Goal: Task Accomplishment & Management: Complete application form

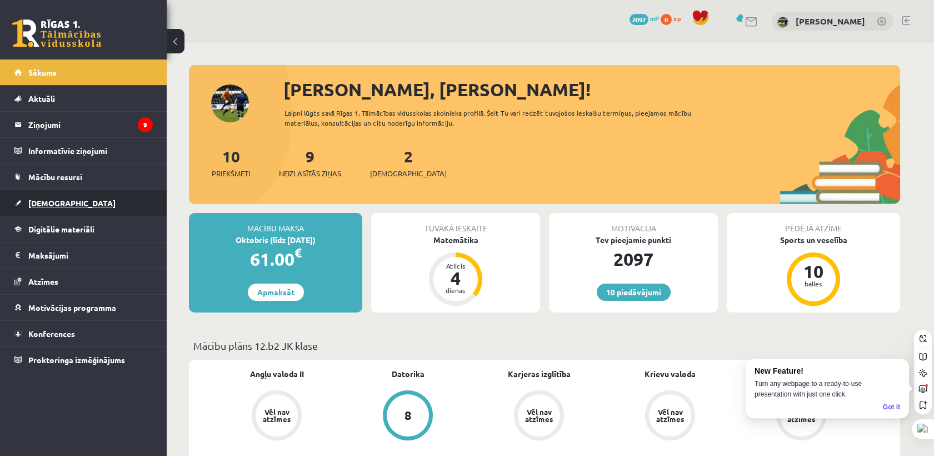
click at [67, 196] on link "[DEMOGRAPHIC_DATA]" at bounding box center [83, 203] width 138 height 26
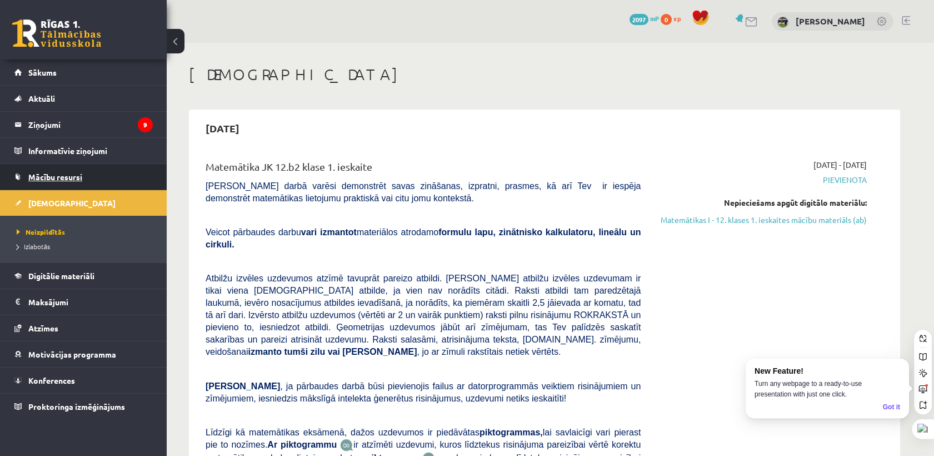
click at [60, 167] on link "Mācību resursi" at bounding box center [83, 177] width 138 height 26
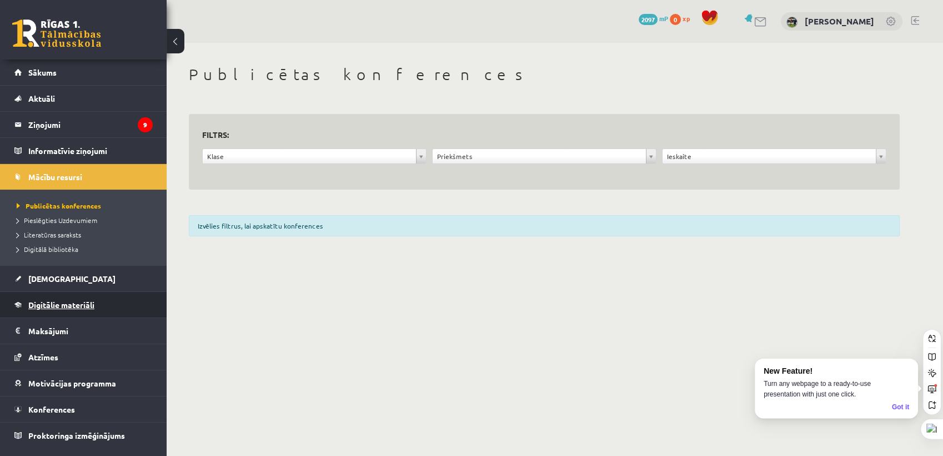
click at [64, 312] on link "Digitālie materiāli" at bounding box center [83, 305] width 138 height 26
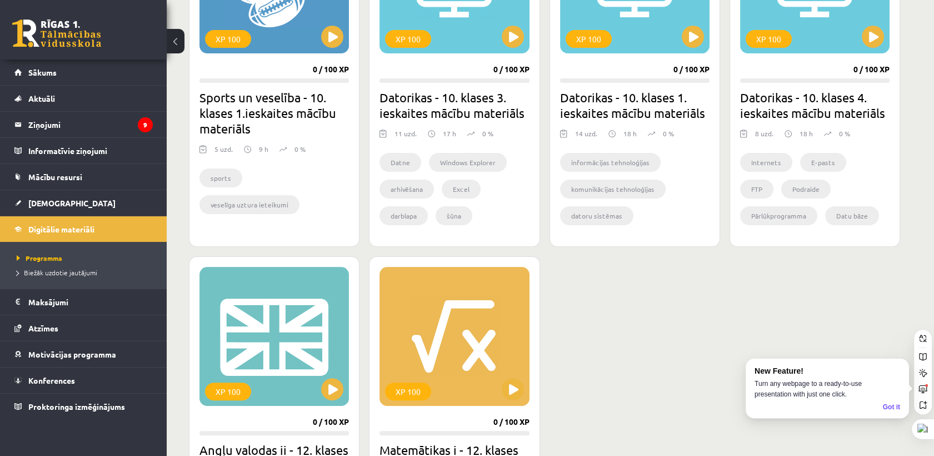
scroll to position [864, 0]
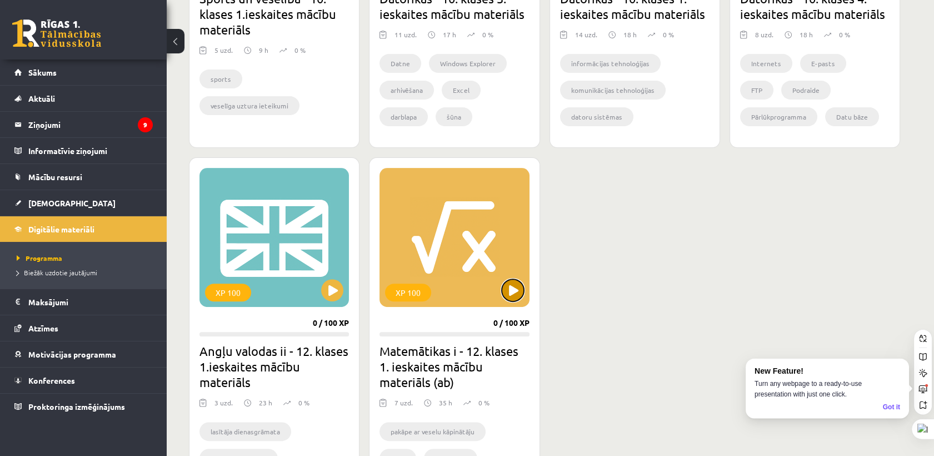
click at [519, 291] on button at bounding box center [513, 290] width 22 height 22
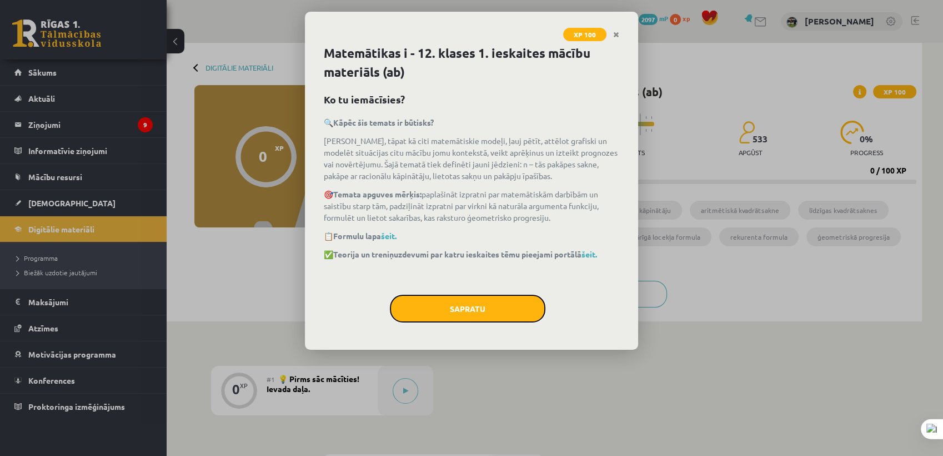
click at [507, 310] on button "Sapratu" at bounding box center [468, 308] width 156 height 28
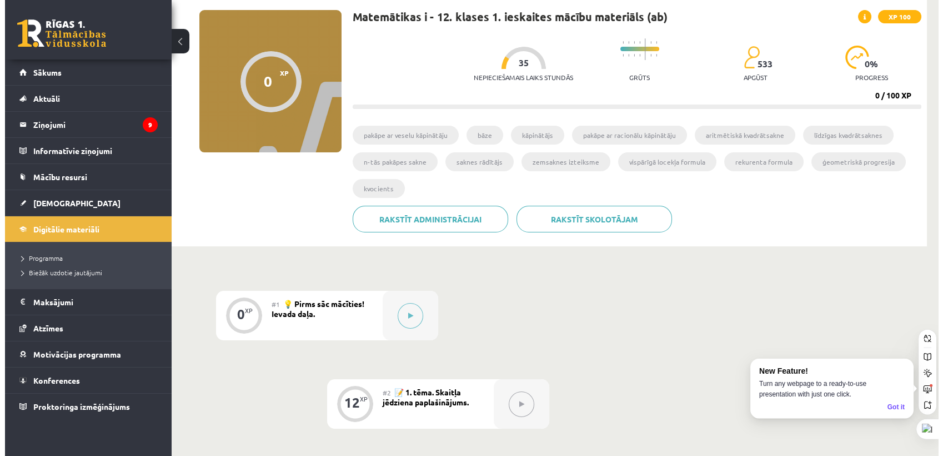
scroll to position [185, 0]
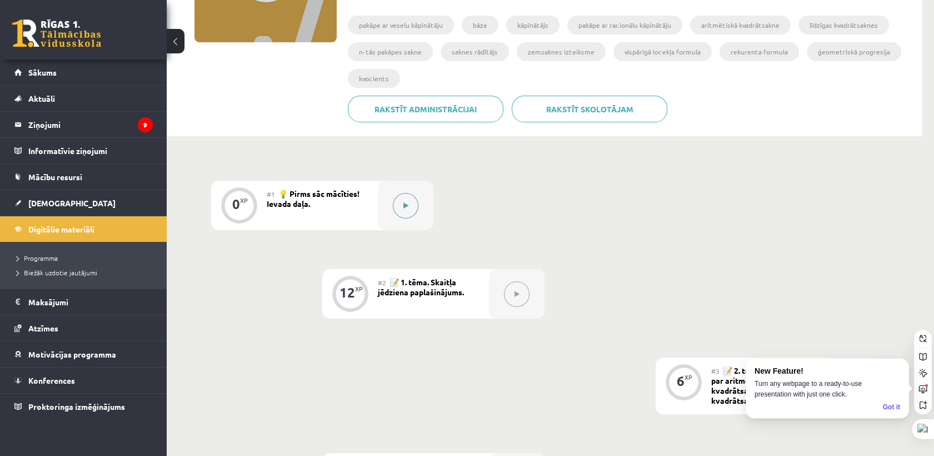
click at [410, 201] on button at bounding box center [406, 206] width 26 height 26
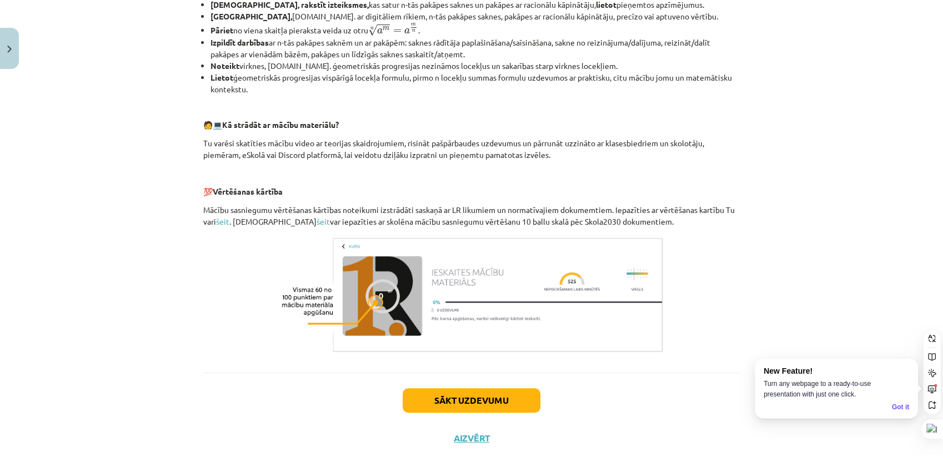
scroll to position [437, 0]
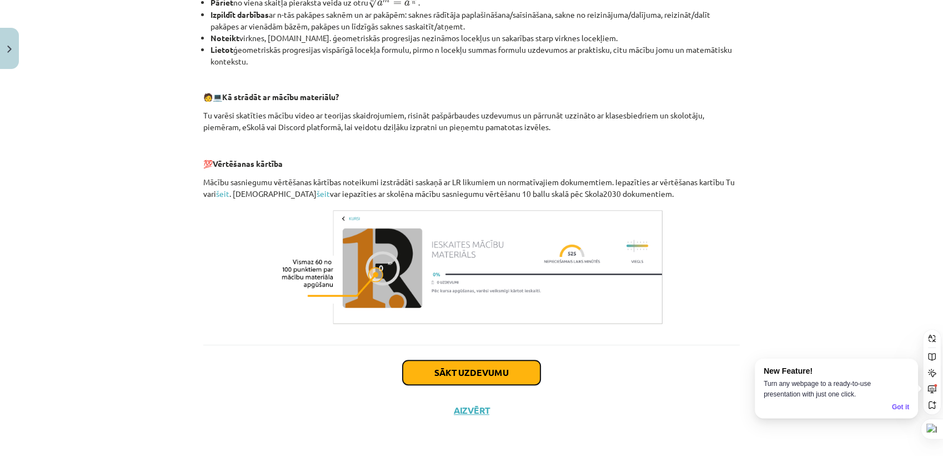
click at [502, 360] on button "Sākt uzdevumu" at bounding box center [472, 372] width 138 height 24
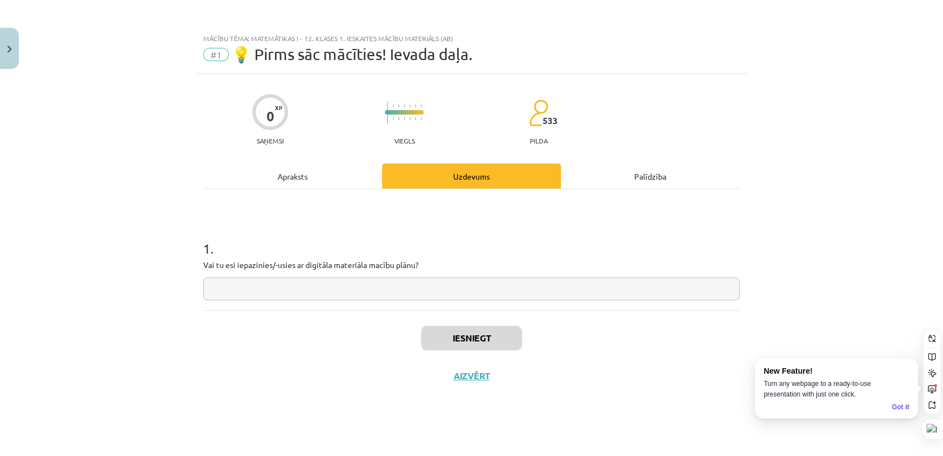
click at [418, 283] on input "text" at bounding box center [471, 288] width 537 height 23
type input "*"
click at [484, 343] on button "Iesniegt" at bounding box center [471, 338] width 101 height 24
click at [459, 358] on div "Iesniegts Nākamā nodarbība Aizvērt" at bounding box center [471, 366] width 537 height 113
click at [471, 384] on button "Nākamā nodarbība" at bounding box center [471, 383] width 109 height 26
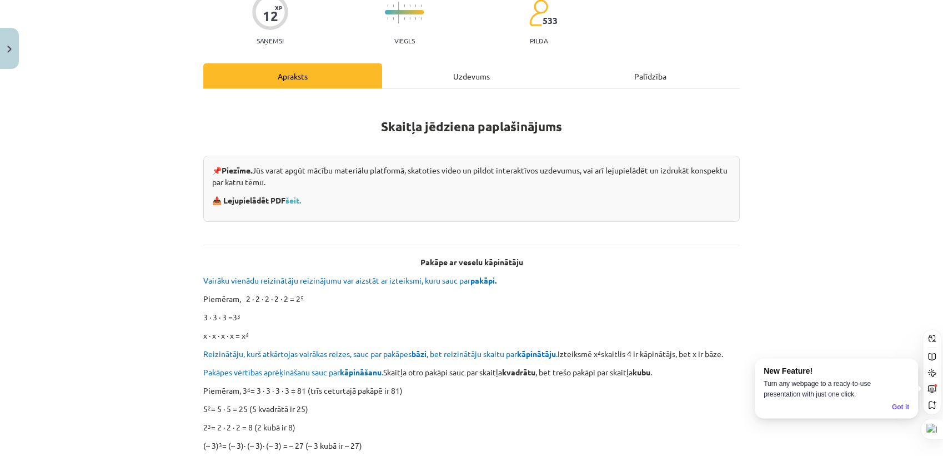
scroll to position [187, 0]
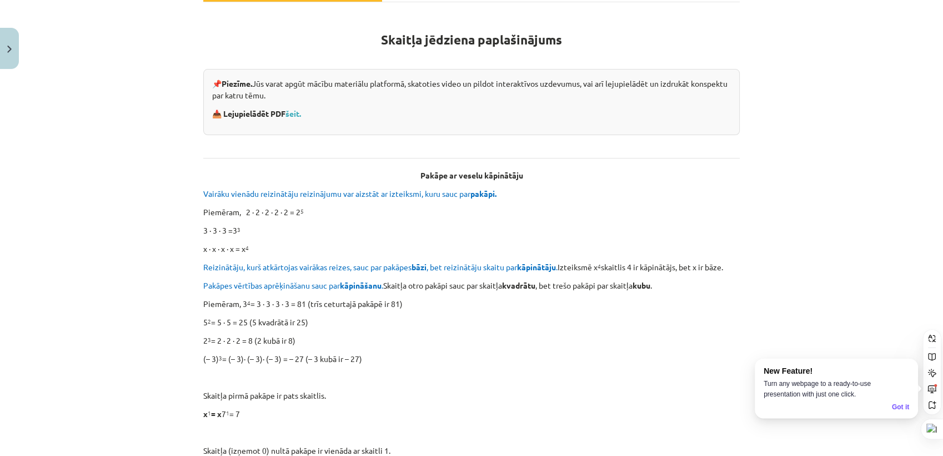
click at [284, 116] on strong "📥 Lejupielādēt PDF šeit." at bounding box center [257, 113] width 91 height 10
click at [290, 111] on link "šeit." at bounding box center [294, 113] width 16 height 10
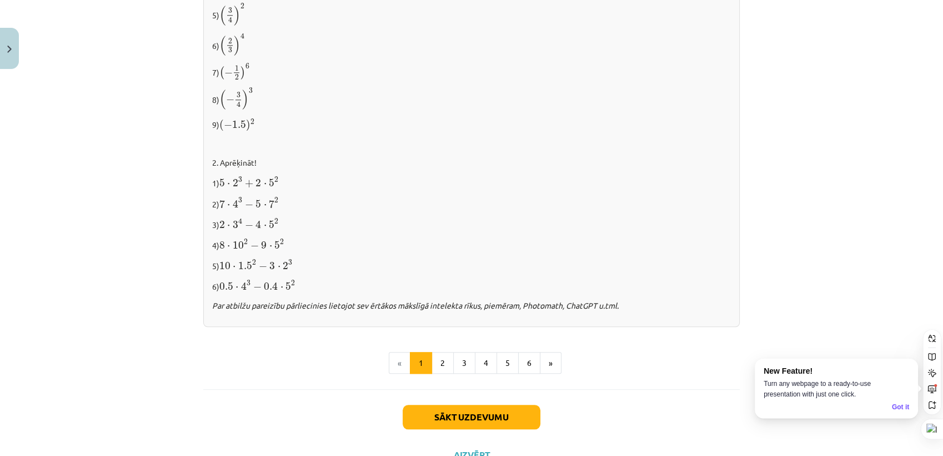
scroll to position [1124, 0]
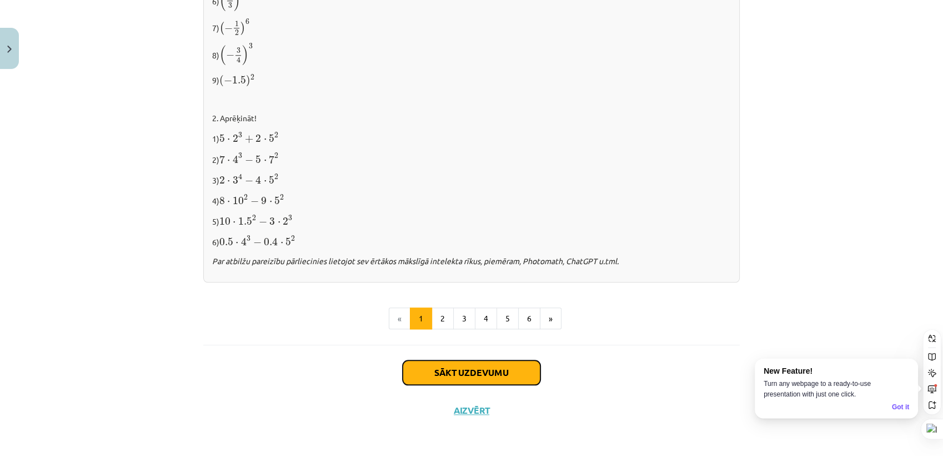
click at [496, 360] on button "Sākt uzdevumu" at bounding box center [472, 372] width 138 height 24
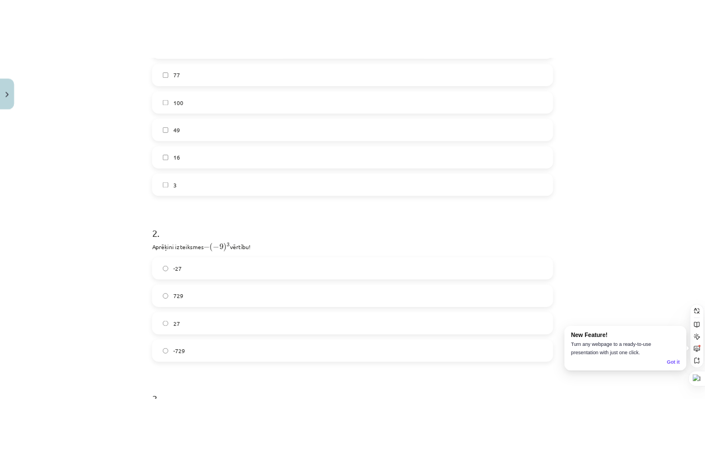
scroll to position [609, 0]
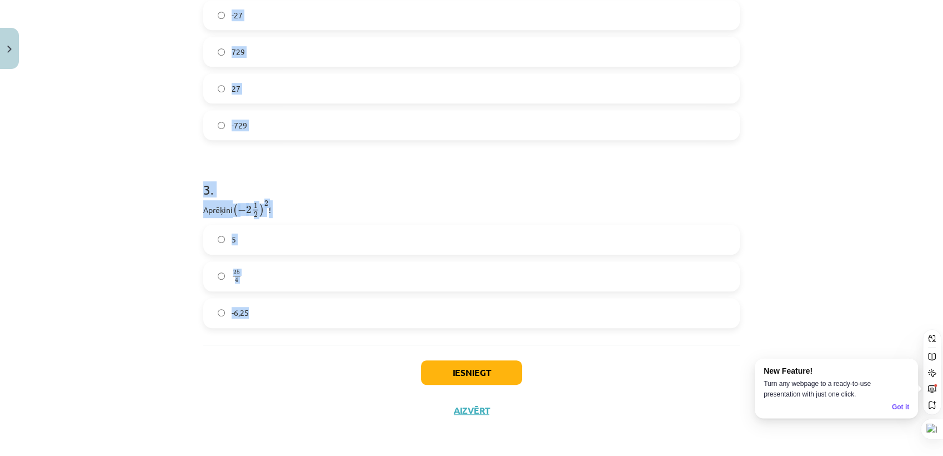
drag, startPoint x: 197, startPoint y: 116, endPoint x: 422, endPoint y: 297, distance: 288.9
copy form "Atzīmē visus skaitļus, kuri ir kāda vesela skaitļa kvadrāts! 60 33 77 100 49 16…"
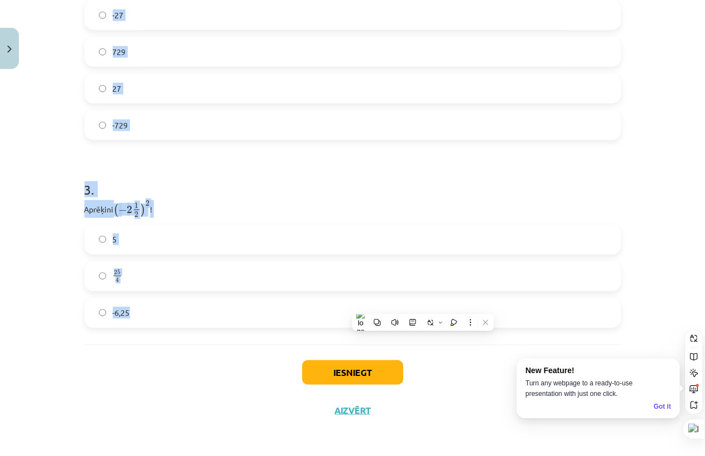
click at [3, 253] on div "Mācību tēma: Matemātikas i - 12. klases 1. ieskaites mācību materiāls (ab) #2 📝…" at bounding box center [352, 228] width 705 height 456
click at [17, 244] on div "Mācību tēma: Matemātikas i - 12. klases 1. ieskaites mācību materiāls (ab) #2 📝…" at bounding box center [352, 228] width 705 height 456
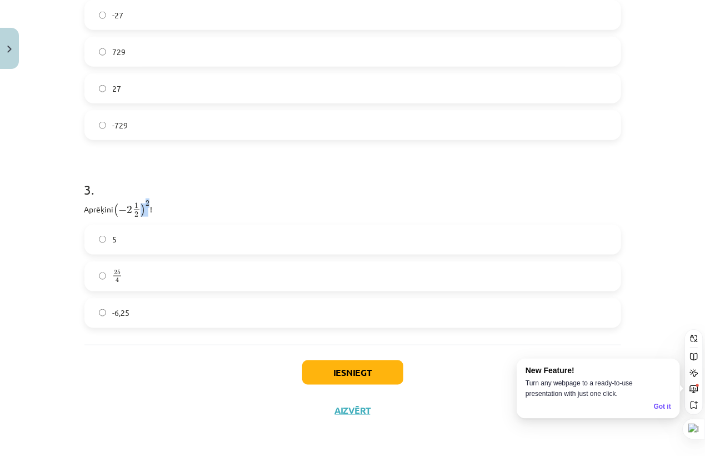
drag, startPoint x: 139, startPoint y: 212, endPoint x: 147, endPoint y: 208, distance: 8.7
click at [147, 208] on span "( − 2 1 2 ) 2" at bounding box center [132, 209] width 36 height 17
click at [217, 195] on h1 "3 ." at bounding box center [352, 179] width 537 height 34
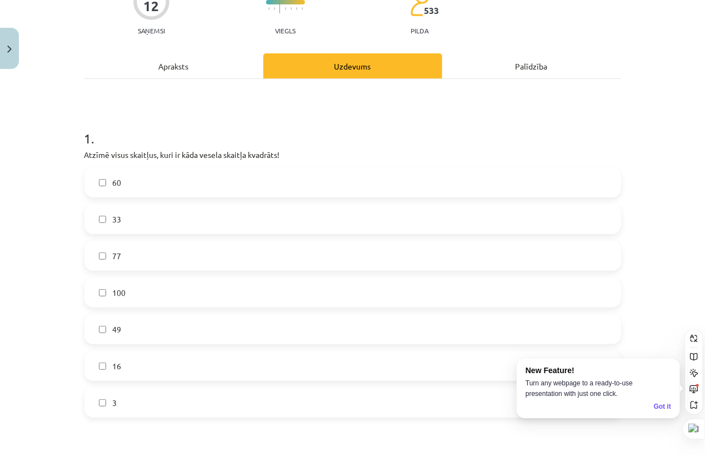
scroll to position [177, 0]
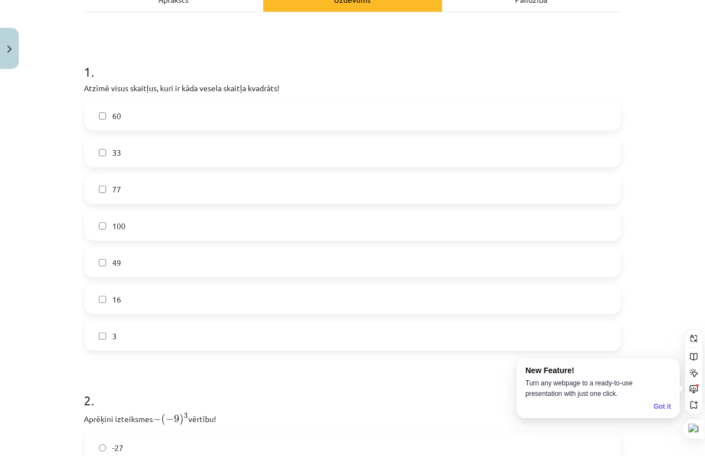
click at [123, 234] on label "100" at bounding box center [353, 226] width 534 height 28
click at [120, 254] on label "49" at bounding box center [353, 262] width 534 height 28
click at [122, 302] on label "16" at bounding box center [353, 299] width 534 height 28
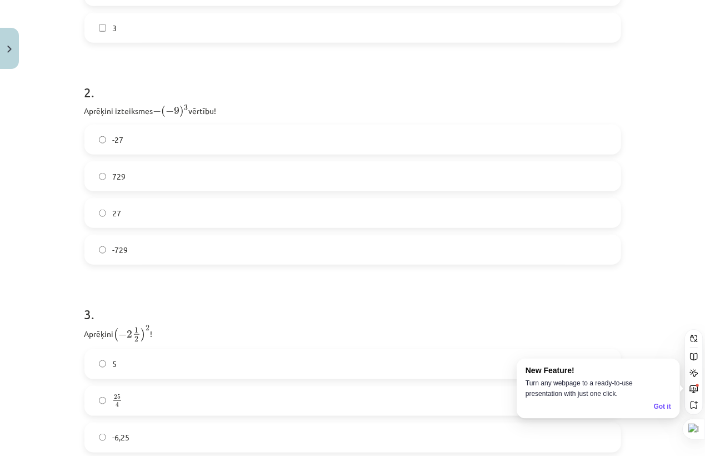
scroll to position [485, 0]
click at [265, 248] on label "-729" at bounding box center [353, 249] width 534 height 28
click at [203, 176] on label "729" at bounding box center [353, 176] width 534 height 28
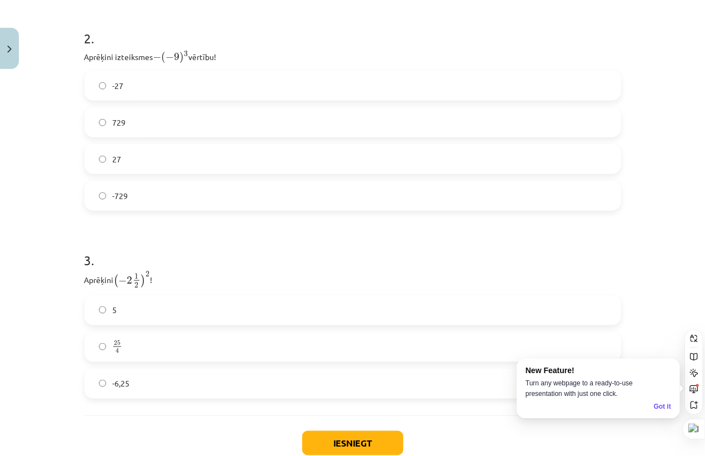
scroll to position [609, 0]
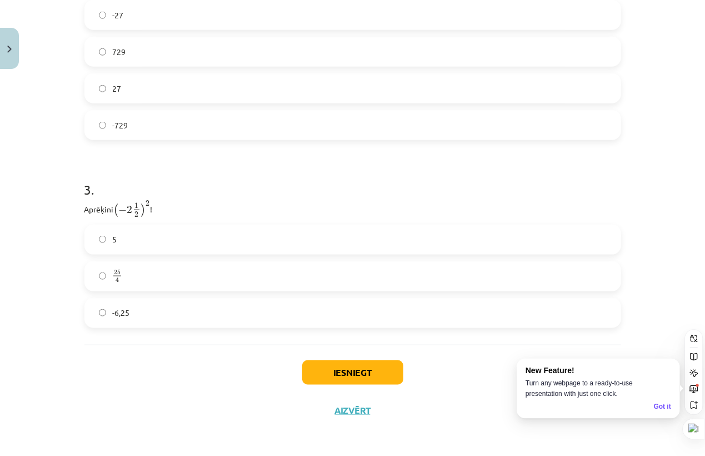
click at [196, 313] on label "-6,25" at bounding box center [353, 313] width 534 height 28
click at [364, 367] on button "Iesniegt" at bounding box center [352, 372] width 101 height 24
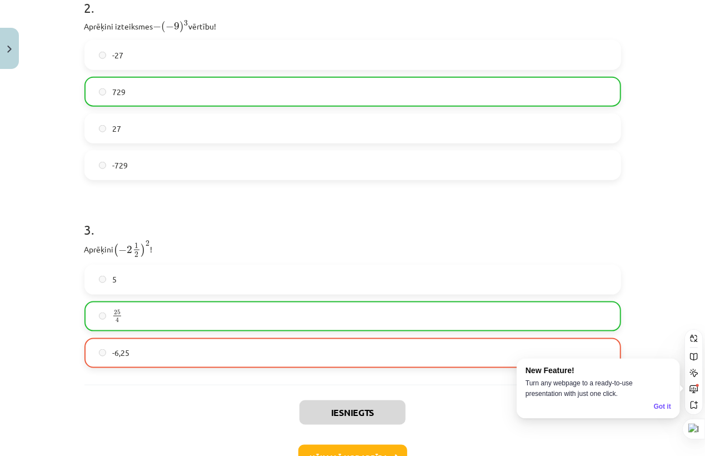
scroll to position [644, 0]
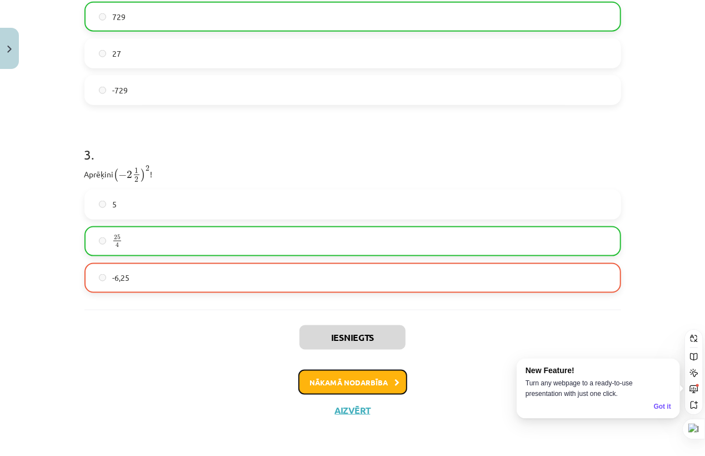
click at [394, 376] on button "Nākamā nodarbība" at bounding box center [352, 382] width 109 height 26
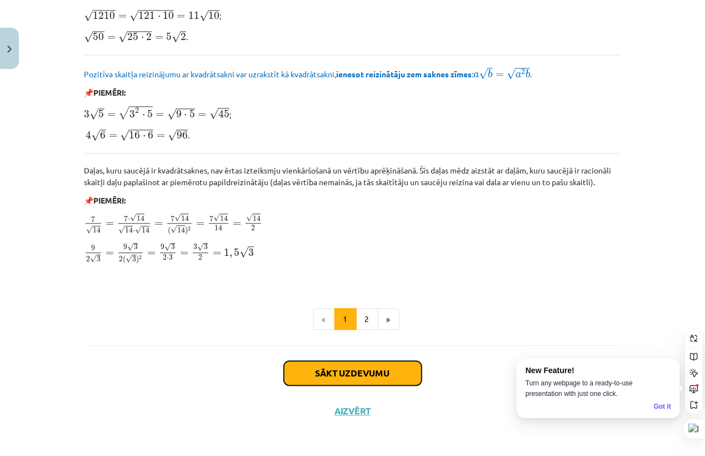
click at [351, 361] on button "Sākt uzdevumu" at bounding box center [353, 373] width 138 height 24
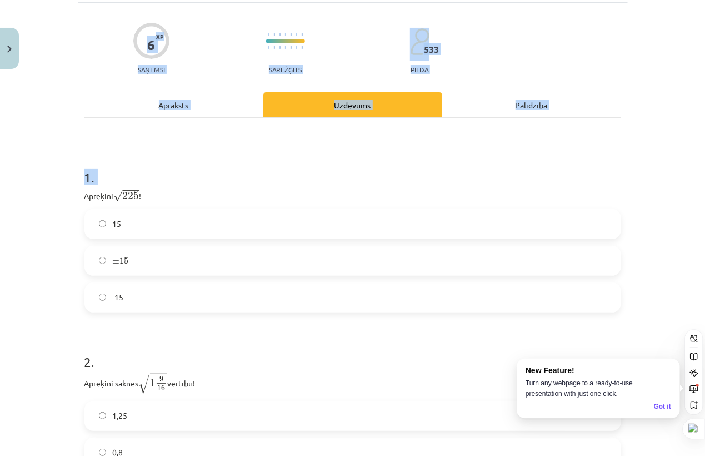
scroll to position [228, 0]
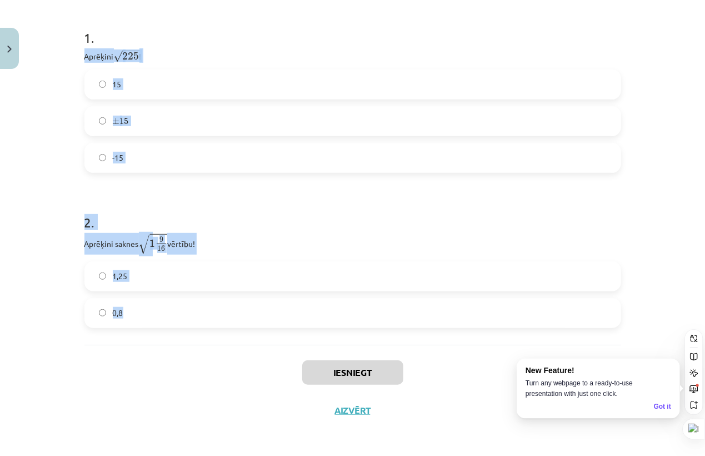
drag, startPoint x: 78, startPoint y: 196, endPoint x: 231, endPoint y: 334, distance: 205.3
click at [231, 334] on div "6 XP Saņemsi Sarežģīts 533 pilda Apraksts Uzdevums Palīdzība 1 . Aprēķini √ 225…" at bounding box center [353, 146] width 550 height 566
copy form "Aprēķini √ 225 225 ! 15 ± 15 ± 15 -15 2 . Aprēķini saknes √ 1 9 16 1 9 16 vērtī…"
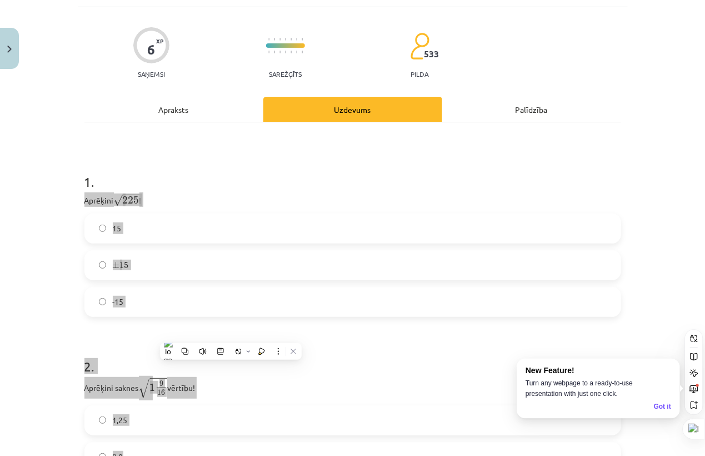
scroll to position [0, 0]
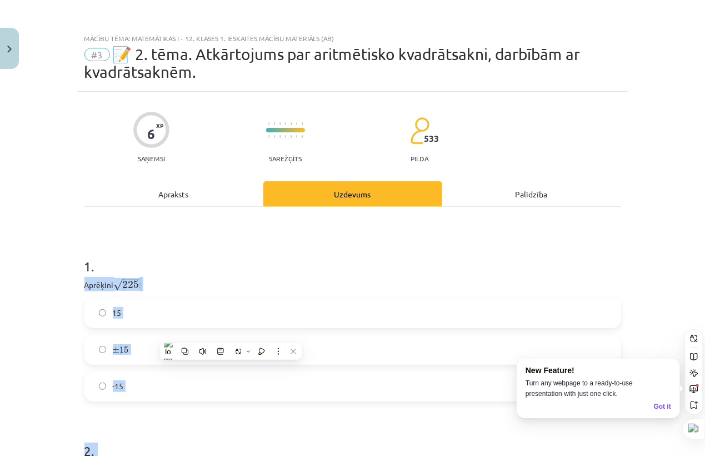
click at [41, 196] on div "Mācību tēma: Matemātikas i - 12. klases 1. ieskaites mācību materiāls (ab) #3 📝…" at bounding box center [352, 228] width 705 height 456
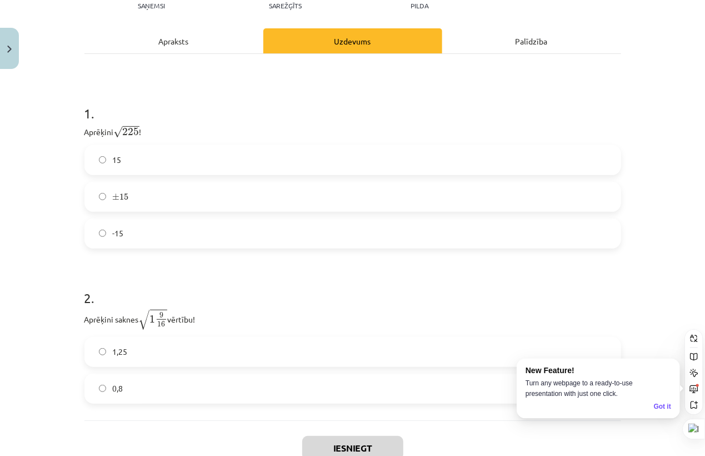
scroll to position [123, 0]
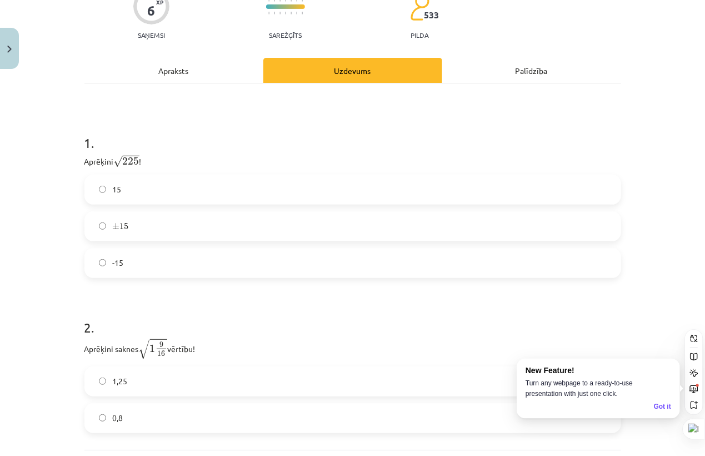
click at [113, 184] on span "15" at bounding box center [117, 189] width 9 height 12
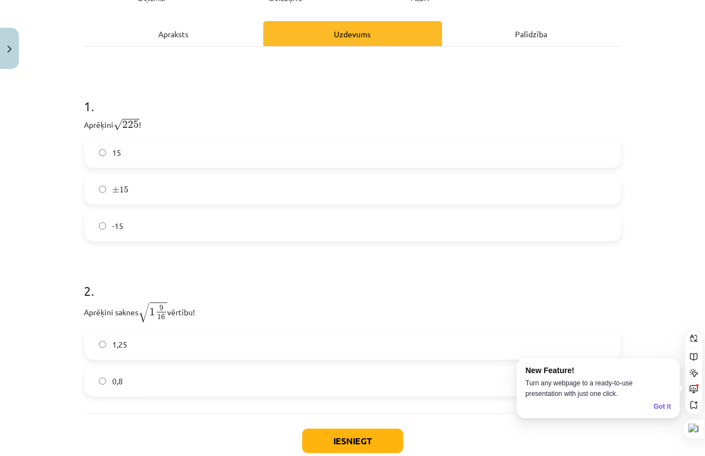
scroll to position [228, 0]
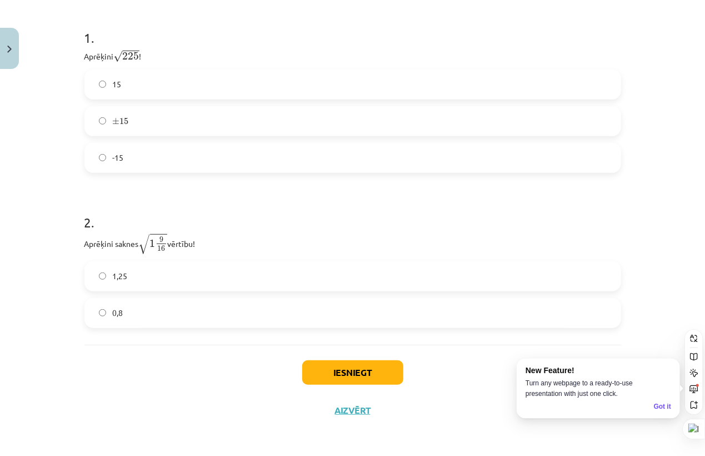
click at [219, 278] on label "1,25" at bounding box center [353, 276] width 534 height 28
click at [222, 298] on div "0,8" at bounding box center [352, 313] width 537 height 30
click at [231, 309] on label "0,8" at bounding box center [353, 313] width 534 height 28
click at [343, 373] on button "Iesniegt" at bounding box center [352, 372] width 101 height 24
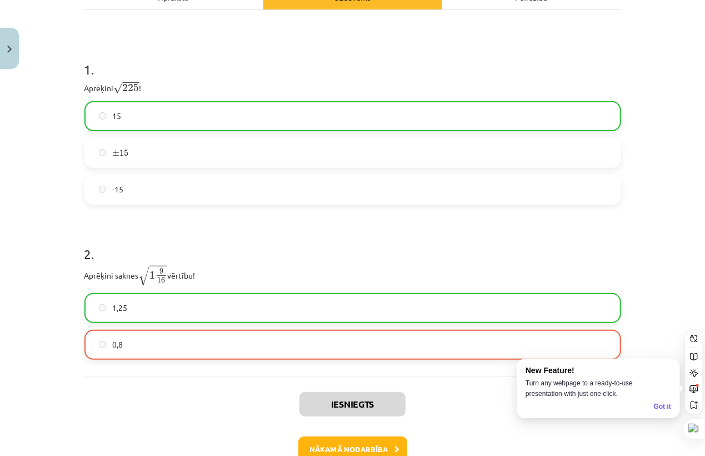
scroll to position [167, 0]
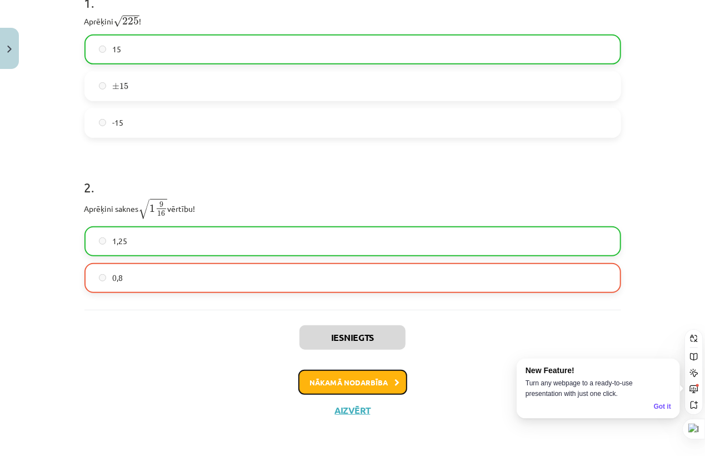
click at [339, 389] on button "Nākamā nodarbība" at bounding box center [352, 382] width 109 height 26
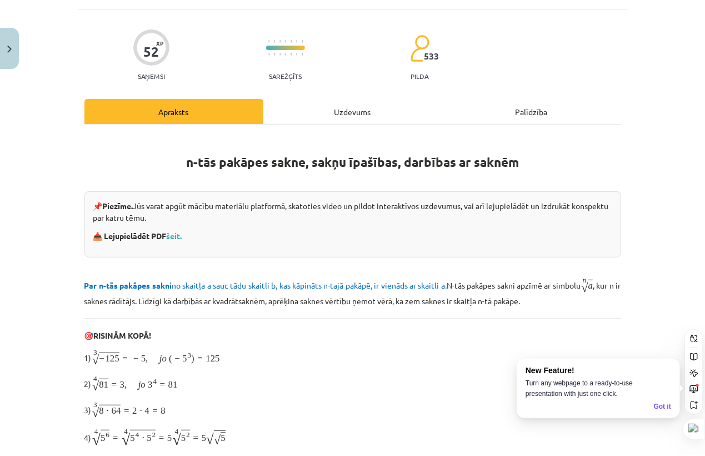
scroll to position [27, 0]
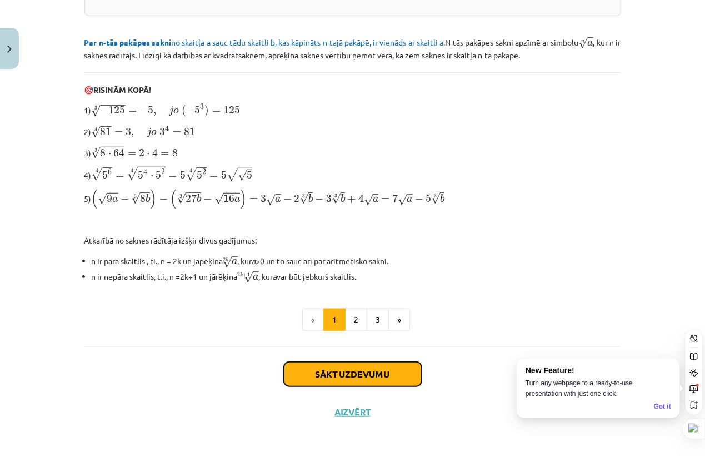
click at [306, 367] on button "Sākt uzdevumu" at bounding box center [353, 374] width 138 height 24
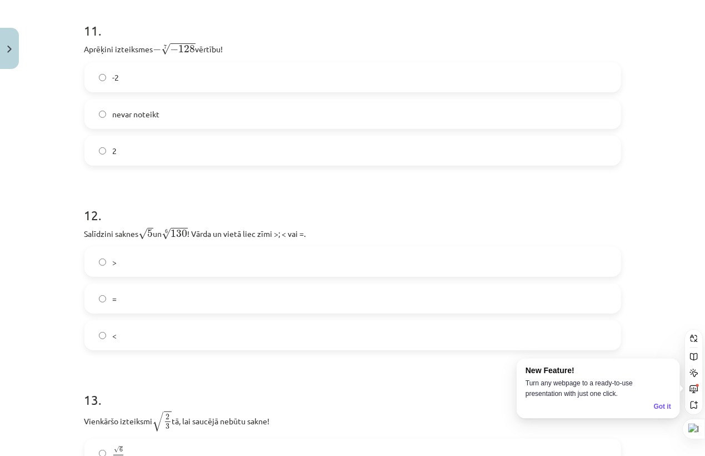
scroll to position [2435, 0]
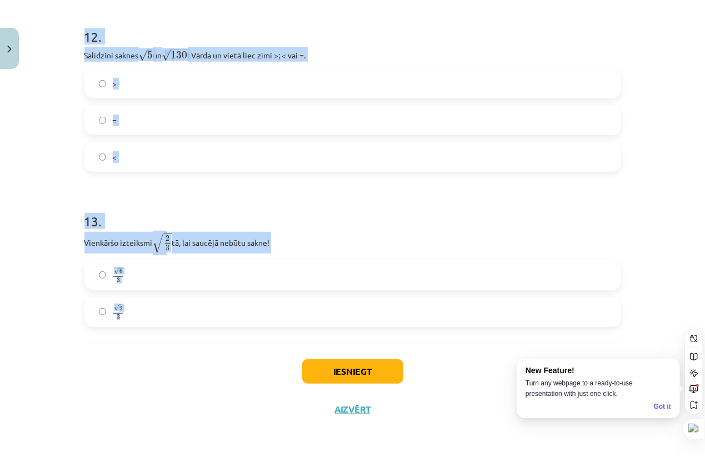
drag, startPoint x: 72, startPoint y: 238, endPoint x: 263, endPoint y: 294, distance: 199.3
copy form "Kura izteiksme jāizvēlas vienādības a m n a m n = ⋯ labajā pusē, lai būtu parei…"
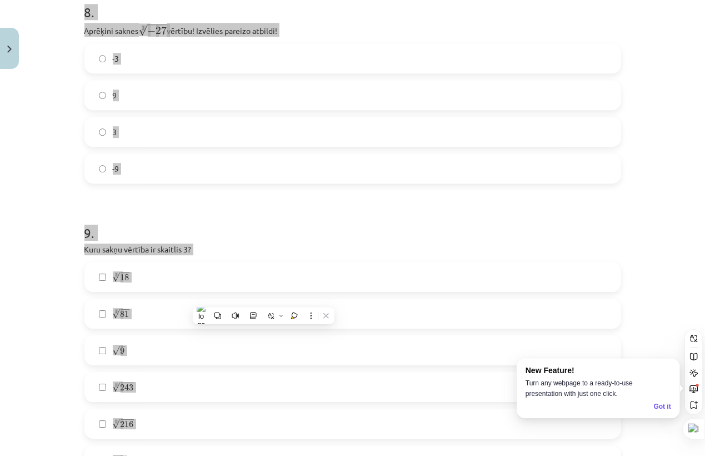
scroll to position [644, 0]
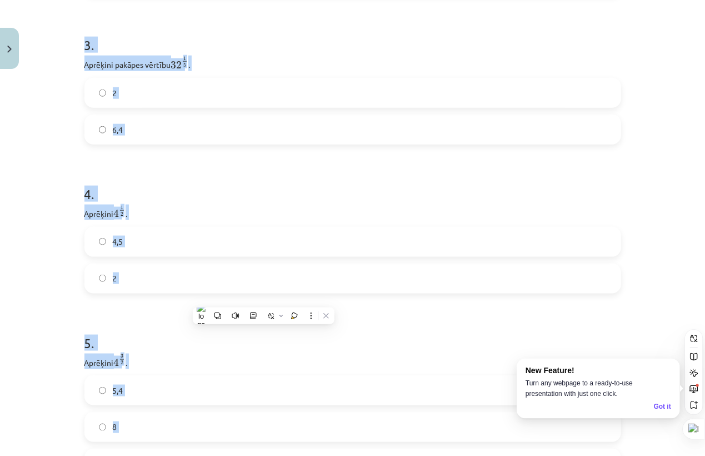
click at [9, 211] on div "Mācību tēma: Matemātikas i - 12. klases 1. ieskaites mācību materiāls (ab) #4 📝…" at bounding box center [352, 228] width 705 height 456
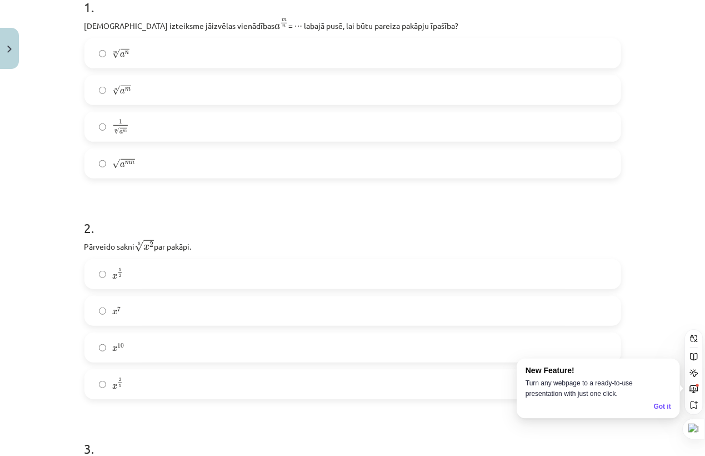
scroll to position [213, 0]
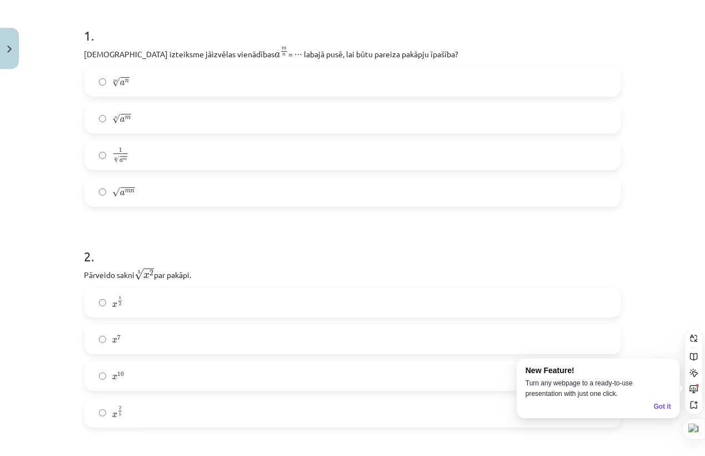
click at [122, 195] on span "a m n" at bounding box center [128, 192] width 15 height 6
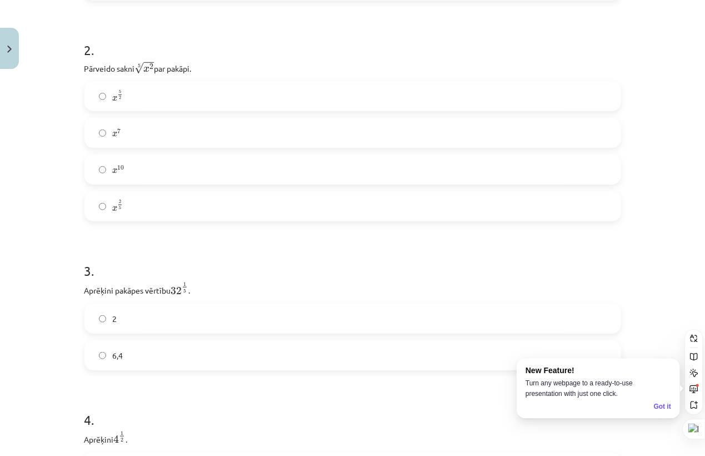
scroll to position [398, 0]
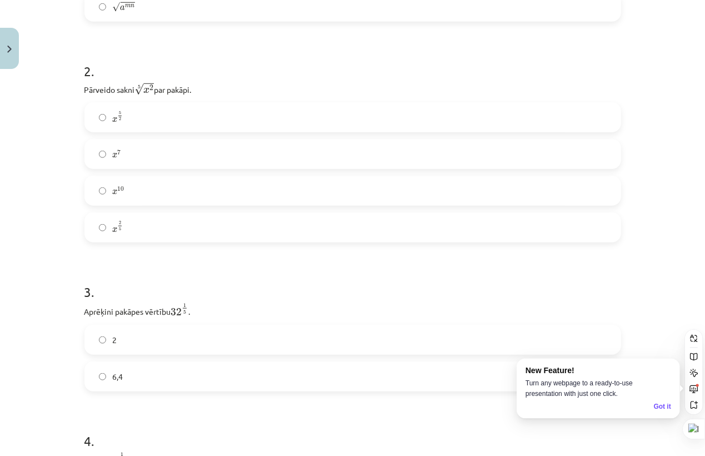
click at [127, 123] on label "x 5 2 x 5 2" at bounding box center [353, 117] width 534 height 28
click at [129, 241] on label "x 2 5 x 2 5" at bounding box center [353, 227] width 534 height 28
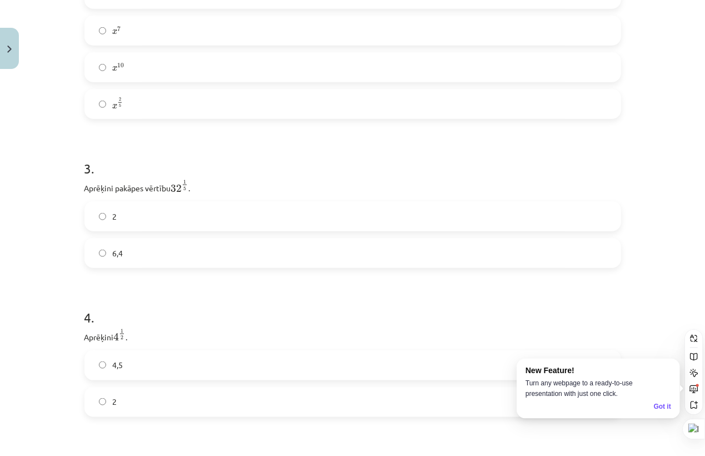
click at [123, 209] on label "2" at bounding box center [353, 216] width 534 height 28
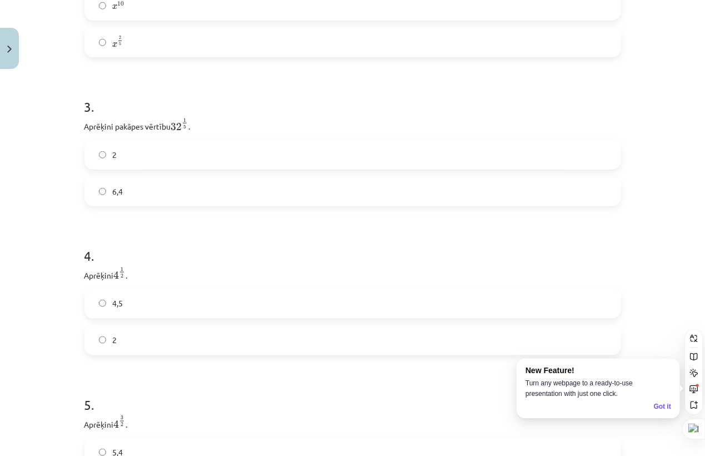
click at [140, 346] on label "2" at bounding box center [353, 340] width 534 height 28
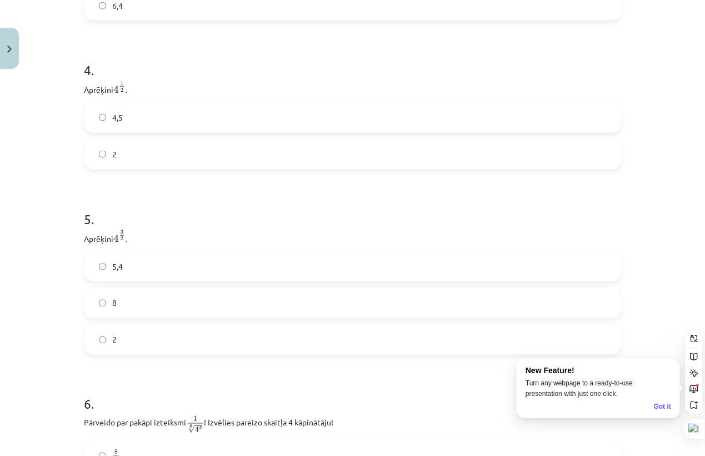
click at [166, 304] on label "8" at bounding box center [353, 303] width 534 height 28
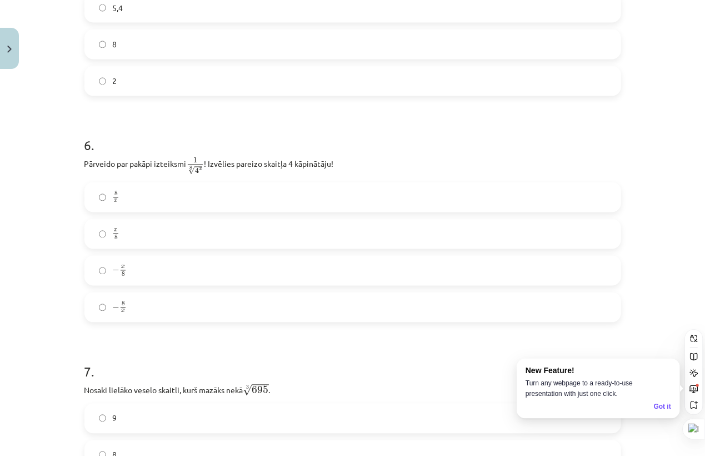
scroll to position [1138, 0]
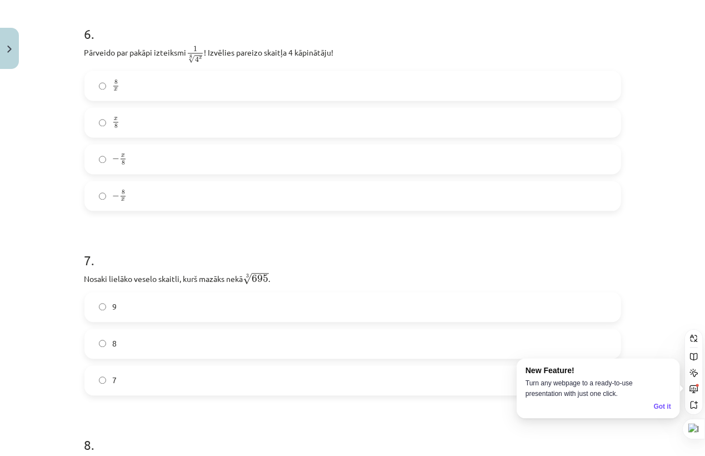
click at [222, 150] on label "− x 8 − x 8" at bounding box center [353, 159] width 534 height 28
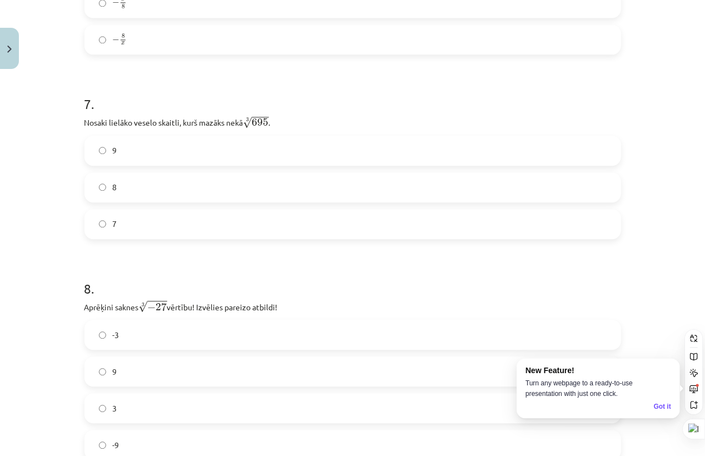
scroll to position [1324, 0]
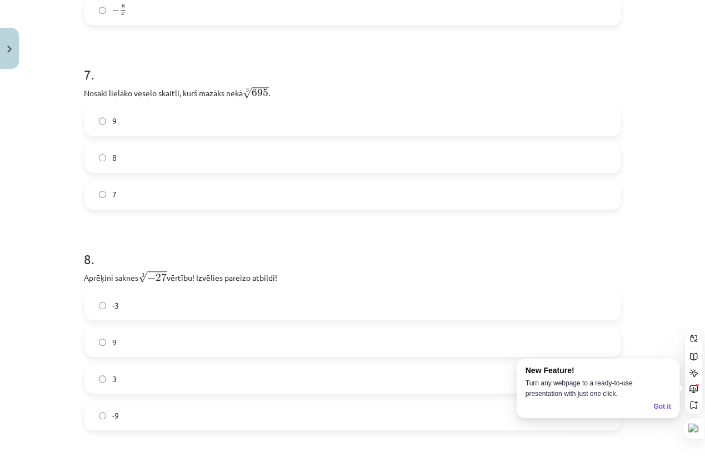
click at [109, 149] on label "8" at bounding box center [353, 158] width 534 height 28
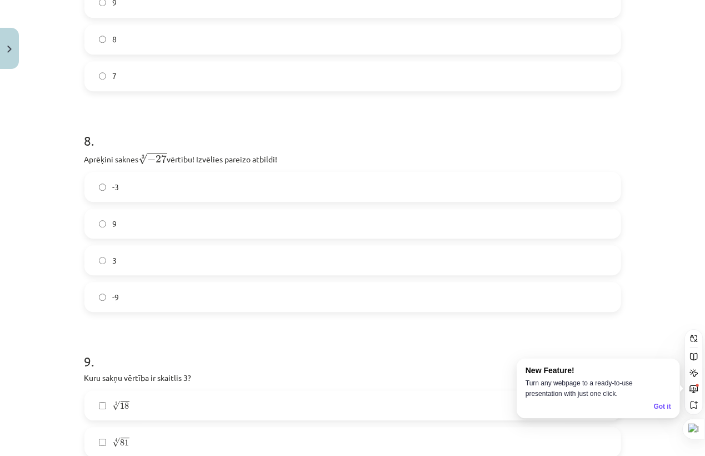
scroll to position [1447, 0]
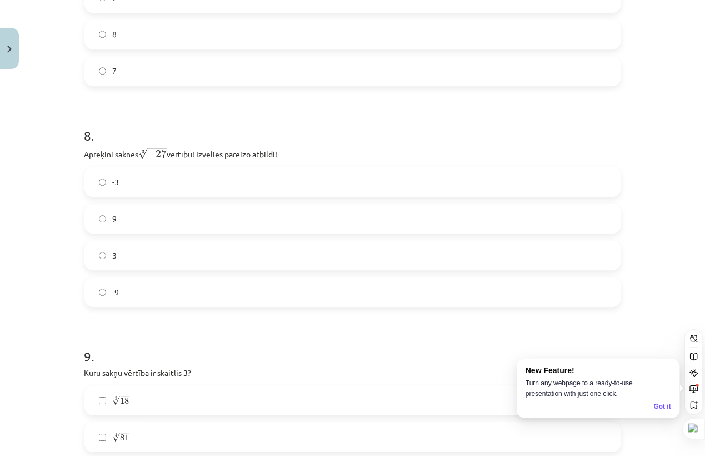
click at [129, 191] on label "-3" at bounding box center [353, 182] width 534 height 28
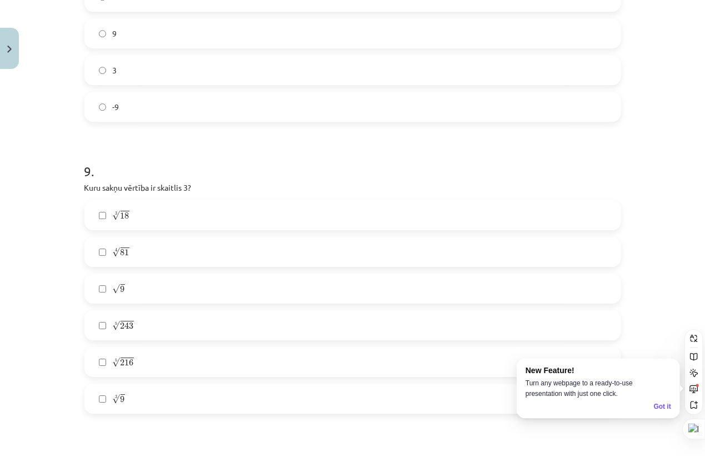
click at [138, 293] on label "√ 9 9" at bounding box center [353, 288] width 534 height 28
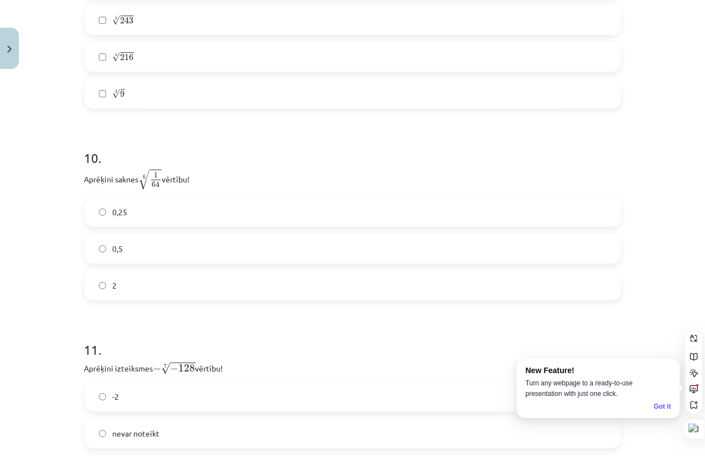
scroll to position [1941, 0]
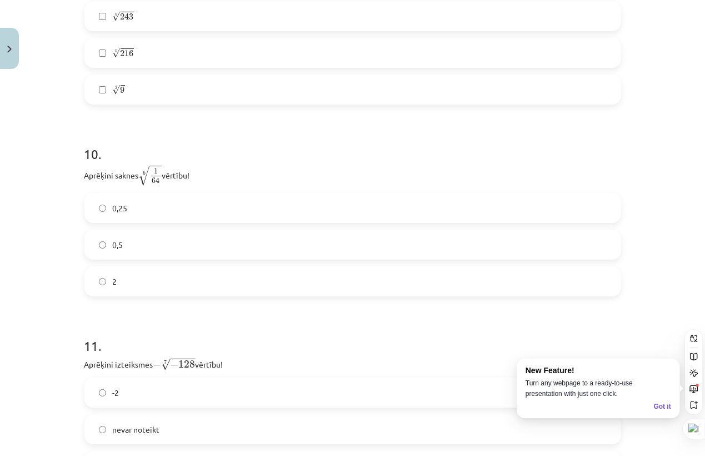
click at [102, 243] on label "0,5" at bounding box center [353, 245] width 534 height 28
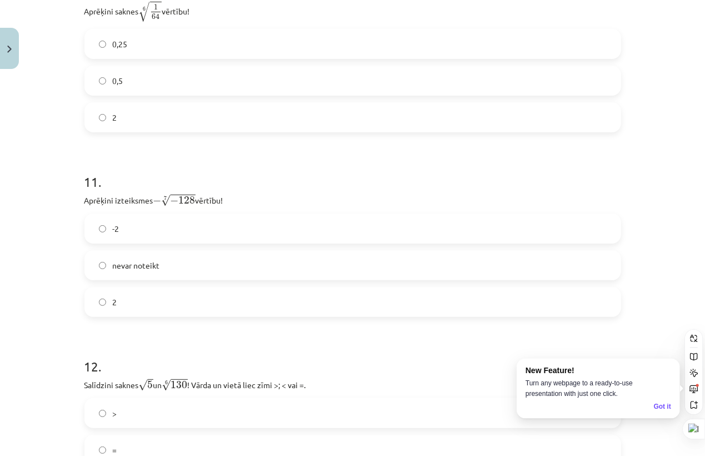
scroll to position [2126, 0]
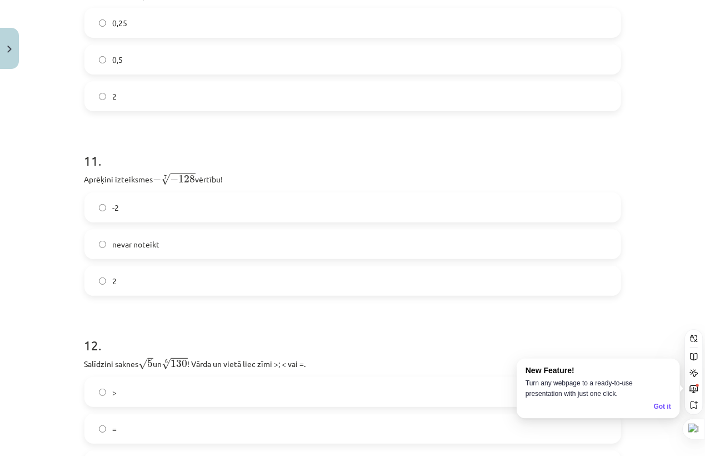
click at [182, 212] on label "-2" at bounding box center [353, 207] width 534 height 28
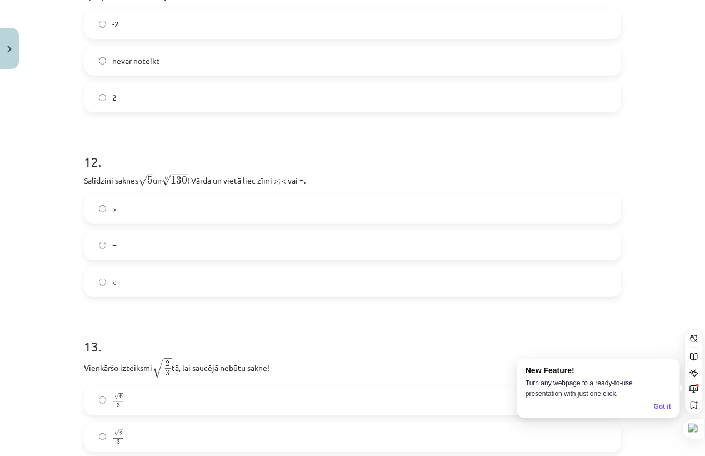
scroll to position [2311, 0]
click at [146, 207] on label ">" at bounding box center [353, 207] width 534 height 28
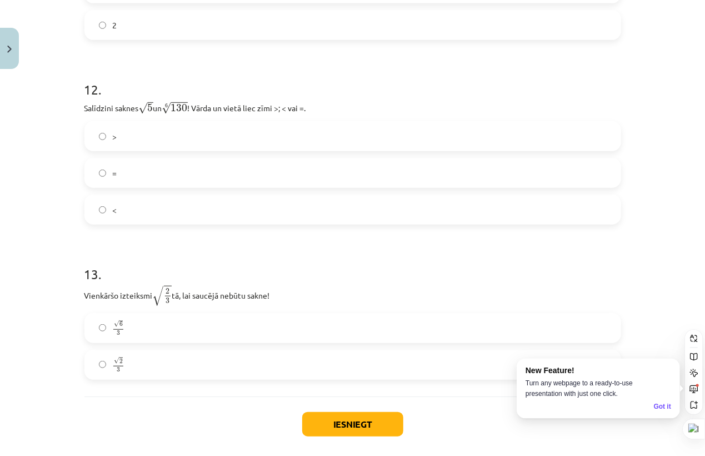
scroll to position [2435, 0]
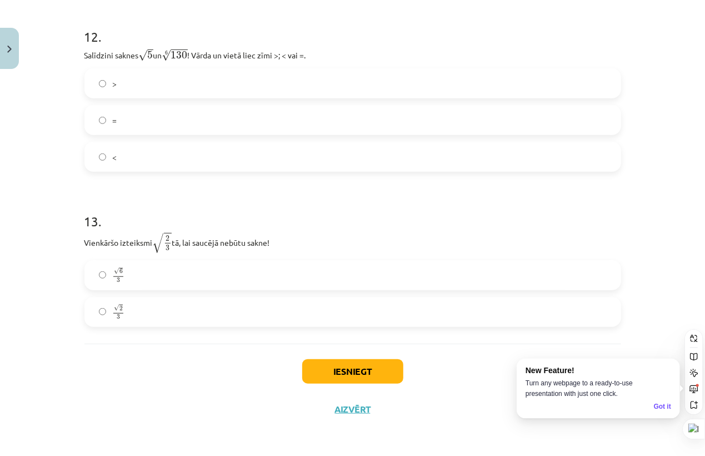
click at [129, 312] on label "√ 2 3 2 3" at bounding box center [353, 312] width 534 height 28
click at [359, 369] on button "Iesniegt" at bounding box center [352, 371] width 101 height 24
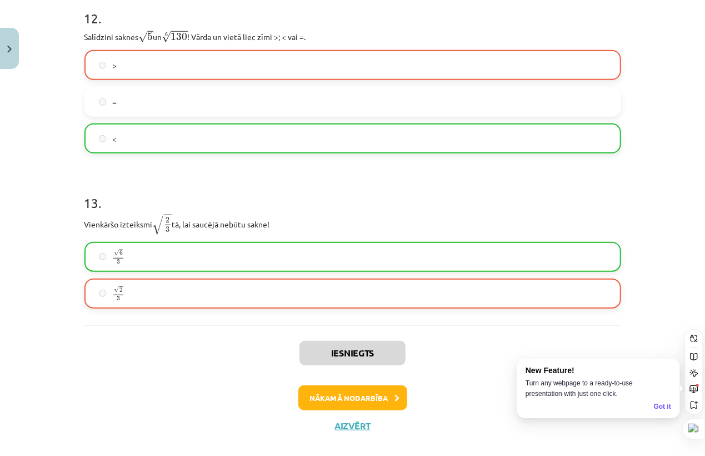
scroll to position [2471, 0]
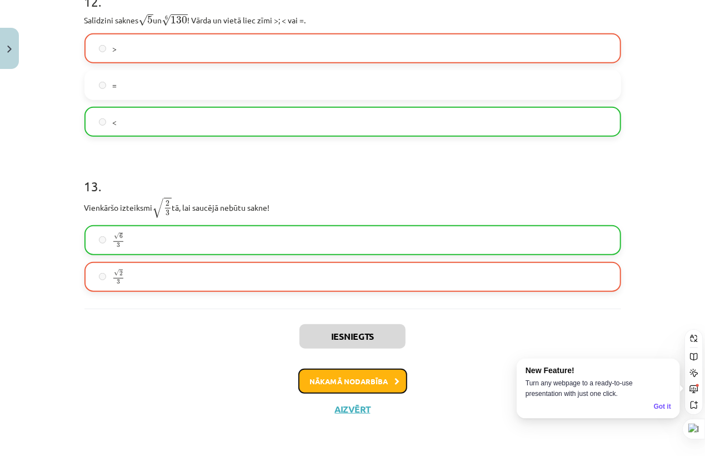
click at [347, 371] on button "Nākamā nodarbība" at bounding box center [352, 381] width 109 height 26
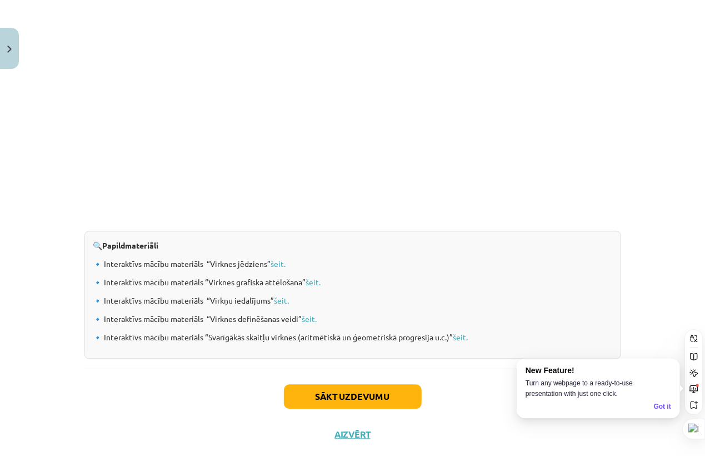
scroll to position [1102, 0]
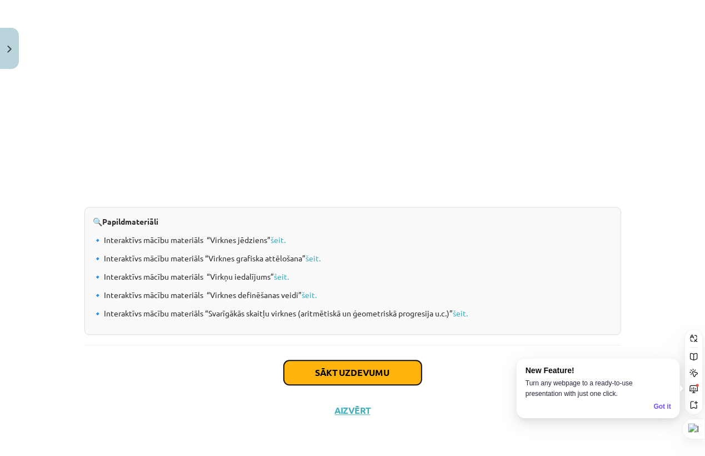
click at [384, 383] on button "Sākt uzdevumu" at bounding box center [353, 372] width 138 height 24
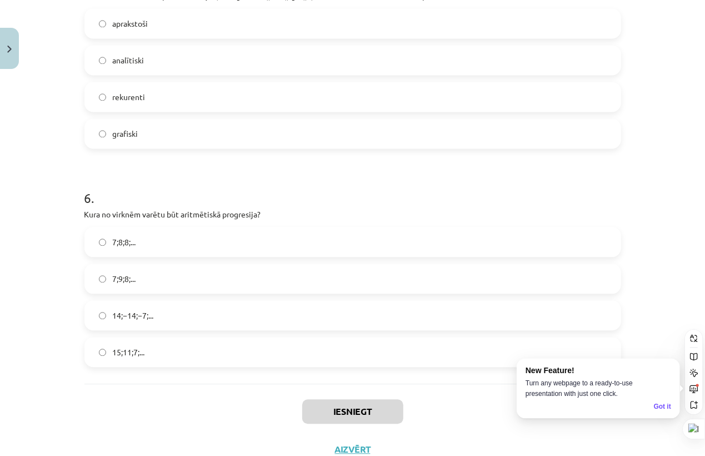
scroll to position [1186, 0]
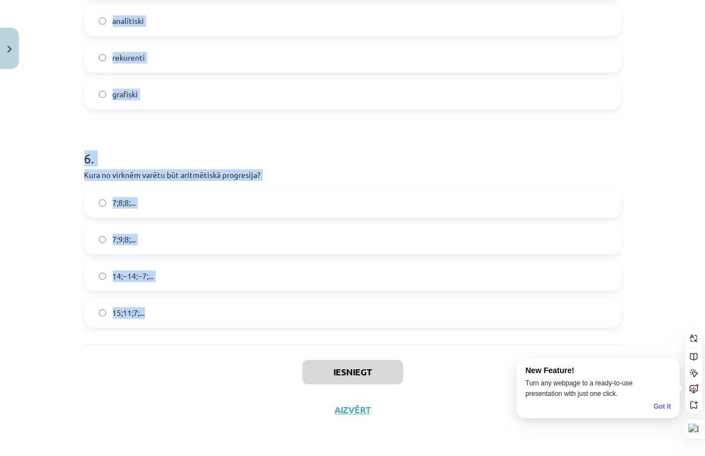
drag, startPoint x: 85, startPoint y: 240, endPoint x: 335, endPoint y: 335, distance: 267.4
click at [335, 335] on div "Mācību tēma: Matemātikas i - 12. klases 1. ieskaites mācību materiāls (ab) #5 📝…" at bounding box center [352, 228] width 705 height 456
copy form "Skaitļu virkne -7; -4; -1; 2; 5; ... ir Dilstoša Ne augoša, ne dilstoša Konstan…"
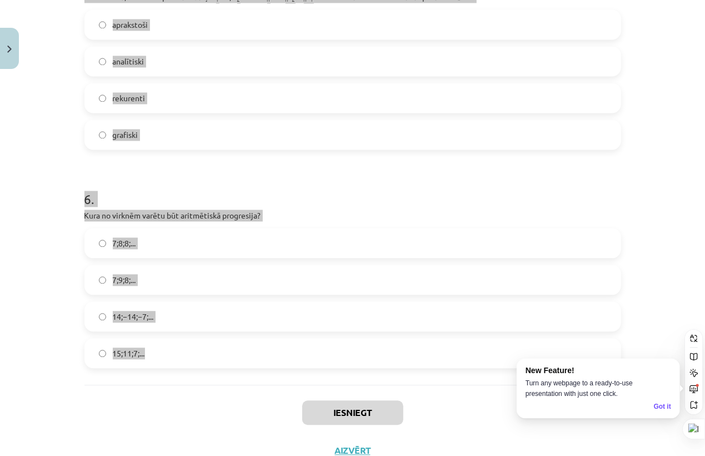
scroll to position [1124, 0]
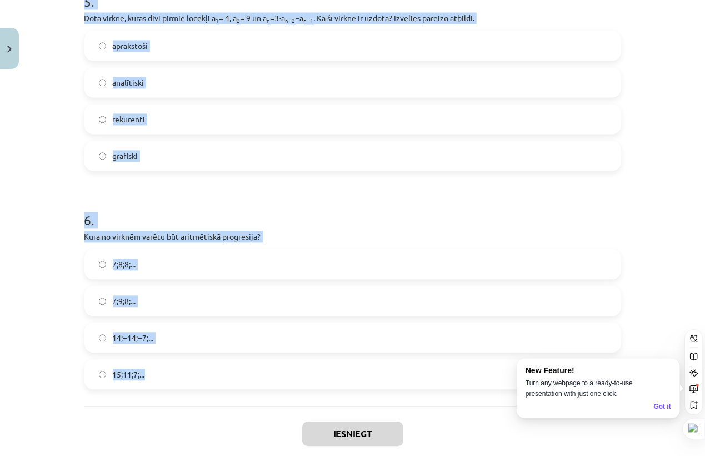
click at [23, 289] on div "Mācību tēma: Matemātikas i - 12. klases 1. ieskaites mācību materiāls (ab) #5 📝…" at bounding box center [352, 228] width 705 height 456
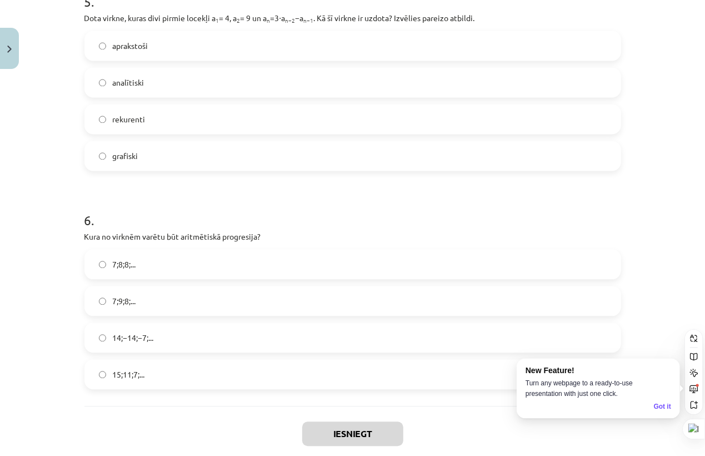
click at [33, 286] on div "Mācību tēma: Matemātikas i - 12. klases 1. ieskaites mācību materiāls (ab) #5 📝…" at bounding box center [352, 228] width 705 height 456
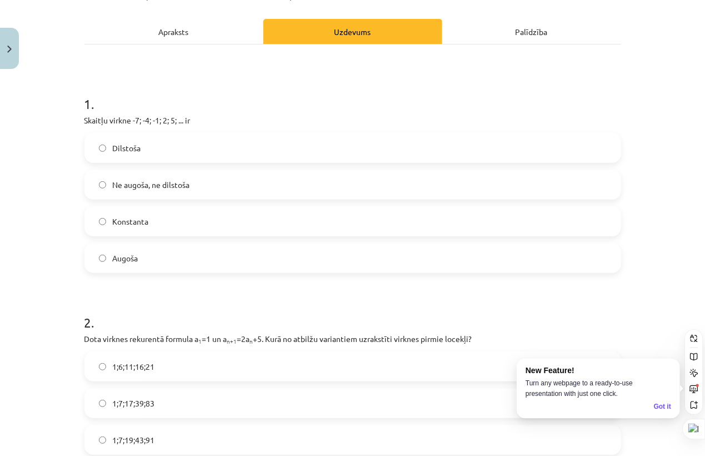
scroll to position [123, 0]
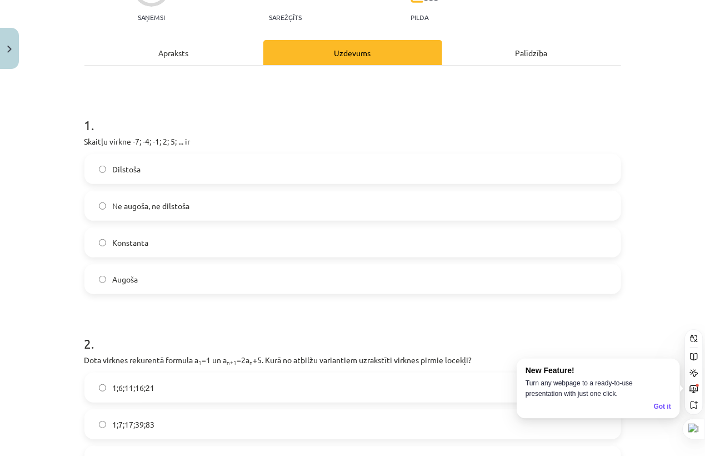
click at [163, 276] on label "Augoša" at bounding box center [353, 279] width 534 height 28
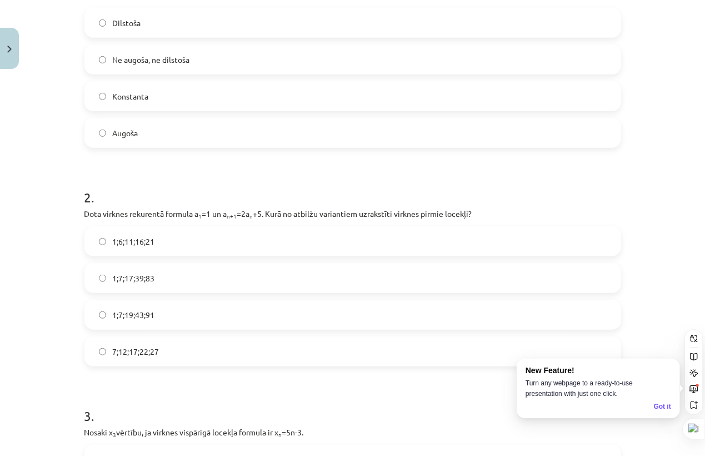
scroll to position [308, 0]
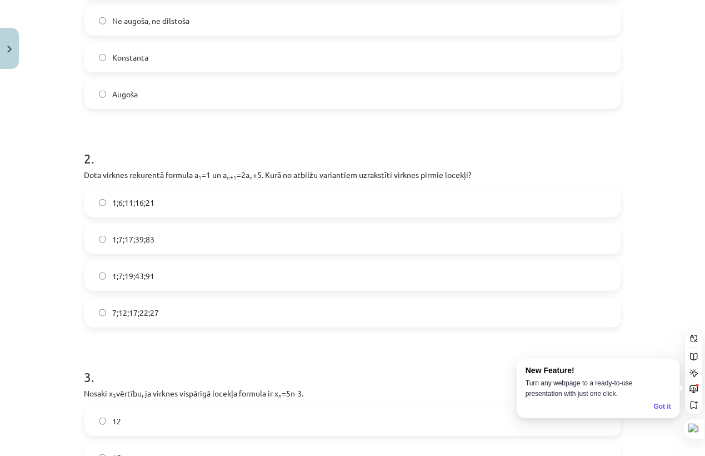
click at [156, 272] on label "1;7;19;43;91" at bounding box center [353, 276] width 534 height 28
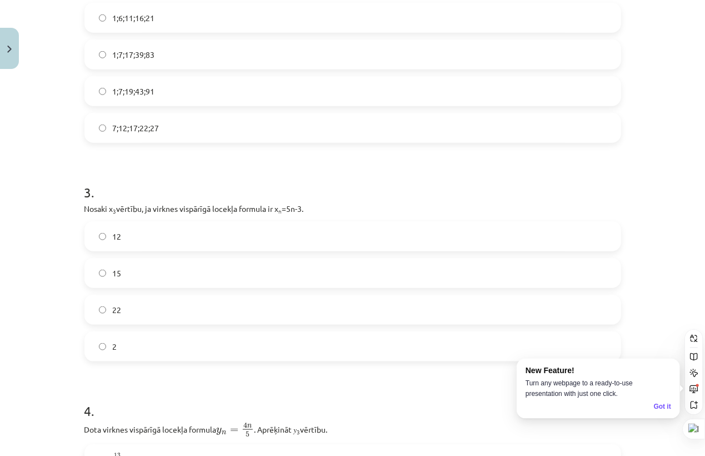
scroll to position [493, 0]
click at [111, 244] on label "12" at bounding box center [353, 236] width 534 height 28
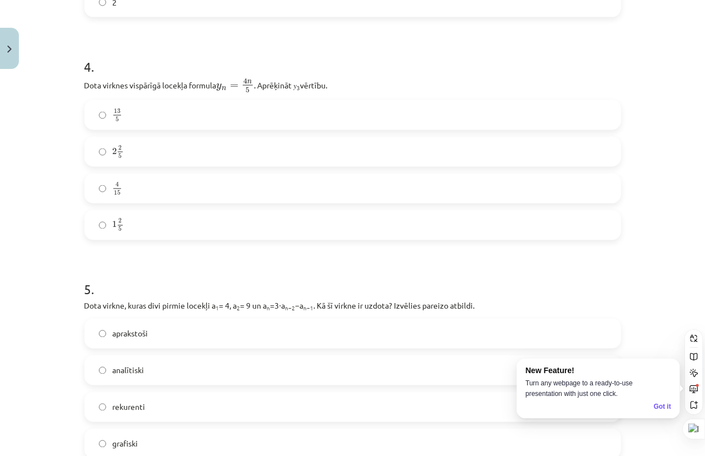
scroll to position [864, 0]
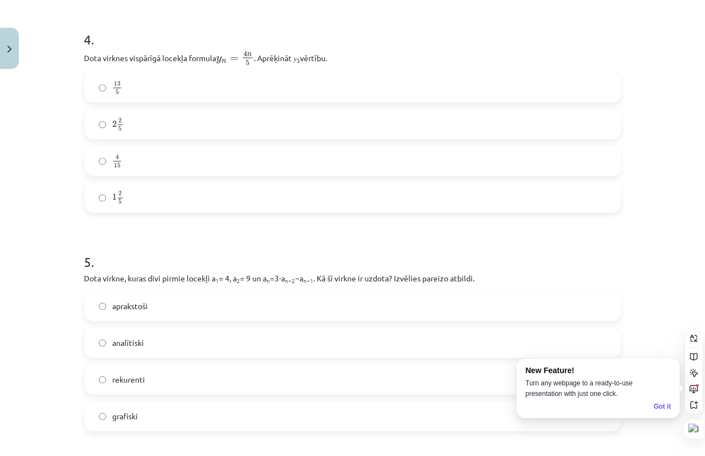
click at [147, 116] on label "2 2 5 2 2 5" at bounding box center [353, 125] width 534 height 28
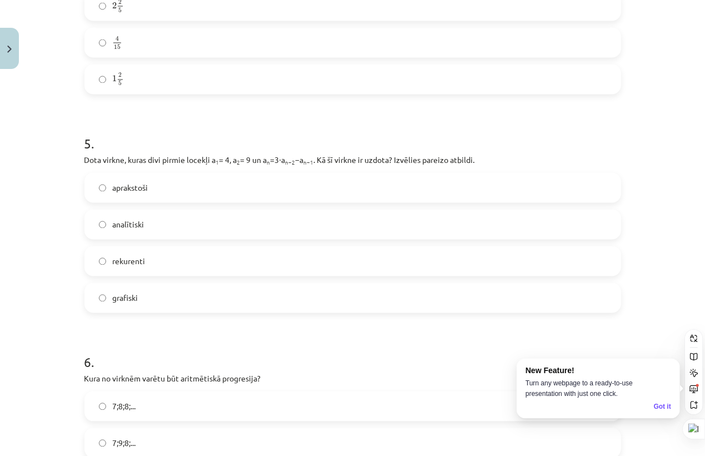
scroll to position [1049, 0]
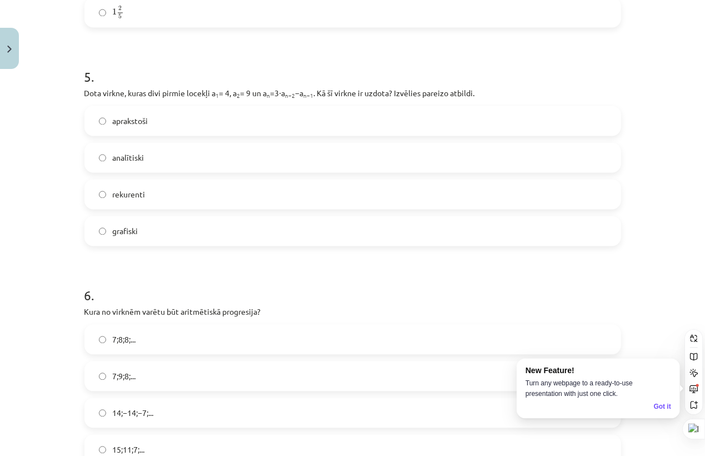
click at [169, 194] on label "rekurenti" at bounding box center [353, 195] width 534 height 28
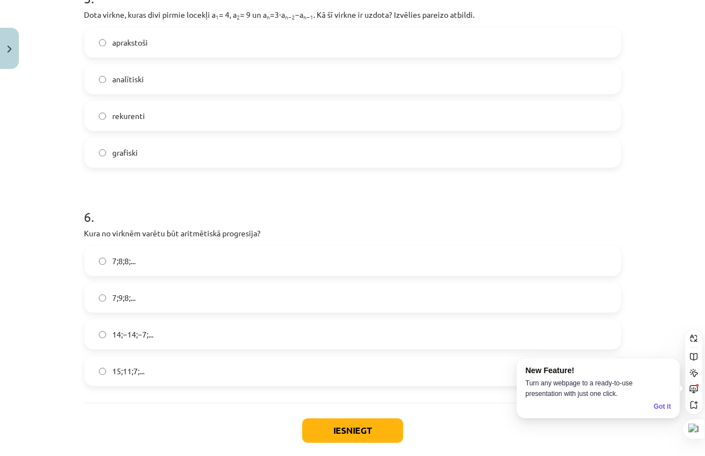
scroll to position [1173, 0]
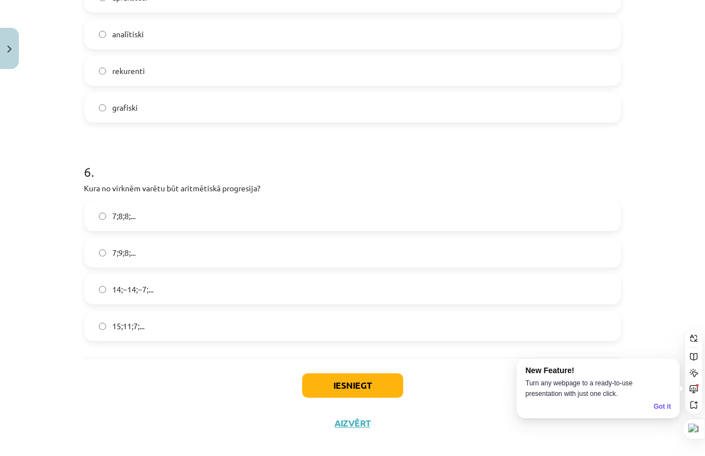
click at [236, 317] on label "15;11;7;..." at bounding box center [353, 326] width 534 height 28
click at [342, 382] on button "Iesniegt" at bounding box center [352, 385] width 101 height 24
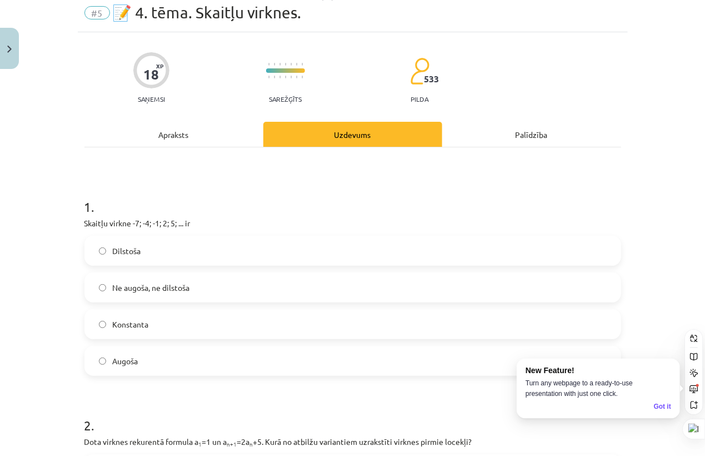
scroll to position [185, 0]
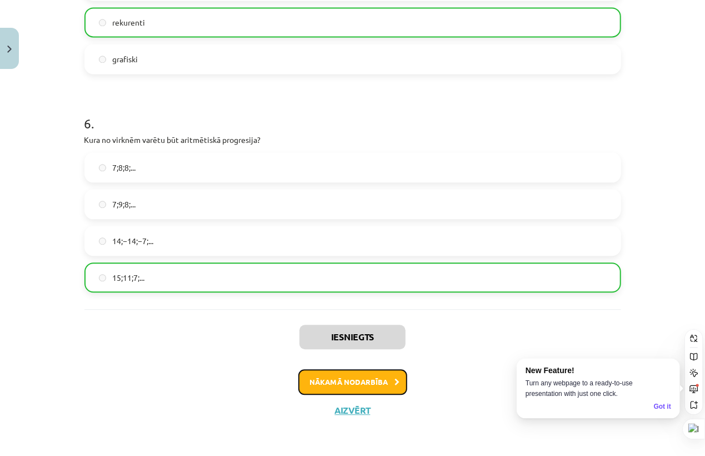
click at [379, 389] on button "Nākamā nodarbība" at bounding box center [352, 382] width 109 height 26
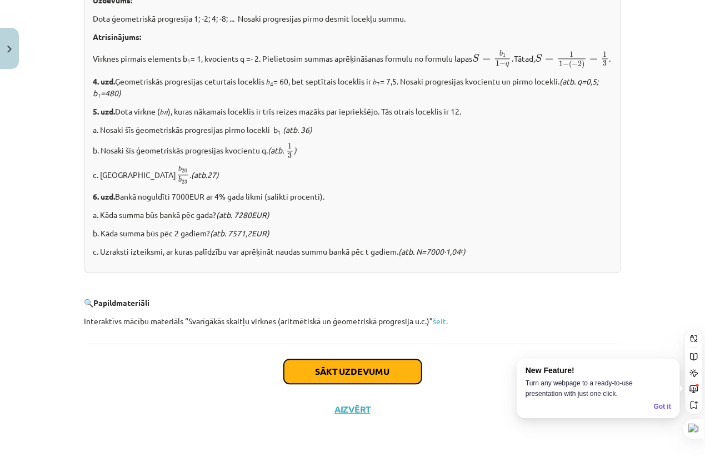
click at [366, 368] on button "Sākt uzdevumu" at bounding box center [353, 371] width 138 height 24
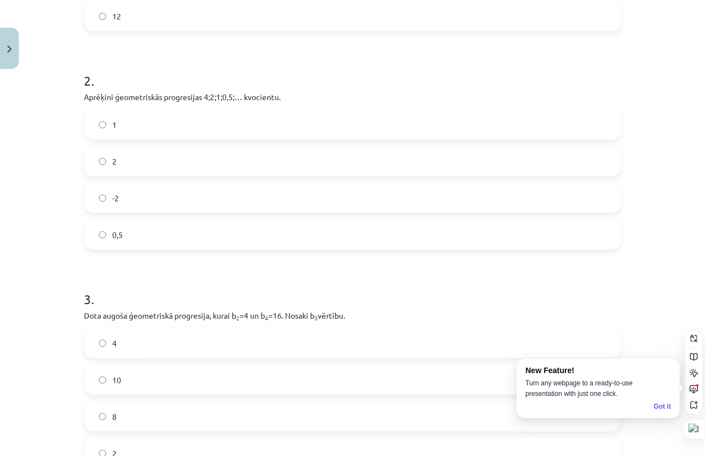
scroll to position [453, 0]
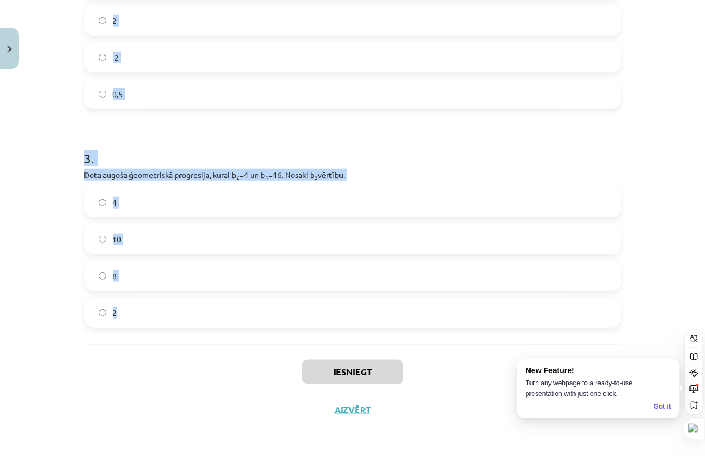
drag, startPoint x: 73, startPoint y: 231, endPoint x: 402, endPoint y: 332, distance: 344.1
click at [402, 332] on div "12 XP Saņemsi Sarežģīts 533 pilda Apraksts Uzdevums Palīdzība 1 . Aprēķini ģeom…" at bounding box center [353, 25] width 550 height 808
copy form "Aprēķini ģeometriskās progresijas nākamo locekli, ja b 1 = 7 un q=5. 35 12 2 . …"
click at [41, 277] on div "Mācību tēma: Matemātikas i - 12. klases 1. ieskaites mācību materiāls (ab) #6 📝…" at bounding box center [352, 228] width 705 height 456
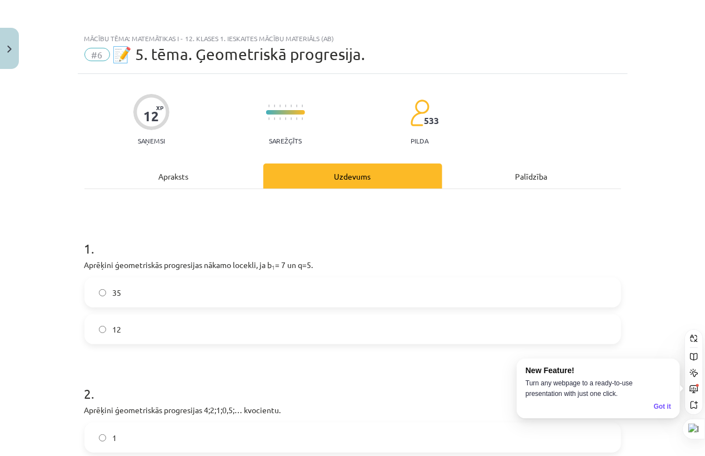
scroll to position [62, 0]
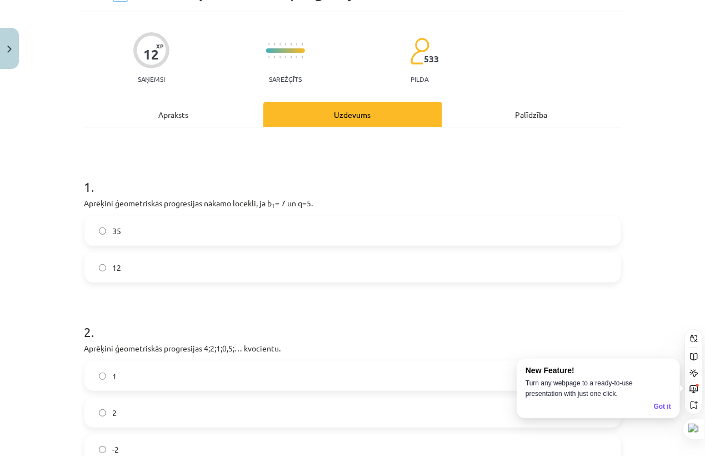
click at [202, 239] on label "35" at bounding box center [353, 231] width 534 height 28
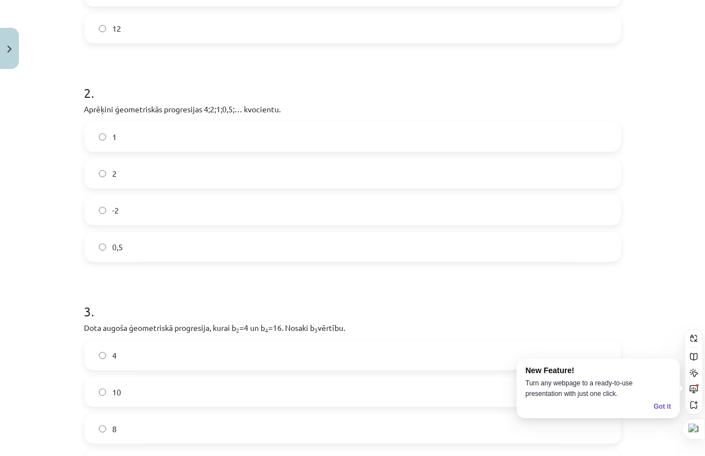
scroll to position [308, 0]
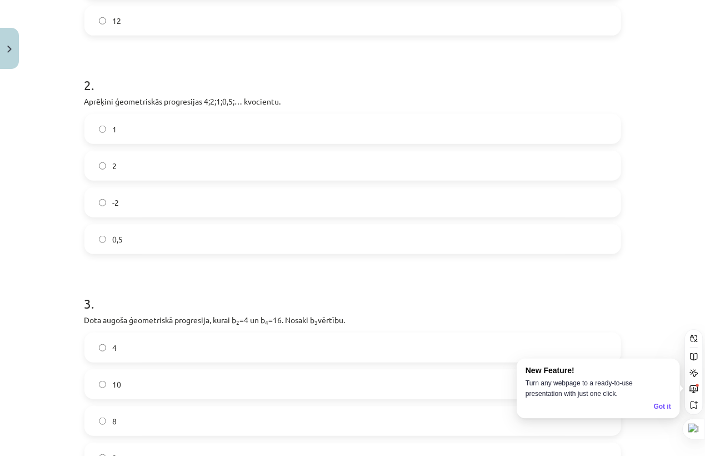
click at [123, 243] on label "0,5" at bounding box center [353, 239] width 534 height 28
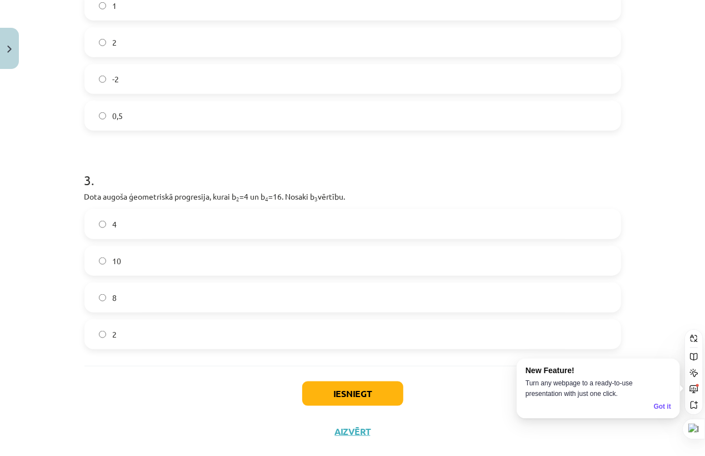
click at [86, 300] on label "8" at bounding box center [353, 297] width 534 height 28
click at [332, 382] on button "Iesniegt" at bounding box center [352, 393] width 101 height 24
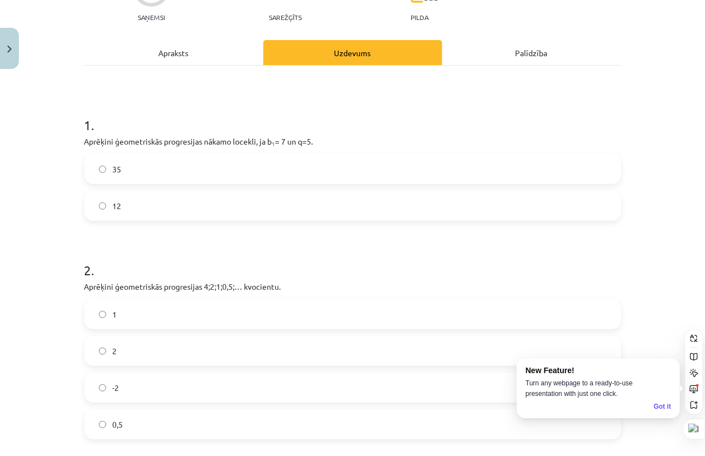
scroll to position [185, 0]
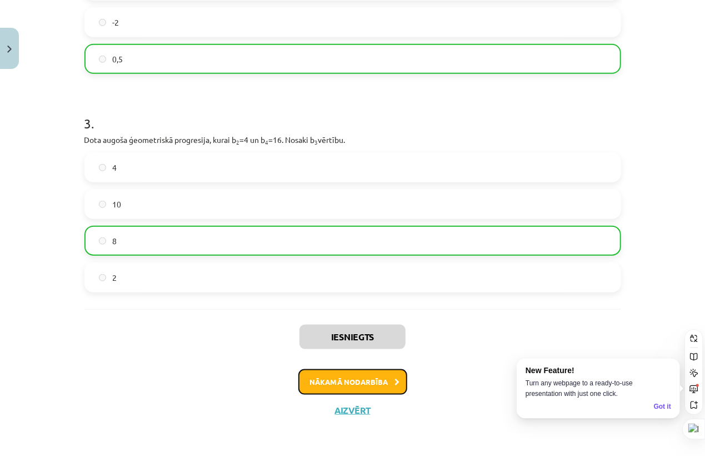
click at [360, 374] on button "Nākamā nodarbība" at bounding box center [352, 382] width 109 height 26
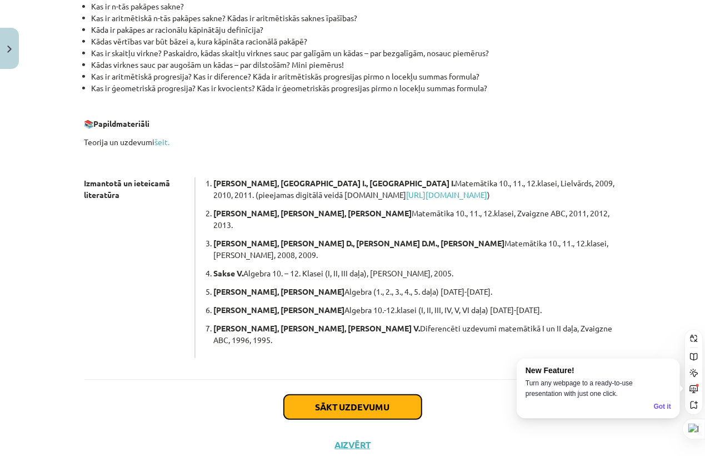
click at [366, 394] on button "Sākt uzdevumu" at bounding box center [353, 406] width 138 height 24
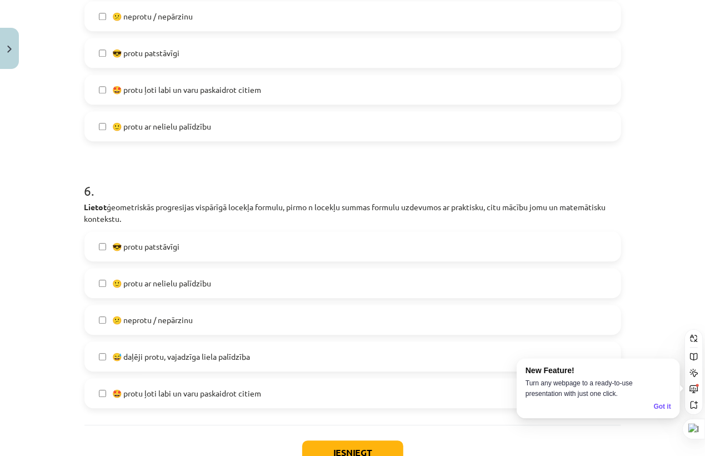
scroll to position [1427, 0]
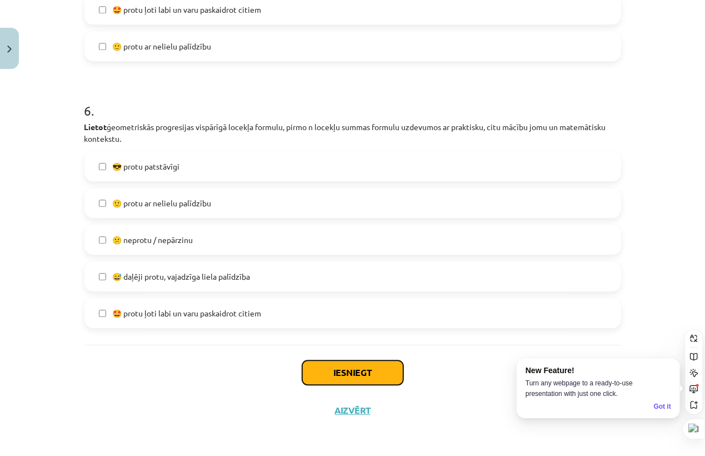
click at [363, 371] on button "Iesniegt" at bounding box center [352, 372] width 101 height 24
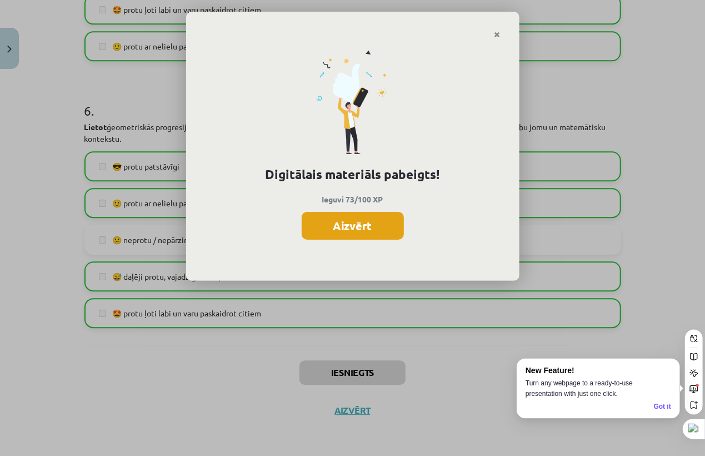
click at [357, 223] on button "Aizvērt" at bounding box center [353, 226] width 102 height 28
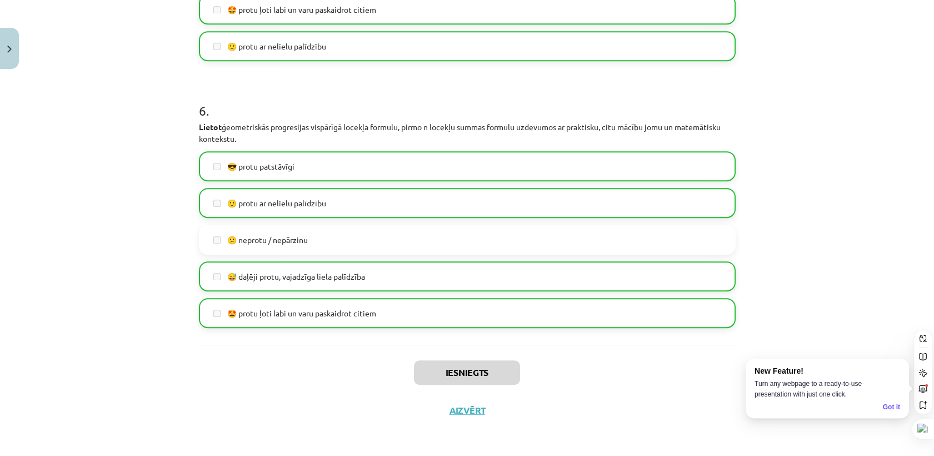
scroll to position [432, 0]
click at [471, 415] on div "Iesniegts Aizvērt" at bounding box center [467, 383] width 537 height 78
click at [467, 411] on button "Aizvērt" at bounding box center [467, 409] width 42 height 11
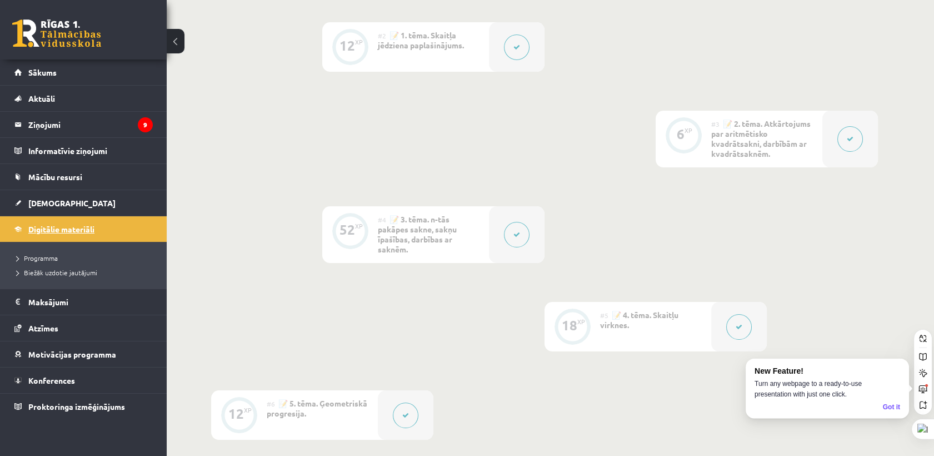
click at [145, 232] on link "Digitālie materiāli" at bounding box center [83, 229] width 138 height 26
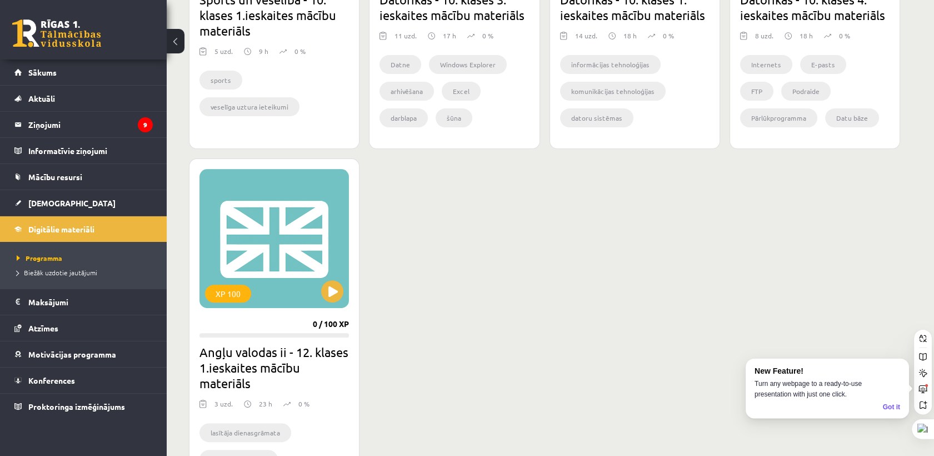
scroll to position [864, 0]
click at [352, 278] on div "XP 100 0 / 100 XP Angļu valodas ii - 12. klases 1.ieskaites mācību materiāls 3 …" at bounding box center [274, 336] width 171 height 358
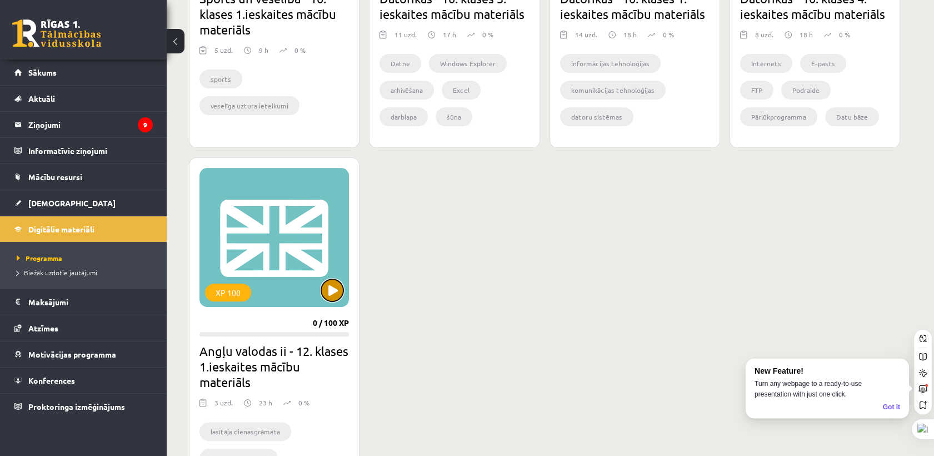
click at [331, 290] on button at bounding box center [332, 290] width 22 height 22
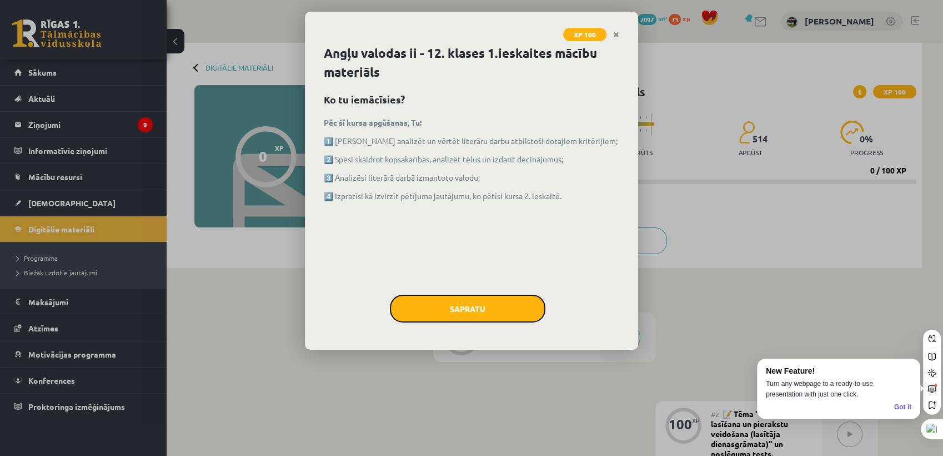
click at [472, 307] on button "Sapratu" at bounding box center [468, 308] width 156 height 28
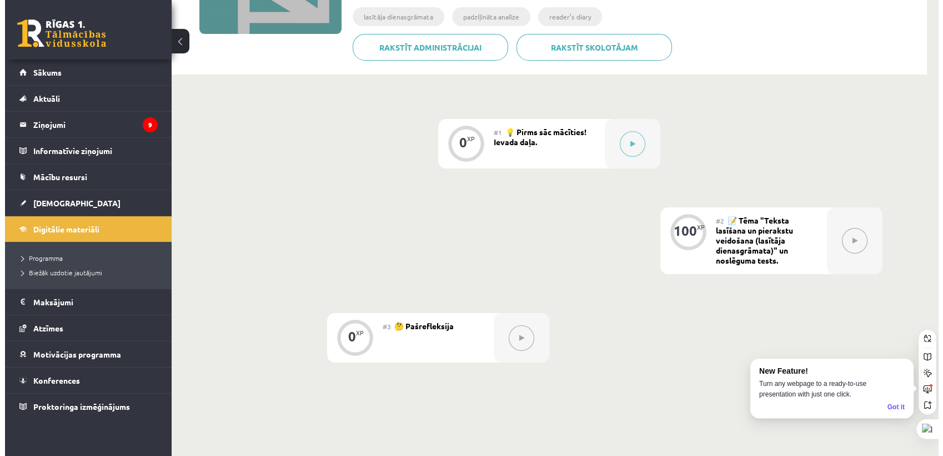
scroll to position [294, 0]
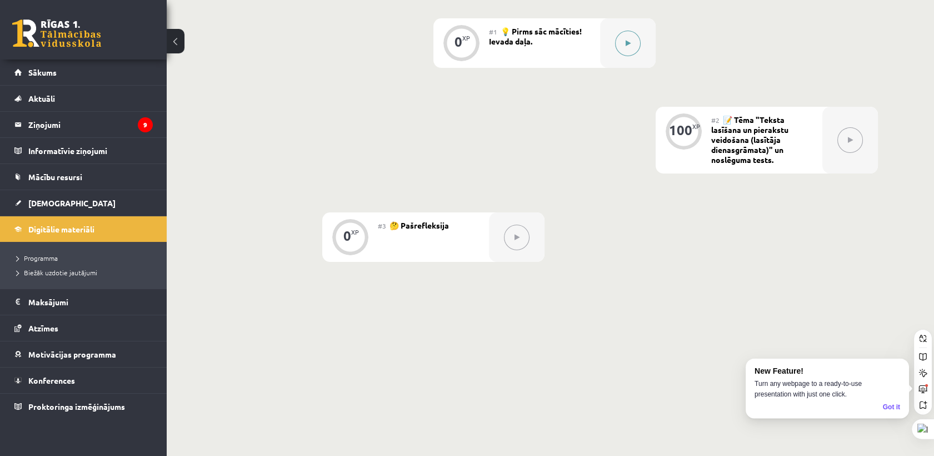
click at [631, 37] on button at bounding box center [628, 44] width 26 height 26
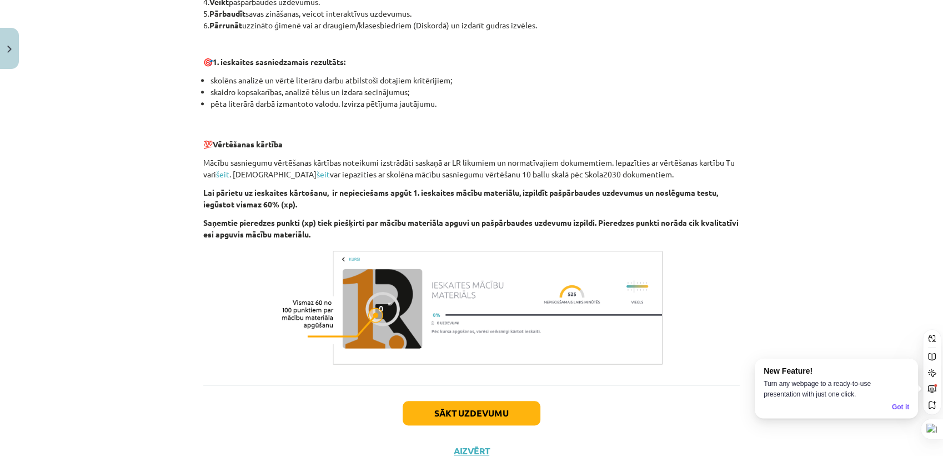
scroll to position [714, 0]
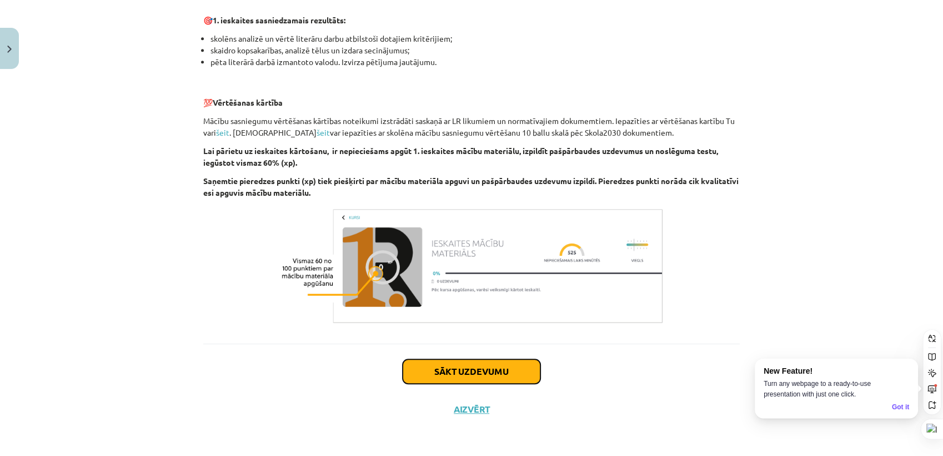
click at [434, 373] on button "Sākt uzdevumu" at bounding box center [472, 371] width 138 height 24
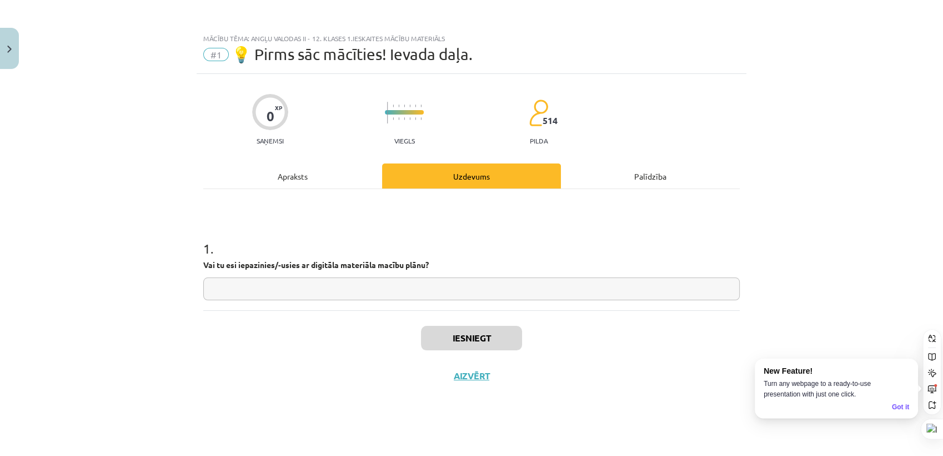
click at [342, 288] on input "text" at bounding box center [471, 288] width 537 height 23
type input "*"
click at [449, 337] on button "Iesniegt" at bounding box center [471, 338] width 101 height 24
click at [491, 377] on button "Nākamā nodarbība" at bounding box center [471, 383] width 109 height 26
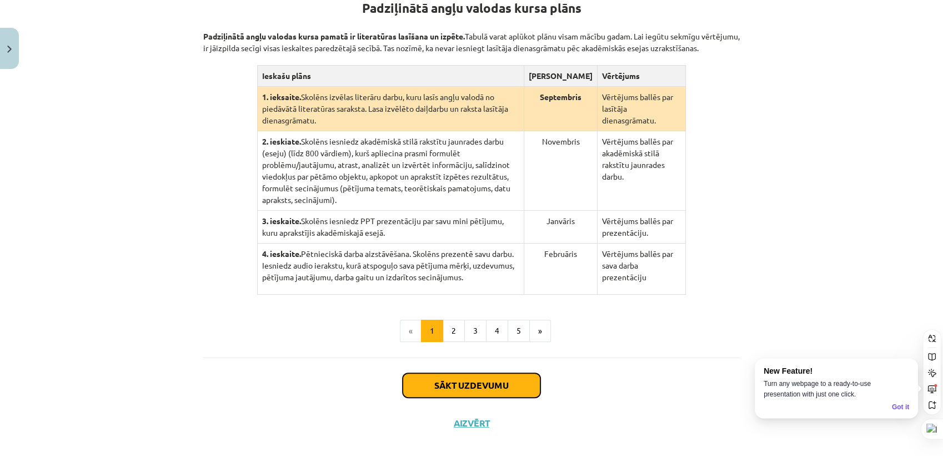
click at [504, 373] on button "Sākt uzdevumu" at bounding box center [472, 385] width 138 height 24
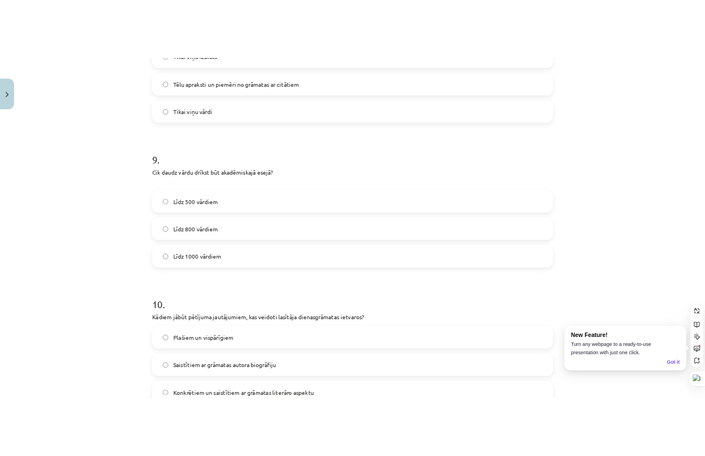
scroll to position [1718, 0]
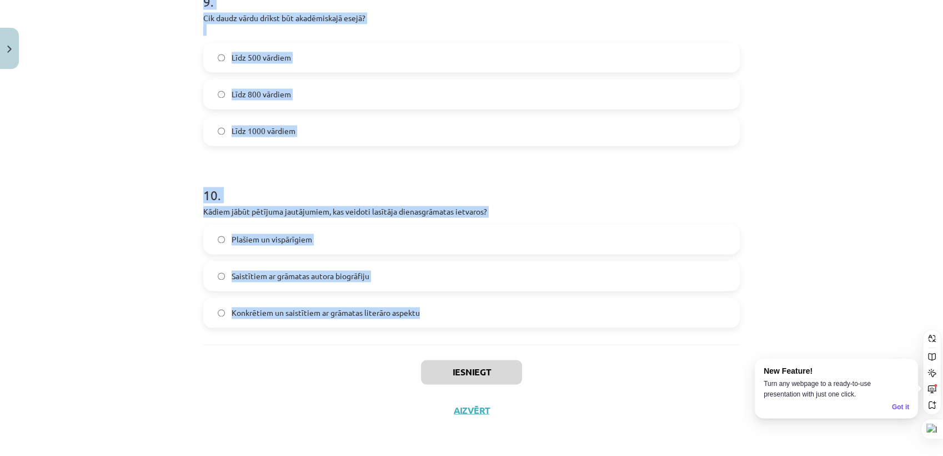
drag, startPoint x: 196, startPoint y: 254, endPoint x: 444, endPoint y: 317, distance: 256.1
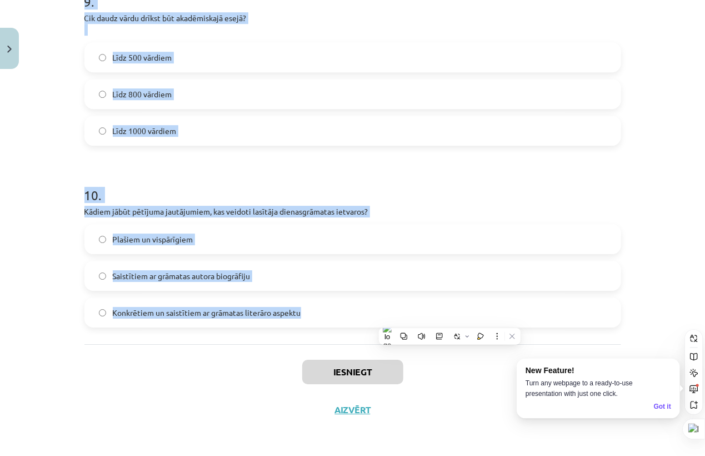
click at [24, 223] on div "Mācību tēma: Angļu valodas ii - 12. klases 1.ieskaites mācību materiāls #2 📝 Tē…" at bounding box center [352, 228] width 705 height 456
click at [31, 221] on div "Mācību tēma: Angļu valodas ii - 12. klases 1.ieskaites mācību materiāls #2 📝 Tē…" at bounding box center [352, 228] width 705 height 456
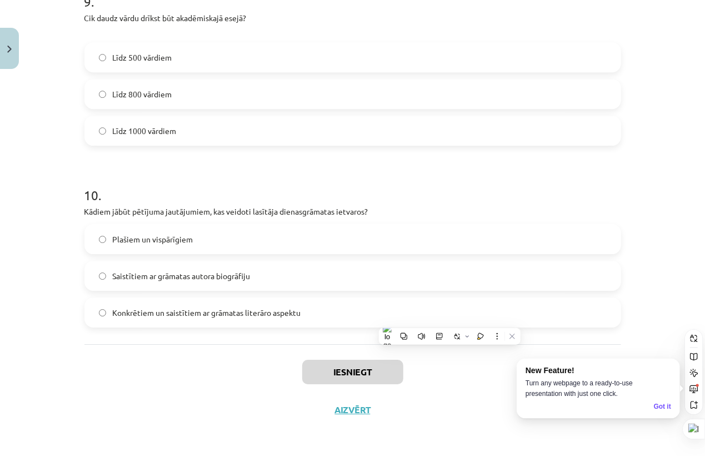
click at [36, 219] on div "Mācību tēma: Angļu valodas ii - 12. klases 1.ieskaites mācību materiāls #2 📝 Tē…" at bounding box center [352, 228] width 705 height 456
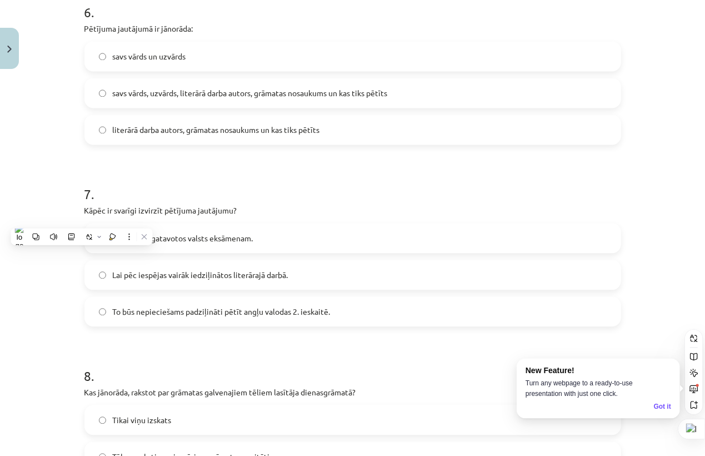
click at [40, 157] on div "Mācību tēma: Angļu valodas ii - 12. klases 1.ieskaites mācību materiāls #2 📝 Tē…" at bounding box center [352, 228] width 705 height 456
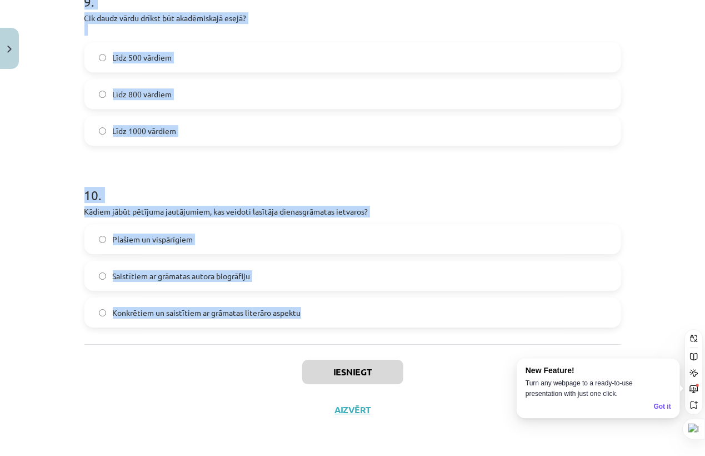
drag, startPoint x: 72, startPoint y: 34, endPoint x: 301, endPoint y: 308, distance: 357.0
copy form "Padziļinātajā kursā mēs: lasīsim grāmatu angļu valodā, kuru skolēns izvēlas pat…"
click at [0, 247] on div "Mācību tēma: Angļu valodas ii - 12. klases 1.ieskaites mācību materiāls #2 📝 Tē…" at bounding box center [352, 228] width 705 height 456
click at [13, 234] on div "Mācību tēma: Angļu valodas ii - 12. klases 1.ieskaites mācību materiāls #2 📝 Tē…" at bounding box center [352, 228] width 705 height 456
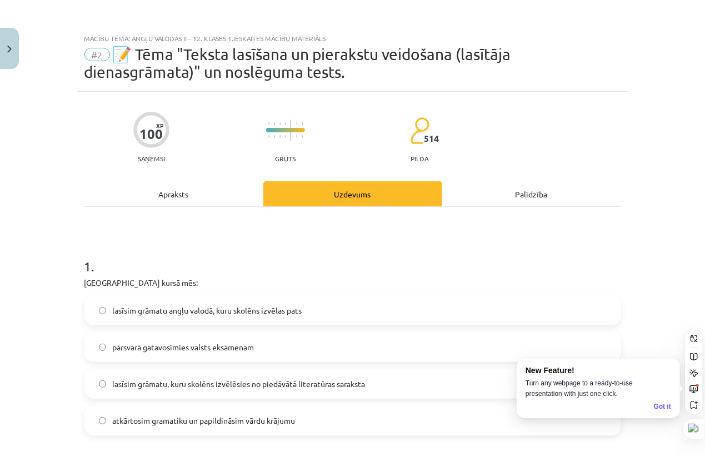
scroll to position [123, 0]
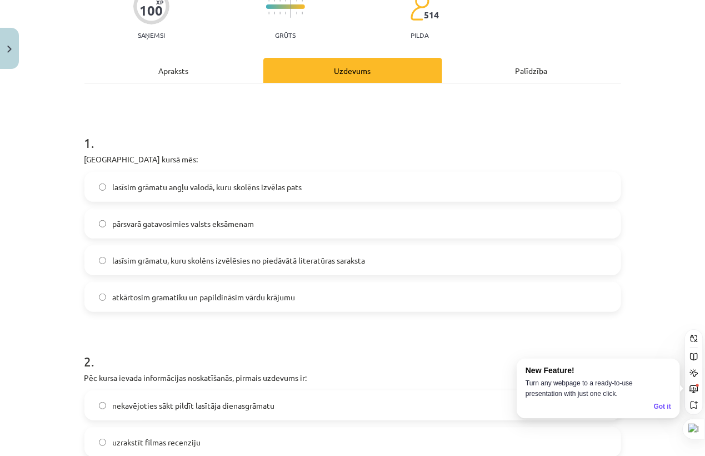
click at [39, 238] on div "Mācību tēma: Angļu valodas ii - 12. klases 1.ieskaites mācību materiāls #2 📝 Tē…" at bounding box center [352, 228] width 705 height 456
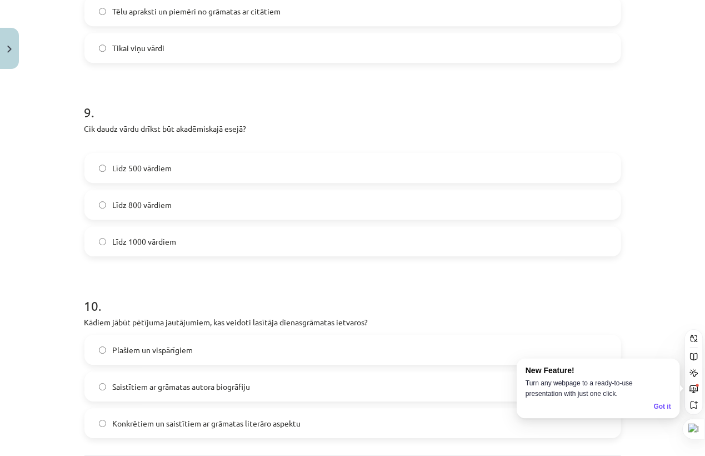
scroll to position [1718, 0]
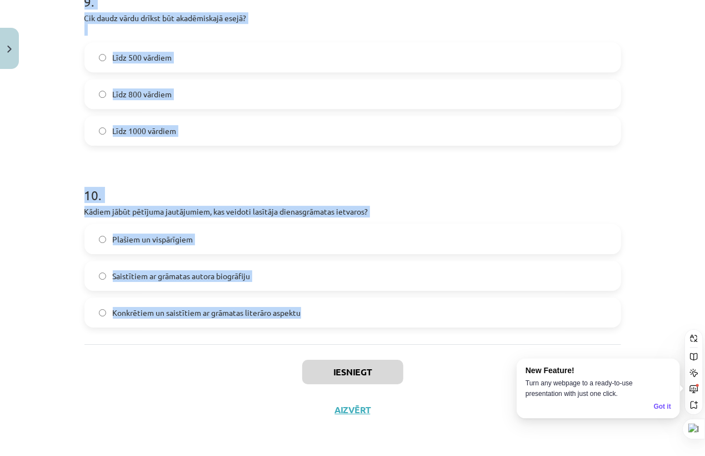
drag, startPoint x: 89, startPoint y: 36, endPoint x: 443, endPoint y: 312, distance: 449.2
click at [444, 312] on div "Mācību tēma: Angļu valodas ii - 12. klases 1.ieskaites mācību materiāls #2 📝 Tē…" at bounding box center [352, 228] width 705 height 456
copy form "Padziļinātajā kursā mēs: lasīsim grāmatu angļu valodā, kuru skolēns izvēlas pat…"
click at [12, 130] on div "Mācību tēma: Angļu valodas ii - 12. klases 1.ieskaites mācību materiāls #2 📝 Tē…" at bounding box center [352, 228] width 705 height 456
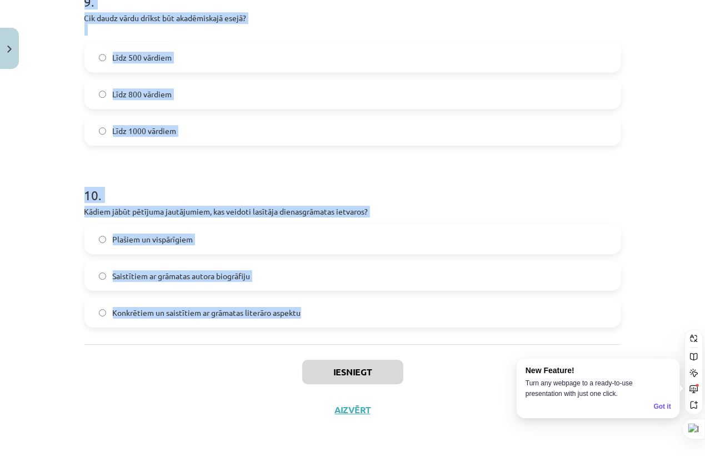
click at [57, 136] on div "Mācību tēma: Angļu valodas ii - 12. klases 1.ieskaites mācību materiāls #2 📝 Tē…" at bounding box center [352, 228] width 705 height 456
click at [56, 136] on div "Mācību tēma: Angļu valodas ii - 12. klases 1.ieskaites mācību materiāls #2 📝 Tē…" at bounding box center [352, 228] width 705 height 456
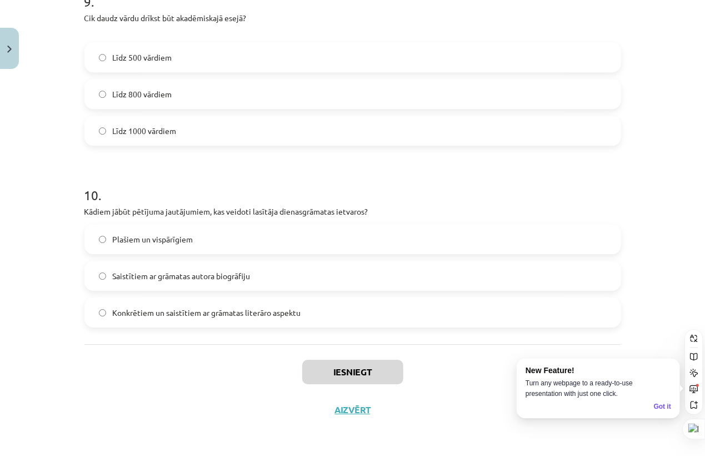
click at [56, 136] on div "Mācību tēma: Angļu valodas ii - 12. klases 1.ieskaites mācību materiāls #2 📝 Tē…" at bounding box center [352, 228] width 705 height 456
drag, startPoint x: 56, startPoint y: 135, endPoint x: 36, endPoint y: 136, distance: 20.0
click at [39, 137] on div "Mācību tēma: Angļu valodas ii - 12. klases 1.ieskaites mācību materiāls #2 📝 Tē…" at bounding box center [352, 228] width 705 height 456
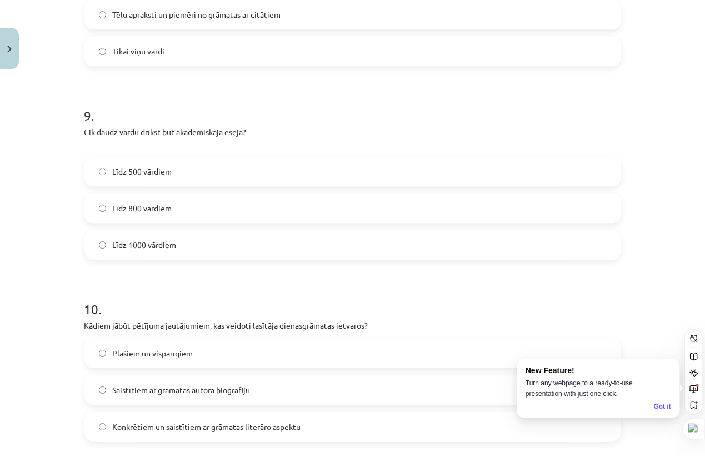
scroll to position [1656, 0]
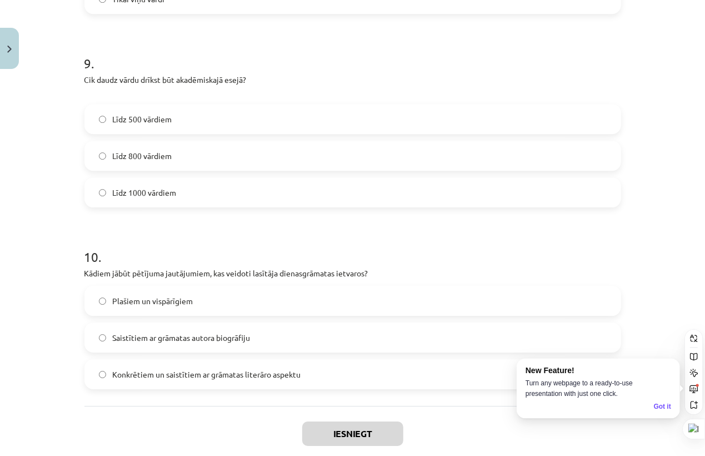
click at [208, 375] on span "Konkrētiem un saistītiem ar grāmatas literāro aspektu" at bounding box center [207, 374] width 188 height 12
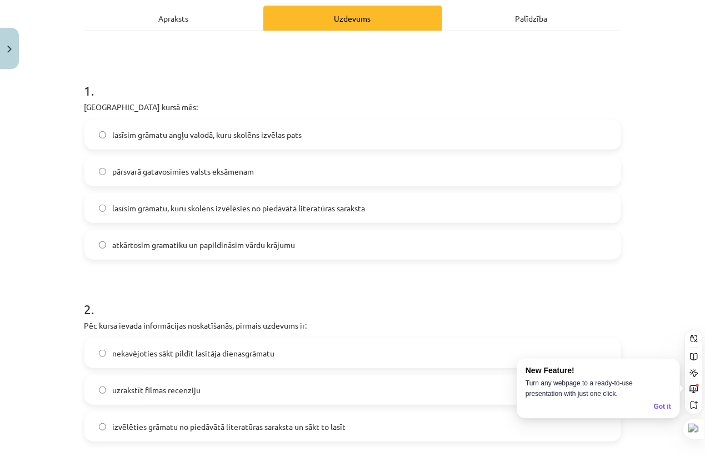
scroll to position [174, 0]
click at [203, 154] on div "lasīsim grāmatu angļu valodā, kuru skolēns izvēlas pats pārsvarā gatavosimies v…" at bounding box center [352, 191] width 537 height 140
click at [197, 139] on span "lasīsim grāmatu angļu valodā, kuru skolēns izvēlas pats" at bounding box center [207, 136] width 189 height 12
click at [174, 170] on span "pārsvarā gatavosimies valsts eksāmenam" at bounding box center [184, 173] width 142 height 12
click at [166, 211] on span "lasīsim grāmatu, kuru skolēns izvēlēsies no piedāvātā literatūras saraksta" at bounding box center [239, 209] width 253 height 12
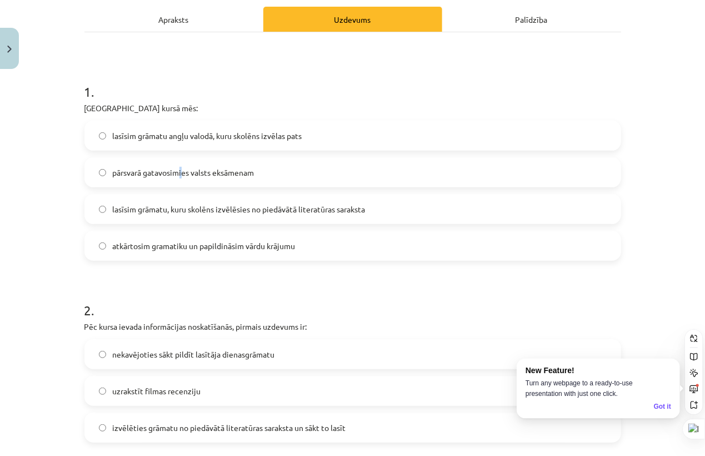
drag, startPoint x: 177, startPoint y: 151, endPoint x: 174, endPoint y: 158, distance: 7.6
click at [177, 151] on div "lasīsim grāmatu angļu valodā, kuru skolēns izvēlas pats pārsvarā gatavosimies v…" at bounding box center [352, 191] width 537 height 140
click at [351, 109] on p "Padziļinātajā kursā mēs:" at bounding box center [352, 108] width 537 height 12
click at [260, 252] on label "atkārtosim gramatiku un papildināsim vārdu krājumu" at bounding box center [353, 246] width 534 height 28
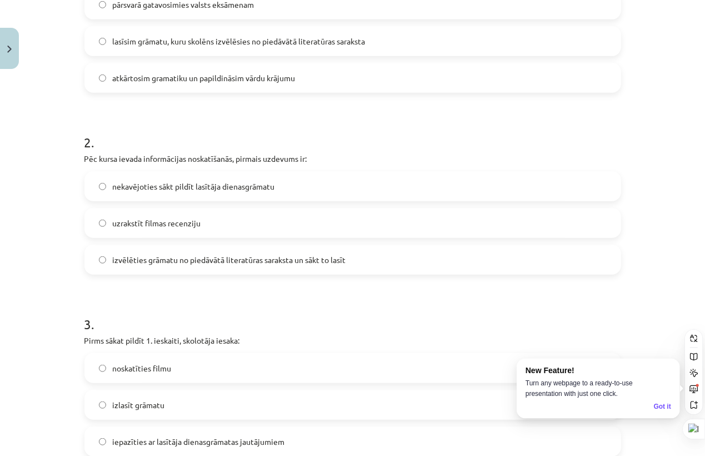
scroll to position [360, 0]
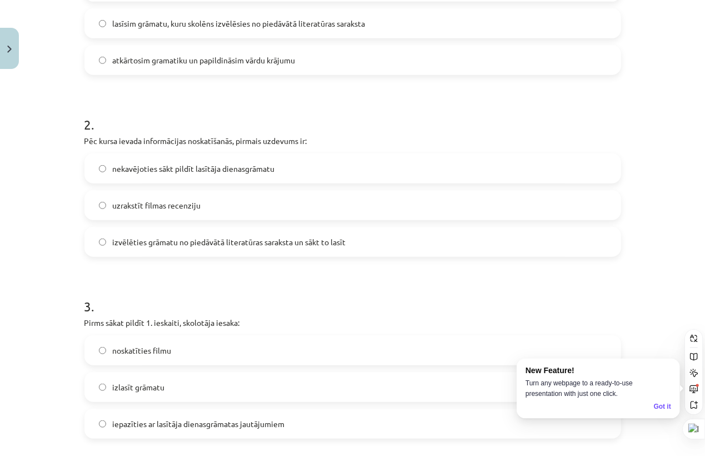
click at [174, 236] on span "izvēlēties grāmatu no piedāvātā literatūras saraksta un sākt to lasīt" at bounding box center [229, 242] width 233 height 12
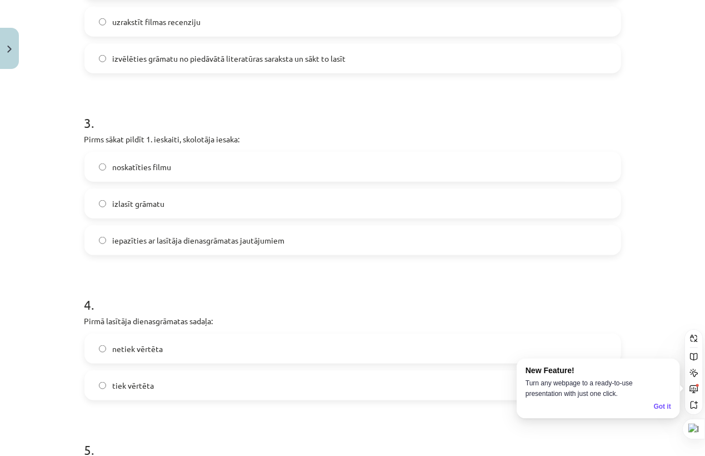
scroll to position [545, 0]
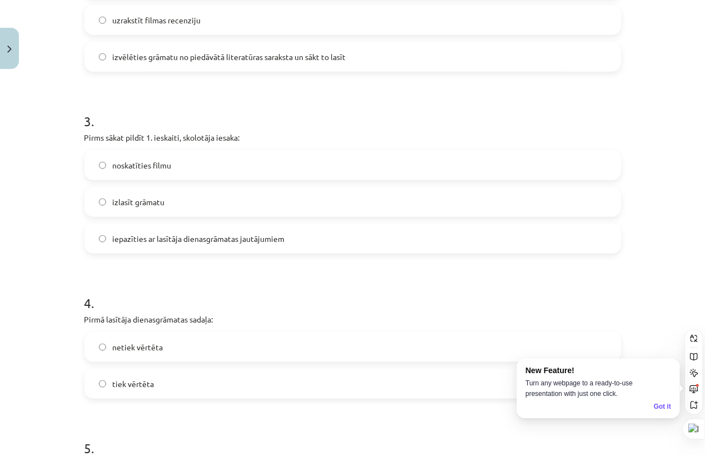
click at [268, 243] on span "iepazīties ar lasītāja dienasgrāmatas jautājumiem" at bounding box center [199, 239] width 172 height 12
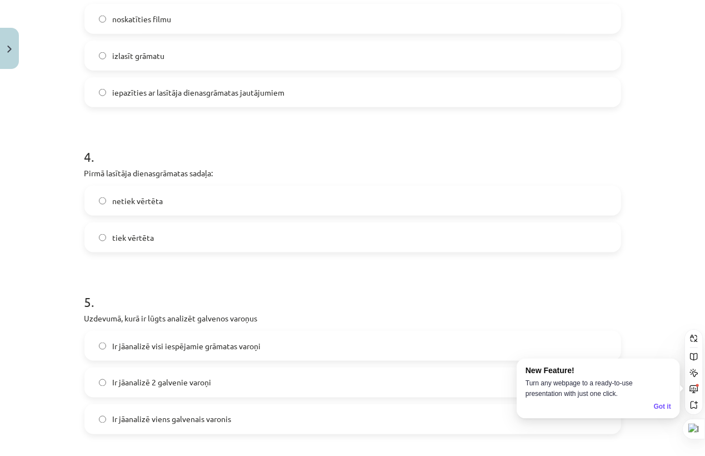
scroll to position [730, 0]
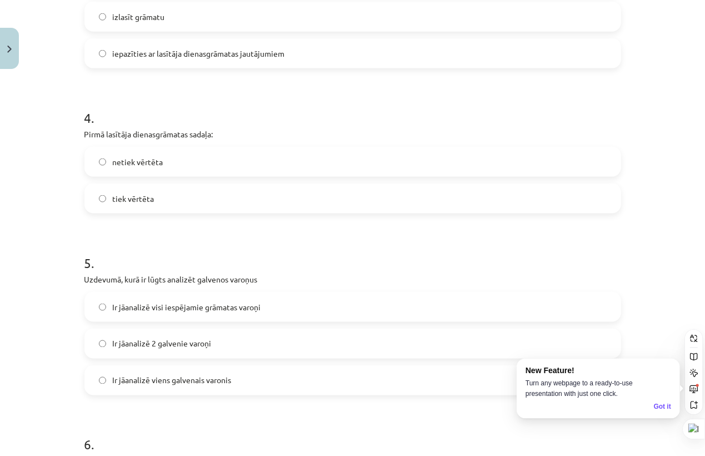
click at [139, 197] on span "tiek vērtēta" at bounding box center [134, 199] width 42 height 12
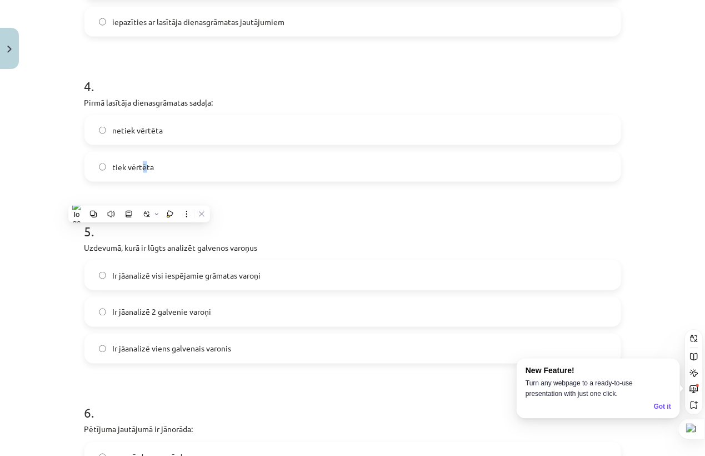
scroll to position [792, 0]
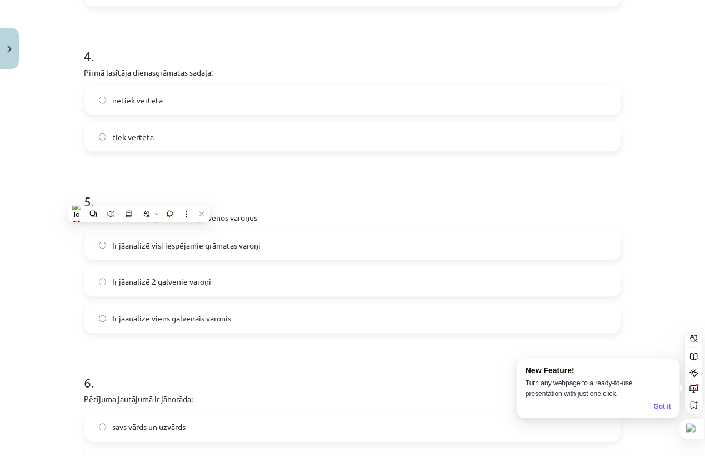
click at [288, 161] on form "1 . Padziļinātajā kursā mēs: lasīsim grāmatu angļu valodā, kuru skolēns izvēlas…" at bounding box center [352, 350] width 537 height 1806
click at [288, 148] on label "tiek vērtēta" at bounding box center [353, 137] width 534 height 28
click at [154, 324] on label "Ir jāanalizē viens galvenais varonis" at bounding box center [353, 318] width 534 height 28
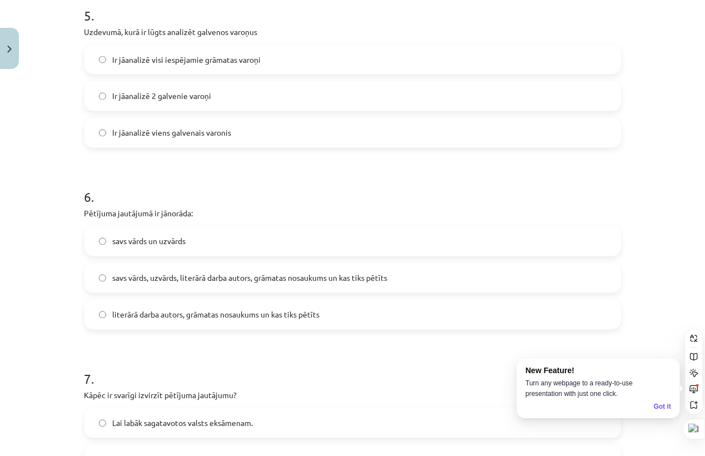
scroll to position [1039, 0]
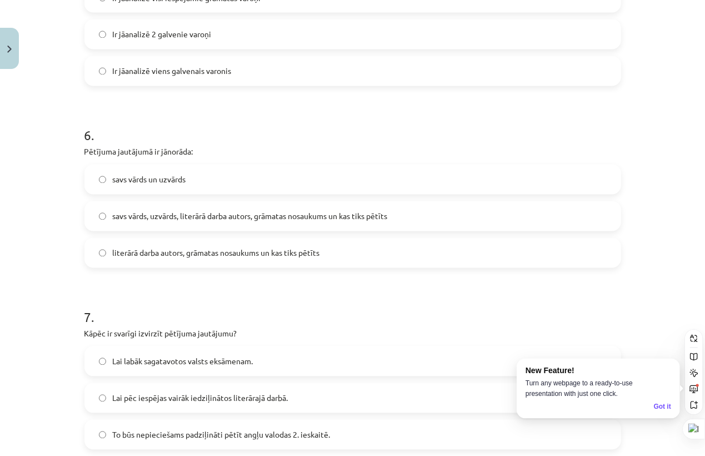
click at [162, 211] on span "savs vārds, uzvārds, literārā darba autors, grāmatas nosaukums un kas tiks pētī…" at bounding box center [250, 217] width 275 height 12
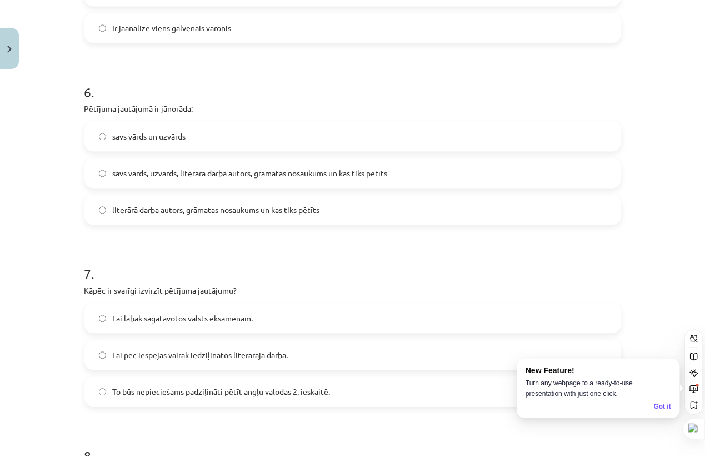
scroll to position [1162, 0]
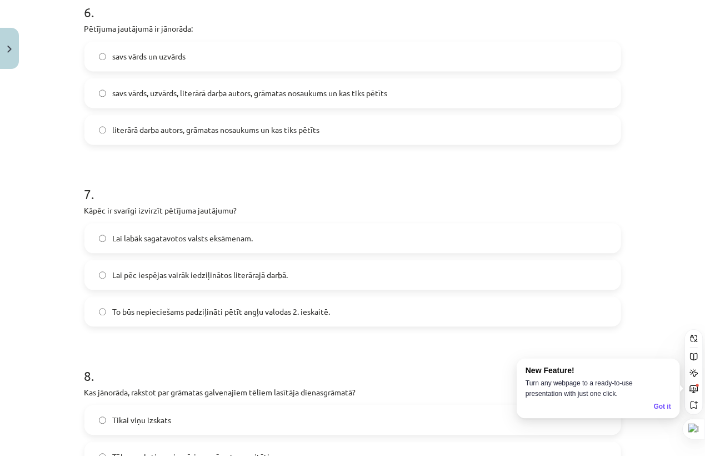
click at [102, 313] on label "To būs nepieciešams padziļināti pētīt angļu valodas 2. ieskaitē." at bounding box center [353, 311] width 534 height 28
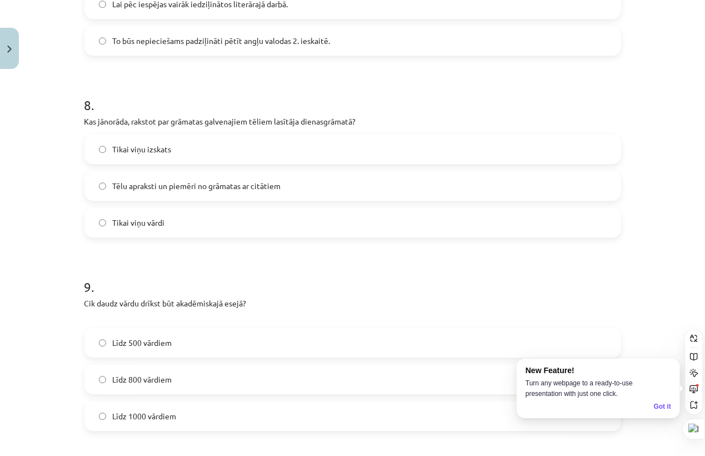
scroll to position [1471, 0]
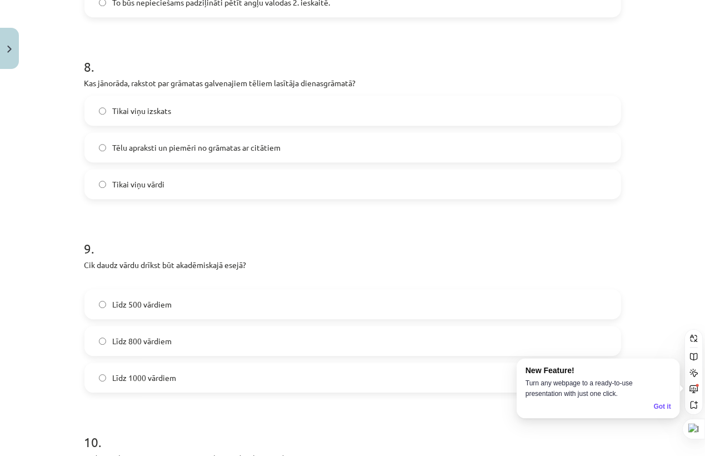
click at [156, 147] on span "Tēlu apraksti un piemēri no grāmatas ar citātiem" at bounding box center [197, 148] width 168 height 12
click at [128, 310] on label "Līdz 500 vārdiem" at bounding box center [353, 304] width 534 height 28
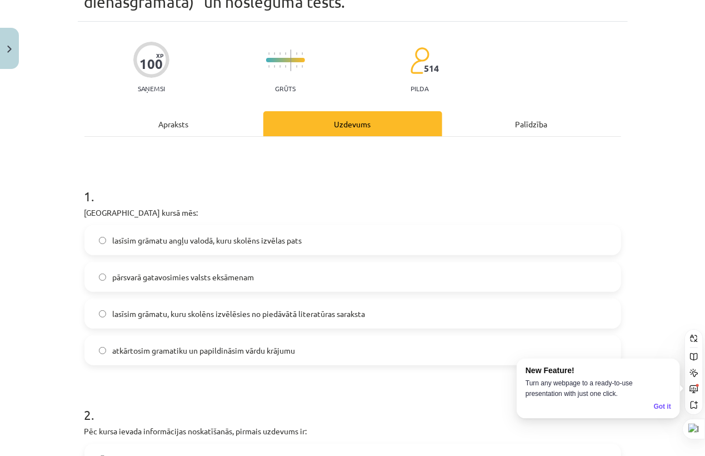
scroll to position [123, 0]
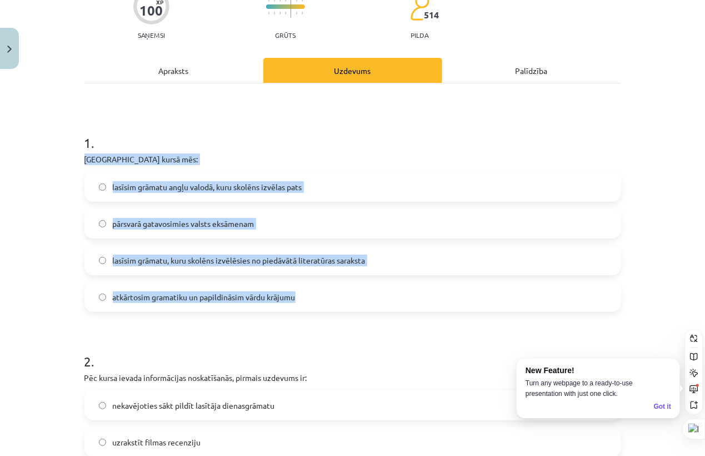
drag, startPoint x: 87, startPoint y: 153, endPoint x: 302, endPoint y: 296, distance: 258.1
click at [302, 297] on div "1 . Padziļinātajā kursā mēs: lasīsim grāmatu angļu valodā, kuru skolēns izvēlas…" at bounding box center [352, 214] width 537 height 196
copy div "Padziļinātajā kursā mēs: lasīsim grāmatu angļu valodā, kuru skolēns izvēlas pat…"
click at [64, 194] on div "Mācību tēma: Angļu valodas ii - 12. klases 1.ieskaites mācību materiāls #2 📝 Tē…" at bounding box center [352, 228] width 705 height 456
click at [27, 210] on div "Mācību tēma: Angļu valodas ii - 12. klases 1.ieskaites mācību materiāls #2 📝 Tē…" at bounding box center [352, 228] width 705 height 456
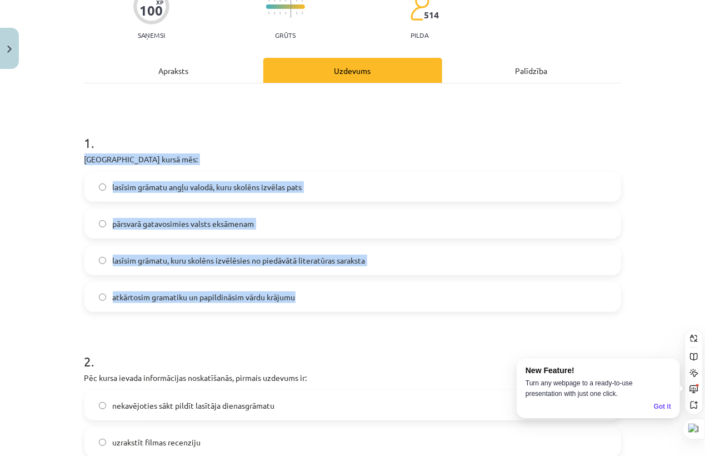
click at [36, 229] on div "Mācību tēma: Angļu valodas ii - 12. klases 1.ieskaites mācību materiāls #2 📝 Tē…" at bounding box center [352, 228] width 705 height 456
click at [399, 173] on label "lasīsim grāmatu angļu valodā, kuru skolēns izvēlas pats" at bounding box center [353, 187] width 534 height 28
click at [119, 291] on span "atkārtosim gramatiku un papildināsim vārdu krājumu" at bounding box center [204, 297] width 183 height 12
click at [14, 286] on div "Mācību tēma: Angļu valodas ii - 12. klases 1.ieskaites mācību materiāls #2 📝 Tē…" at bounding box center [352, 228] width 705 height 456
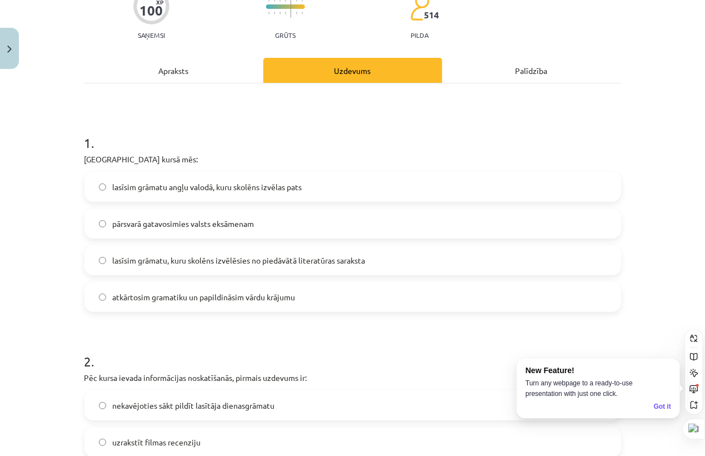
click at [21, 276] on div "Mācību tēma: Angļu valodas ii - 12. klases 1.ieskaites mācību materiāls #2 📝 Tē…" at bounding box center [352, 228] width 705 height 456
click at [19, 275] on div "Mācību tēma: Angļu valodas ii - 12. klases 1.ieskaites mācību materiāls #2 📝 Tē…" at bounding box center [352, 228] width 705 height 456
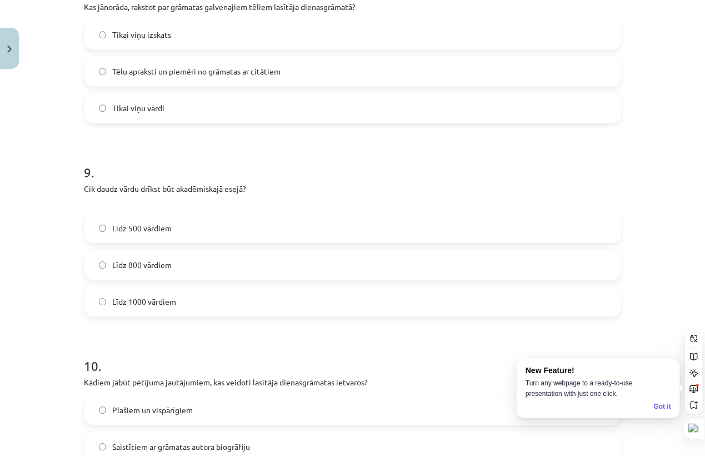
scroll to position [1718, 0]
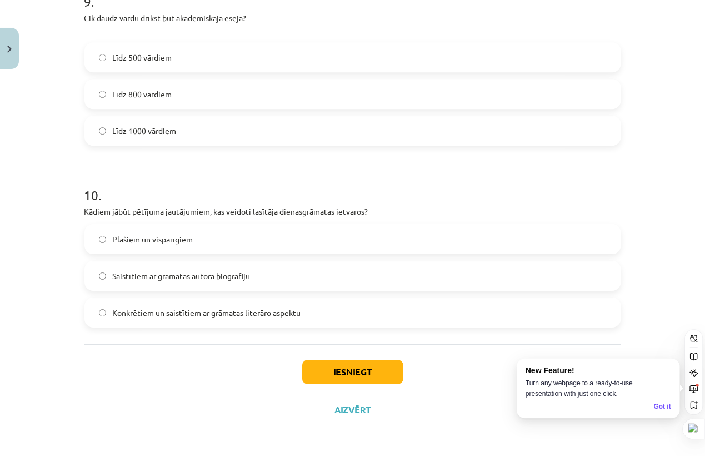
click at [338, 369] on div "Iesniegt Aizvērt" at bounding box center [352, 383] width 537 height 78
click at [339, 367] on button "Iesniegt" at bounding box center [352, 371] width 101 height 24
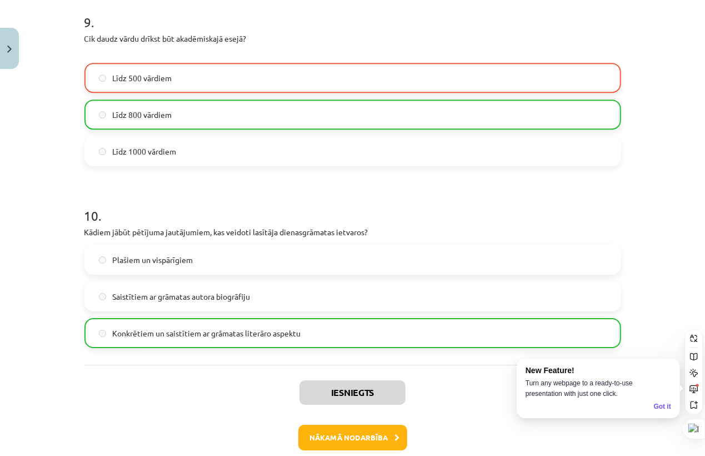
scroll to position [1753, 0]
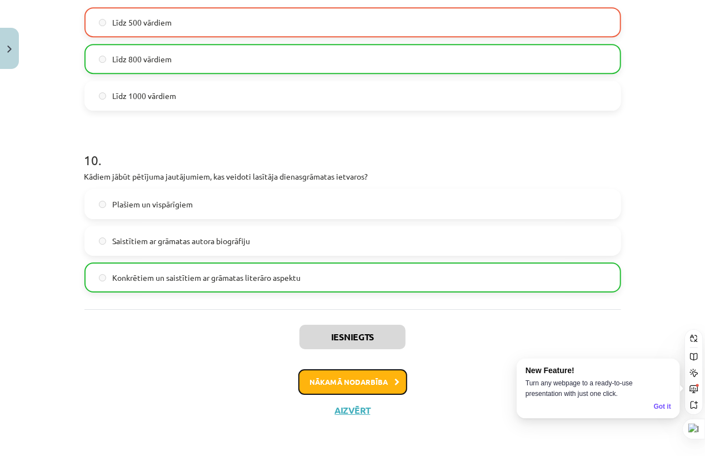
click at [369, 374] on button "Nākamā nodarbība" at bounding box center [352, 382] width 109 height 26
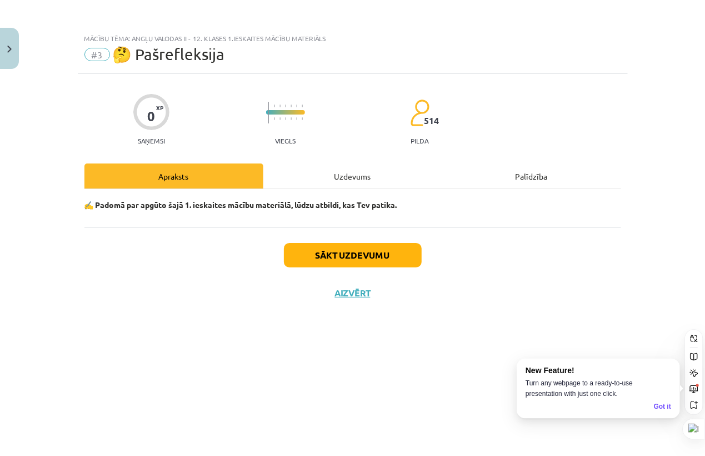
scroll to position [0, 0]
click at [369, 251] on button "Sākt uzdevumu" at bounding box center [353, 255] width 138 height 24
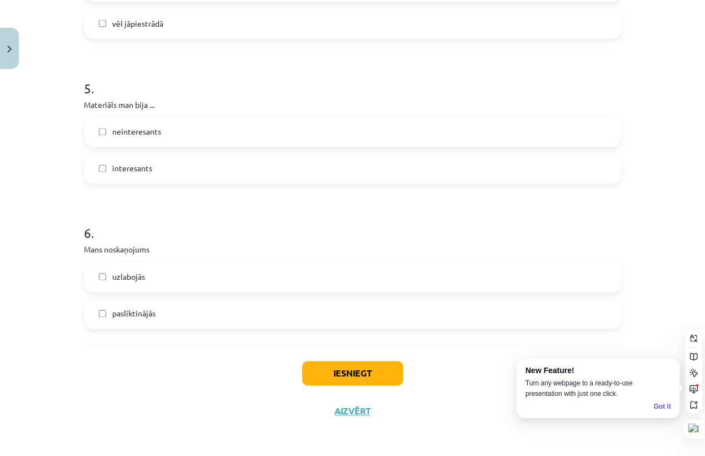
scroll to position [930, 0]
click at [357, 369] on button "Iesniegt" at bounding box center [352, 372] width 101 height 24
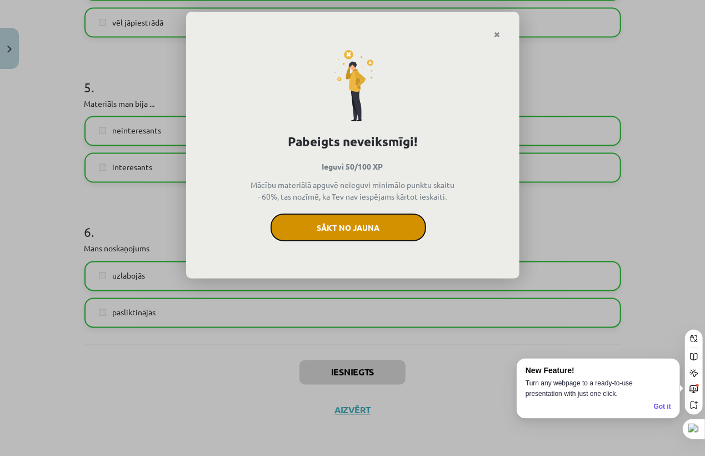
click at [372, 229] on button "Sākt no jauna" at bounding box center [349, 227] width 156 height 28
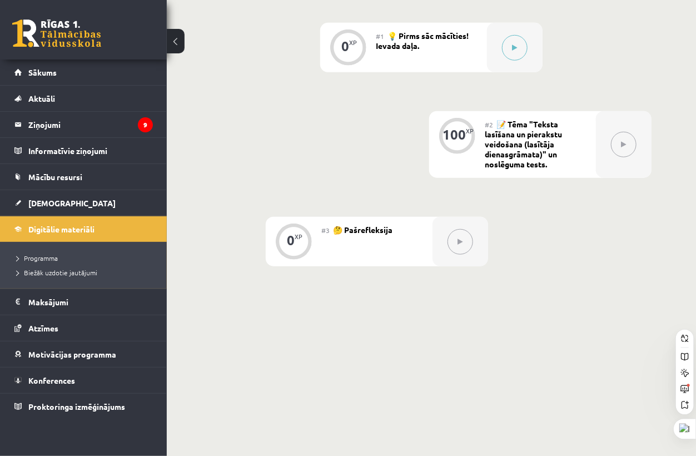
scroll to position [307, 0]
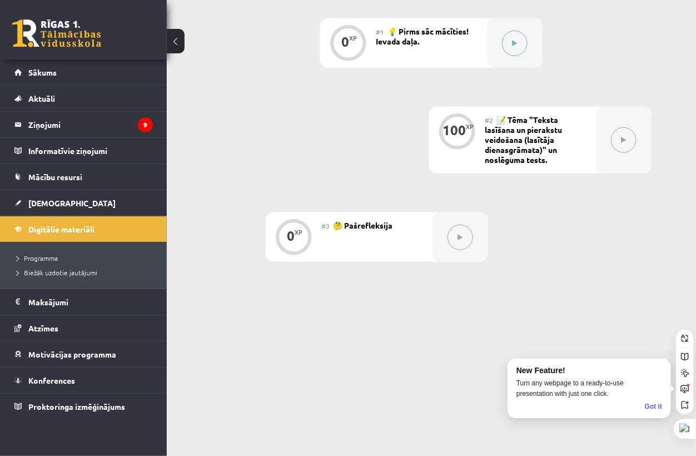
click at [623, 145] on button at bounding box center [624, 140] width 26 height 26
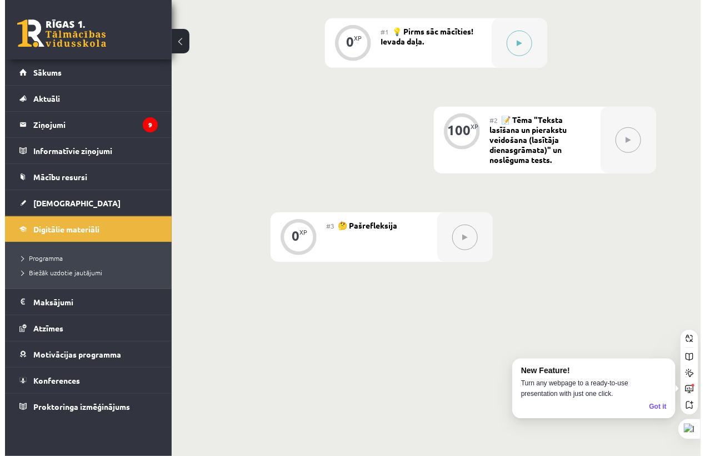
scroll to position [184, 0]
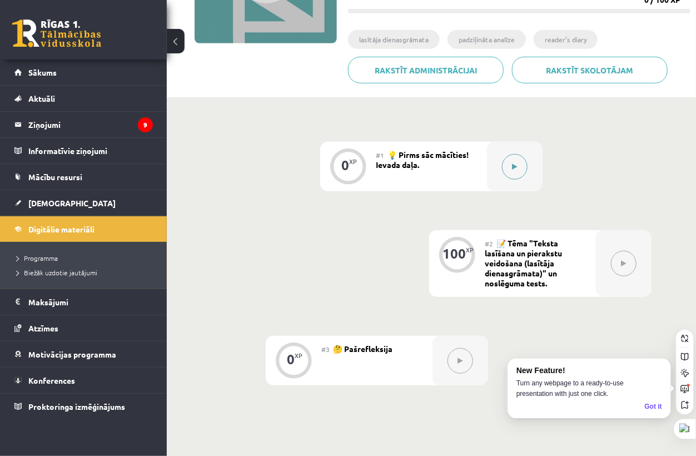
click at [526, 159] on div at bounding box center [515, 166] width 56 height 49
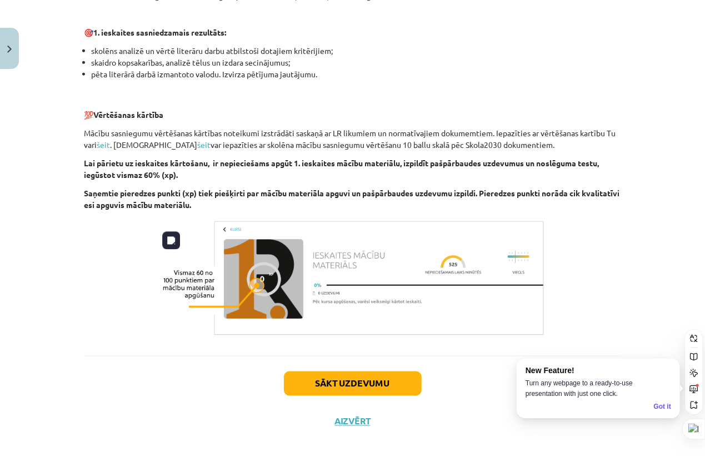
scroll to position [714, 0]
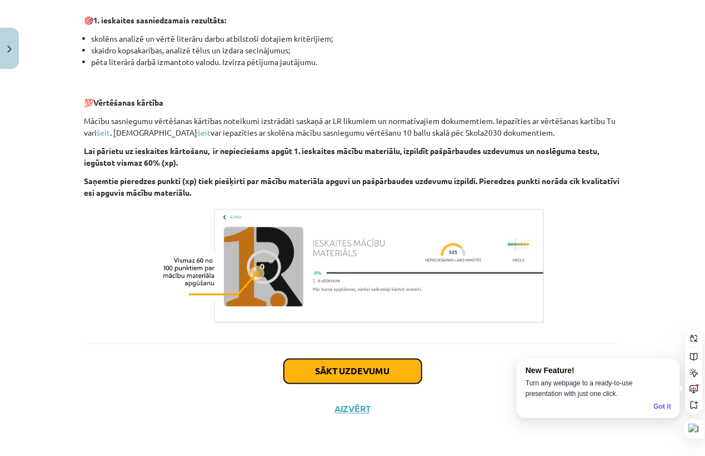
click at [352, 371] on button "Sākt uzdevumu" at bounding box center [353, 371] width 138 height 24
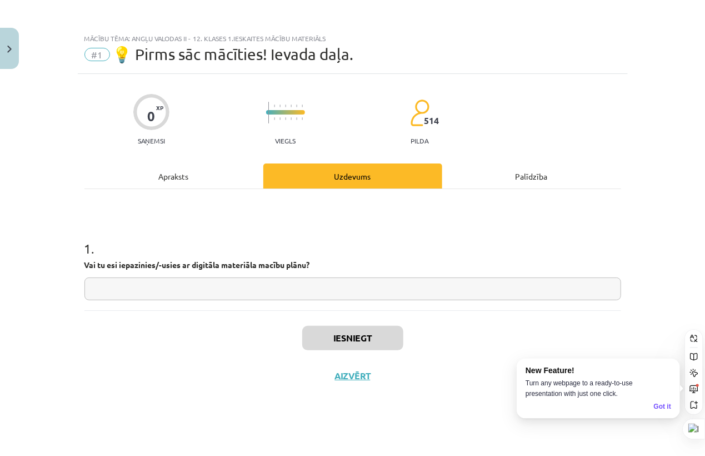
click at [244, 302] on div "1 . Vai tu esi iepazinies/-usies ar digitāla materiāla macību plānu?" at bounding box center [352, 249] width 537 height 121
click at [249, 293] on input "text" at bounding box center [352, 288] width 537 height 23
type input "*"
click at [329, 327] on button "Iesniegt" at bounding box center [352, 338] width 101 height 24
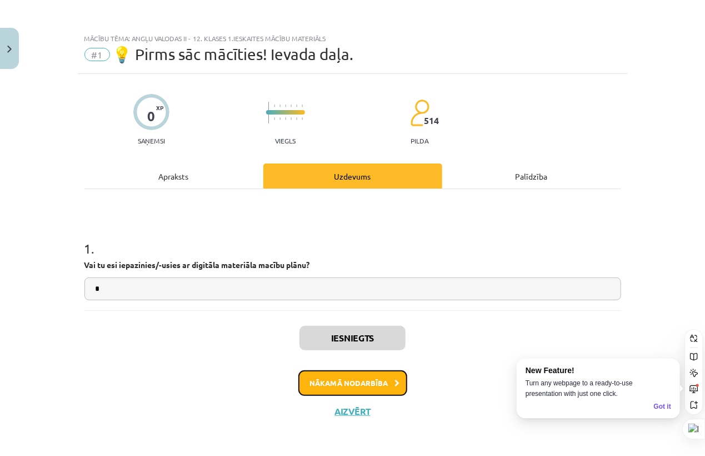
click at [376, 384] on button "Nākamā nodarbība" at bounding box center [352, 383] width 109 height 26
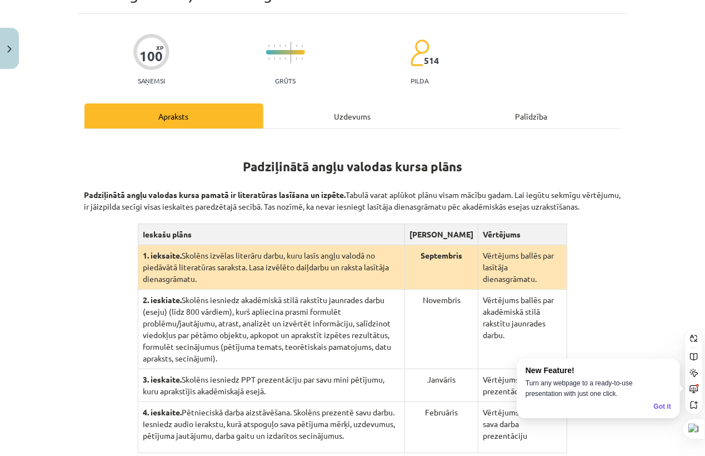
scroll to position [187, 0]
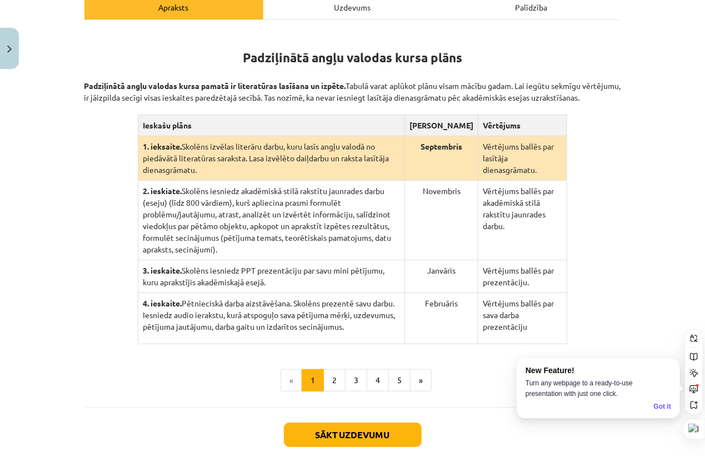
drag, startPoint x: 362, startPoint y: 372, endPoint x: 290, endPoint y: 438, distance: 97.9
click at [289, 442] on div "Sākt uzdevumu Aizvērt" at bounding box center [352, 446] width 537 height 78
click at [291, 435] on div "Sākt uzdevumu Aizvērt" at bounding box center [352, 446] width 537 height 78
click at [291, 426] on button "Sākt uzdevumu" at bounding box center [353, 434] width 138 height 24
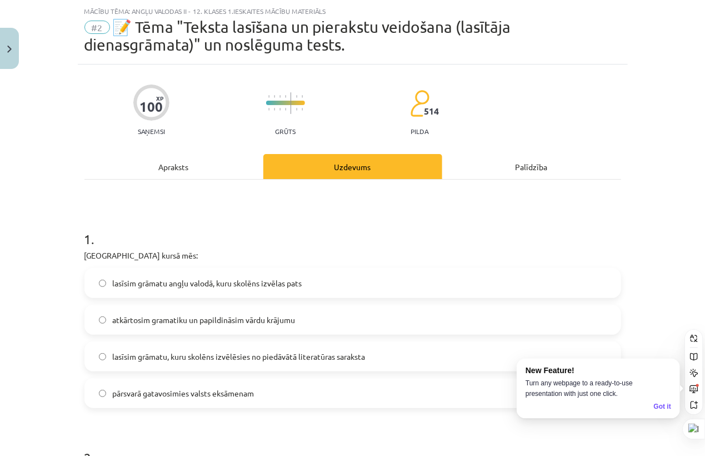
scroll to position [151, 0]
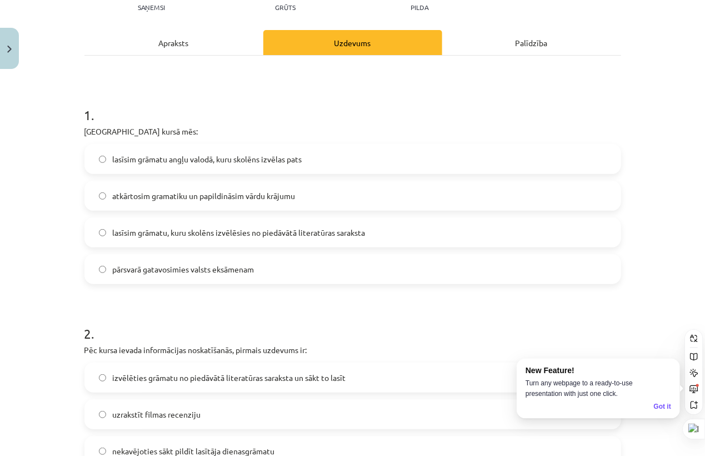
click at [247, 233] on span "lasīsim grāmatu, kuru skolēns izvēlēsies no piedāvātā literatūras saraksta" at bounding box center [239, 233] width 253 height 12
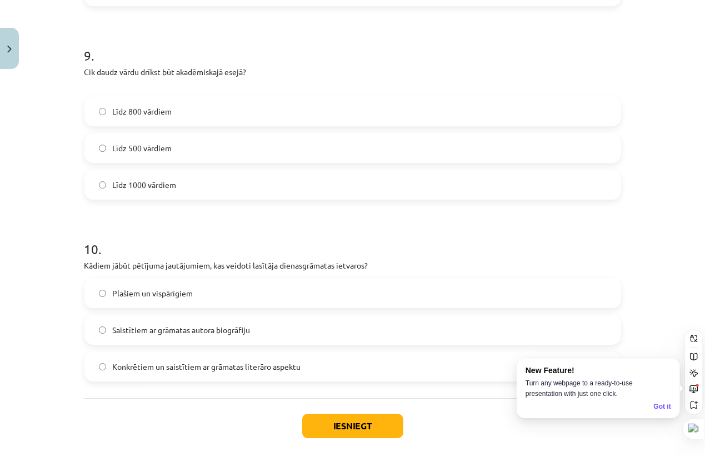
scroll to position [1718, 0]
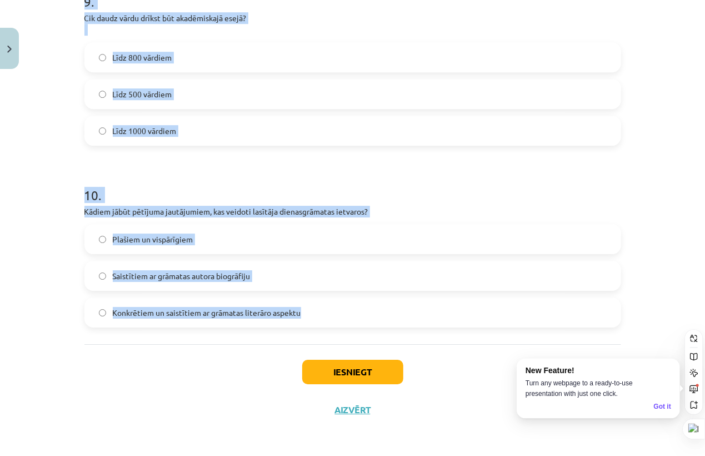
drag, startPoint x: 77, startPoint y: 227, endPoint x: 399, endPoint y: 300, distance: 330.3
copy form "Pēc kursa ievada informācijas noskatīšanās, pirmais uzdevums ir: izvēlēties grā…"
click at [16, 199] on div "Mācību tēma: Angļu valodas ii - 12. klases 1.ieskaites mācību materiāls #2 📝 Tē…" at bounding box center [352, 228] width 705 height 456
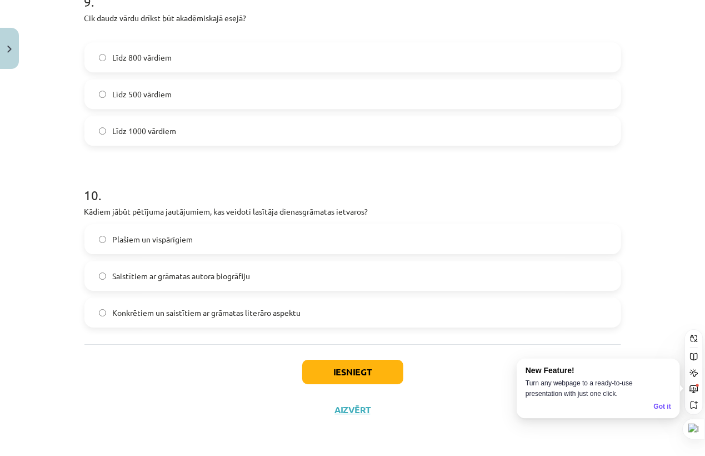
click at [142, 53] on span "Līdz 800 vārdiem" at bounding box center [142, 58] width 59 height 12
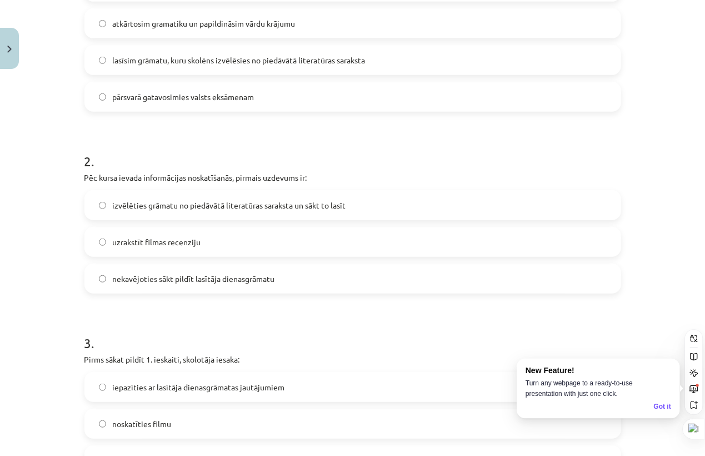
scroll to position [247, 0]
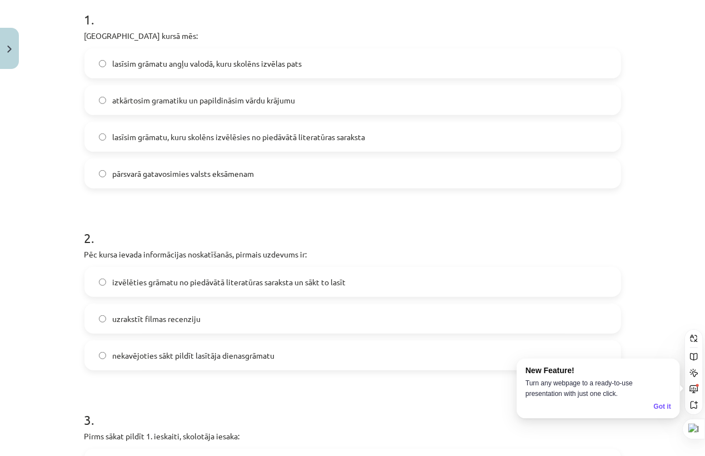
click at [294, 287] on label "izvēlēties grāmatu no piedāvātā literatūras saraksta un sākt to lasīt" at bounding box center [353, 282] width 534 height 28
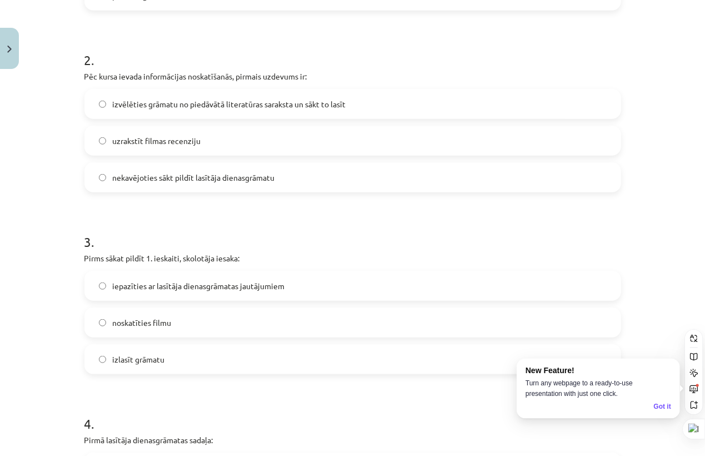
scroll to position [432, 0]
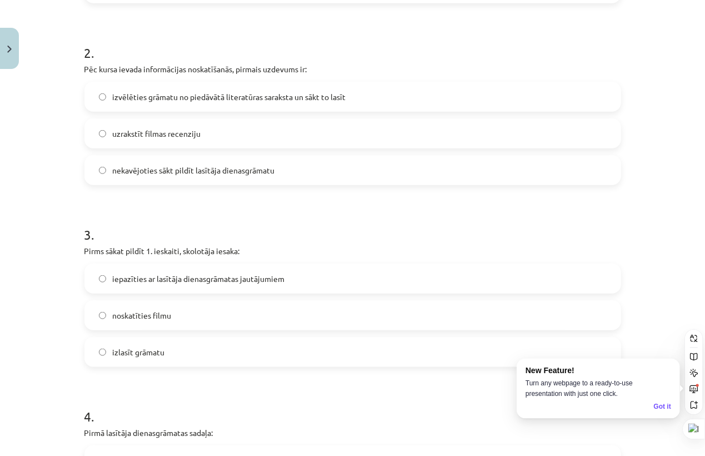
click at [151, 281] on span "iepazīties ar lasītāja dienasgrāmatas jautājumiem" at bounding box center [199, 279] width 172 height 12
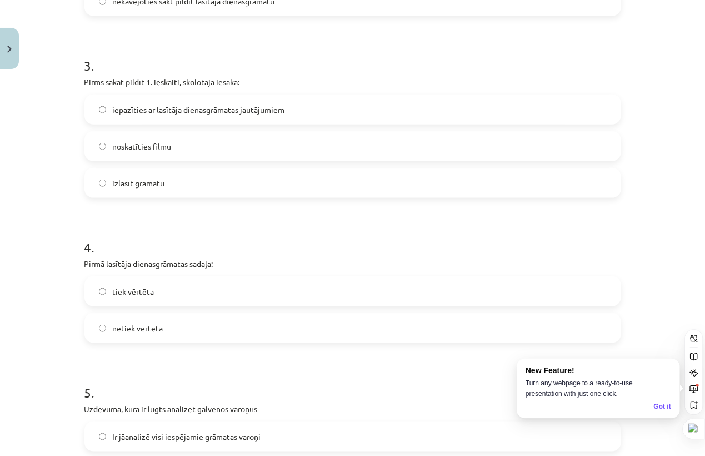
scroll to position [617, 0]
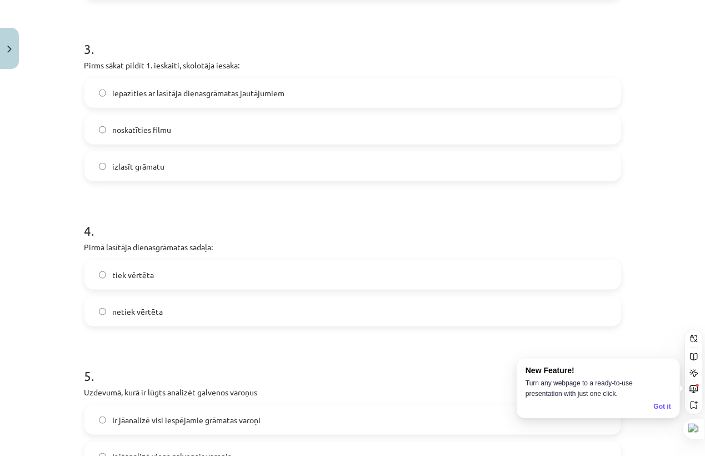
click at [235, 313] on label "netiek vērtēta" at bounding box center [353, 311] width 534 height 28
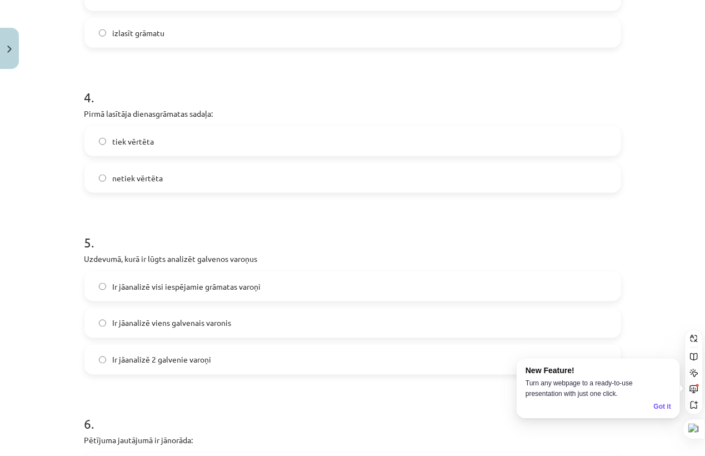
scroll to position [802, 0]
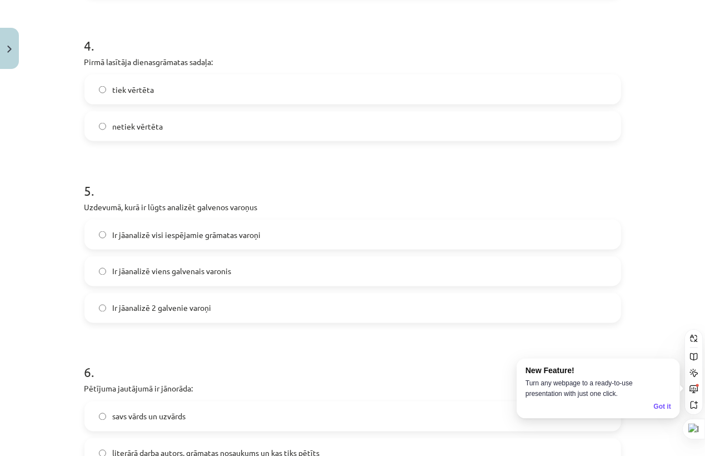
click at [171, 304] on span "Ir jāanalizē 2 galvenie varoņi" at bounding box center [162, 308] width 99 height 12
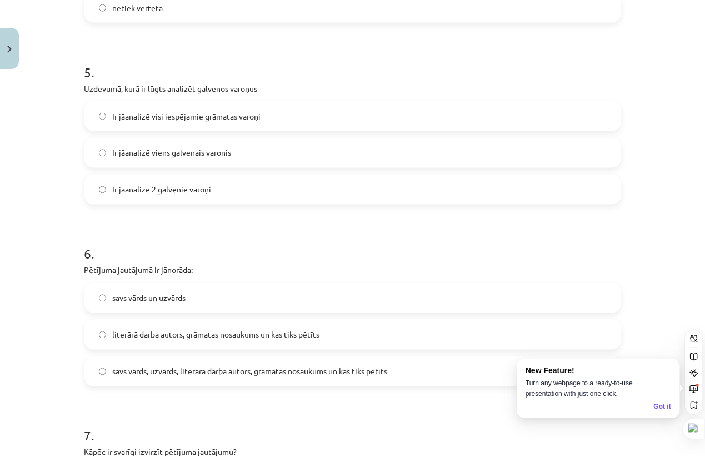
scroll to position [926, 0]
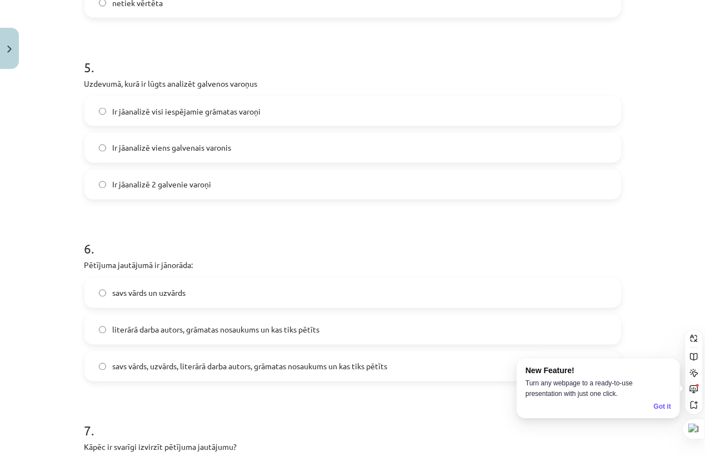
click at [124, 354] on label "savs vārds, uzvārds, literārā darba autors, grāmatas nosaukums un kas tiks pētī…" at bounding box center [353, 366] width 534 height 28
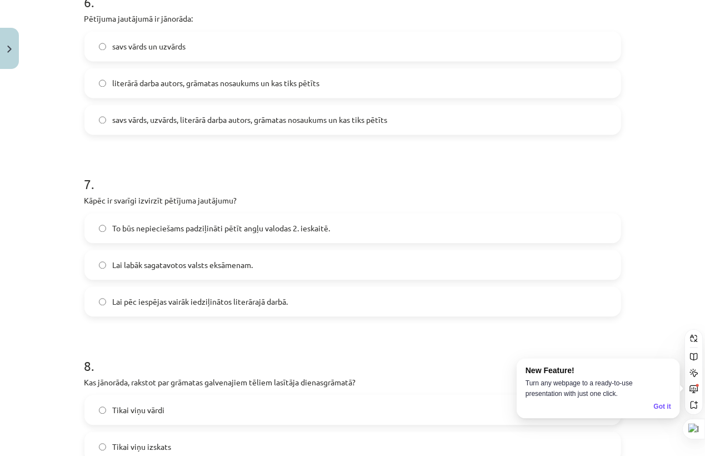
scroll to position [1173, 0]
click at [248, 231] on span "To būs nepieciešams padziļināti pētīt angļu valodas 2. ieskaitē." at bounding box center [222, 228] width 218 height 12
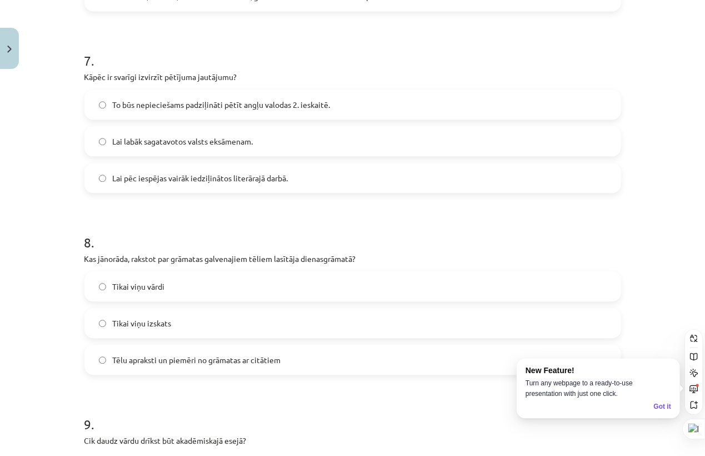
scroll to position [1296, 0]
click at [162, 355] on span "Tēlu apraksti un piemēri no grāmatas ar citātiem" at bounding box center [197, 359] width 168 height 12
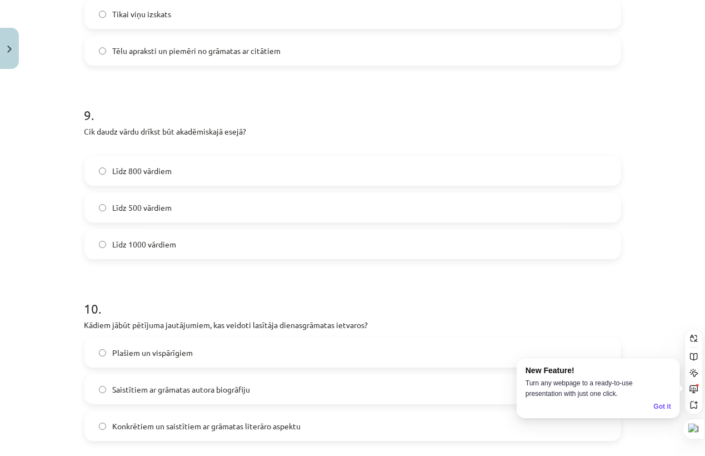
scroll to position [1667, 0]
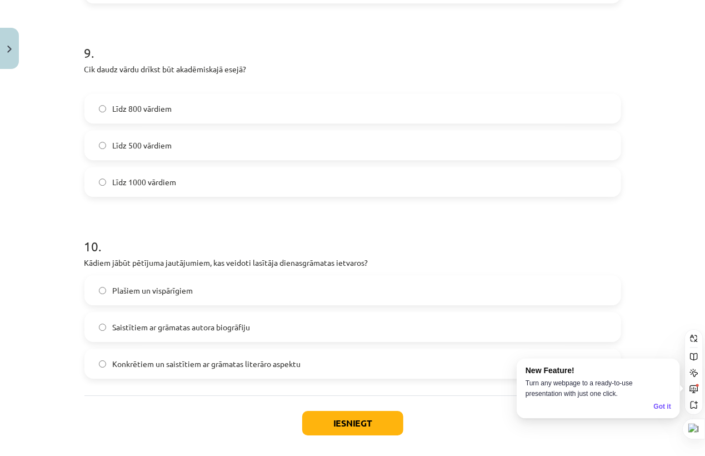
click at [160, 362] on span "Konkrētiem un saistītiem ar grāmatas literāro aspektu" at bounding box center [207, 364] width 188 height 12
click at [353, 420] on button "Iesniegt" at bounding box center [352, 423] width 101 height 24
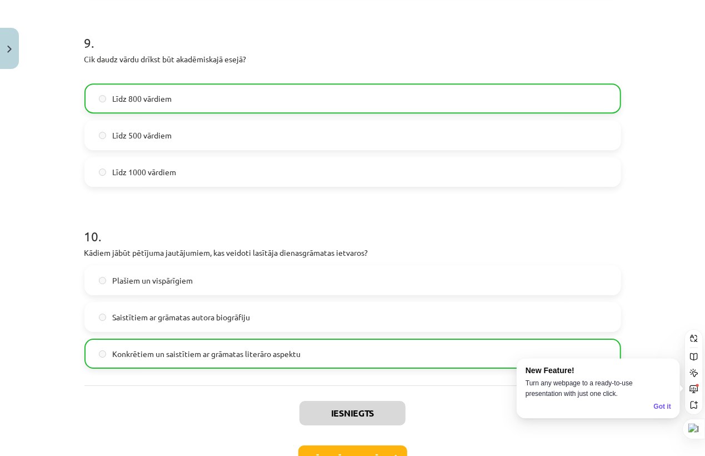
scroll to position [1753, 0]
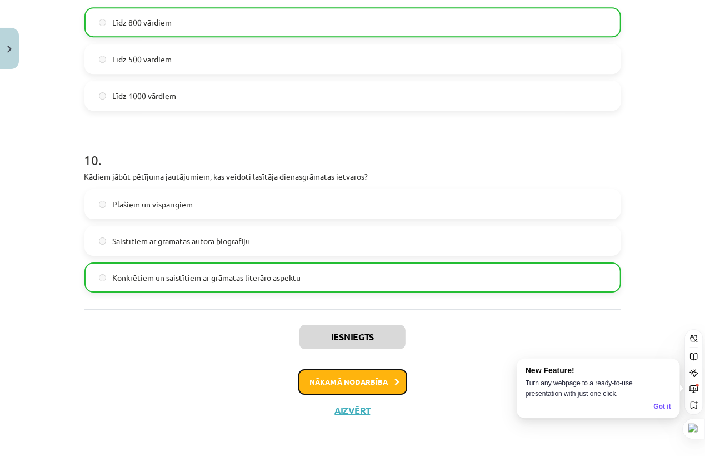
click at [367, 374] on button "Nākamā nodarbība" at bounding box center [352, 382] width 109 height 26
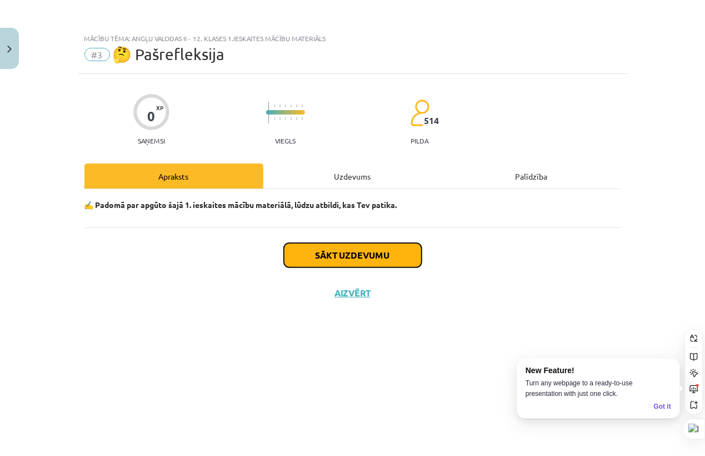
click at [344, 264] on button "Sākt uzdevumu" at bounding box center [353, 255] width 138 height 24
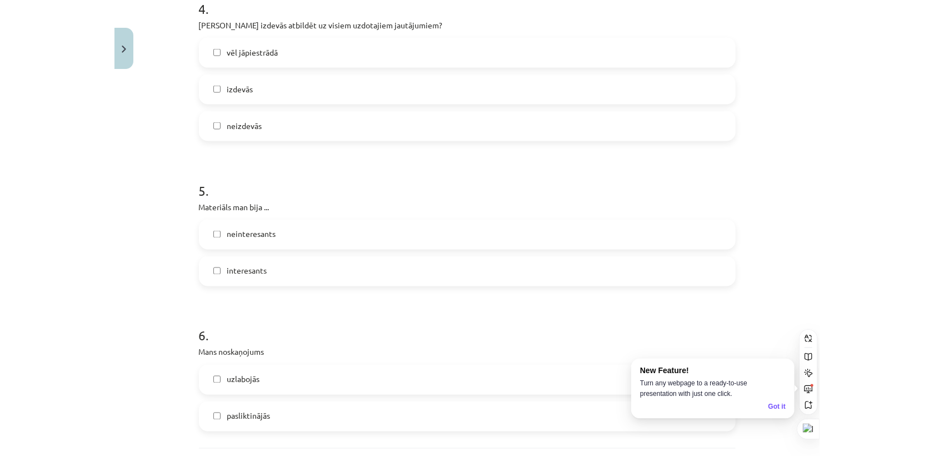
scroll to position [930, 0]
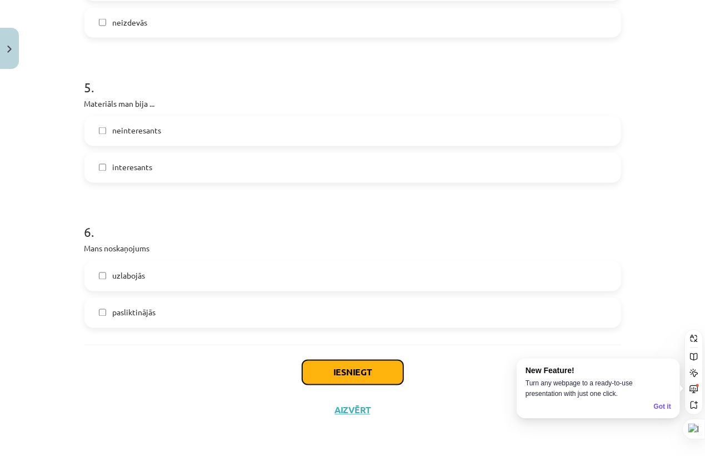
click at [329, 373] on button "Iesniegt" at bounding box center [352, 372] width 101 height 24
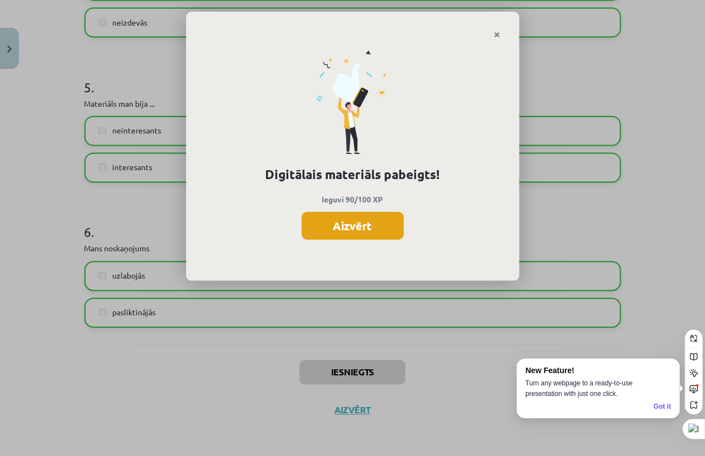
click at [382, 217] on button "Aizvērt" at bounding box center [353, 226] width 102 height 28
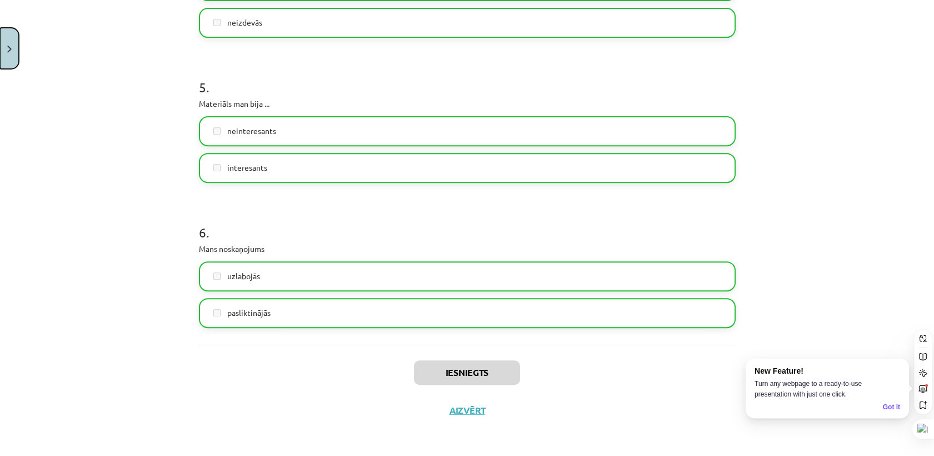
click at [10, 58] on button "Close" at bounding box center [9, 48] width 19 height 41
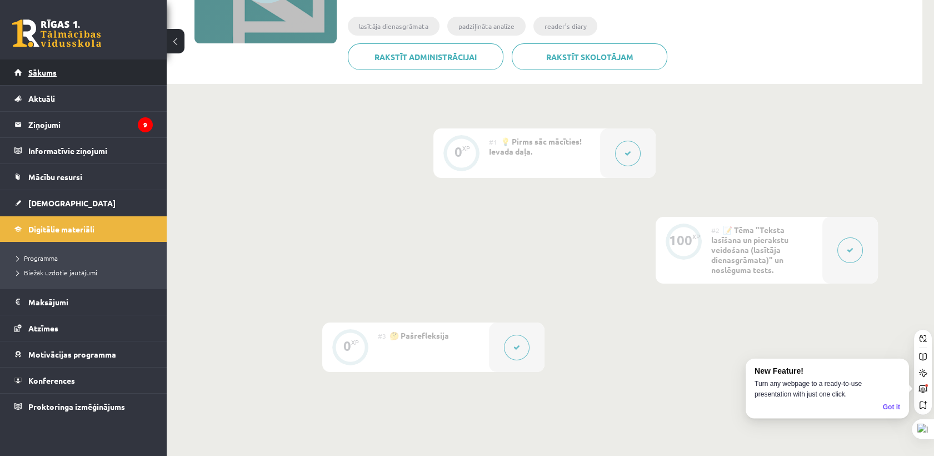
click at [28, 71] on span "Sākums" at bounding box center [42, 72] width 28 height 10
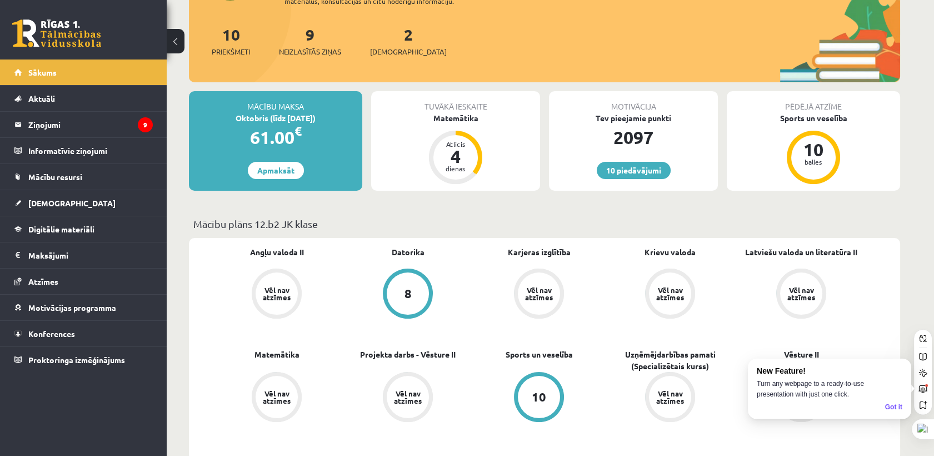
scroll to position [123, 0]
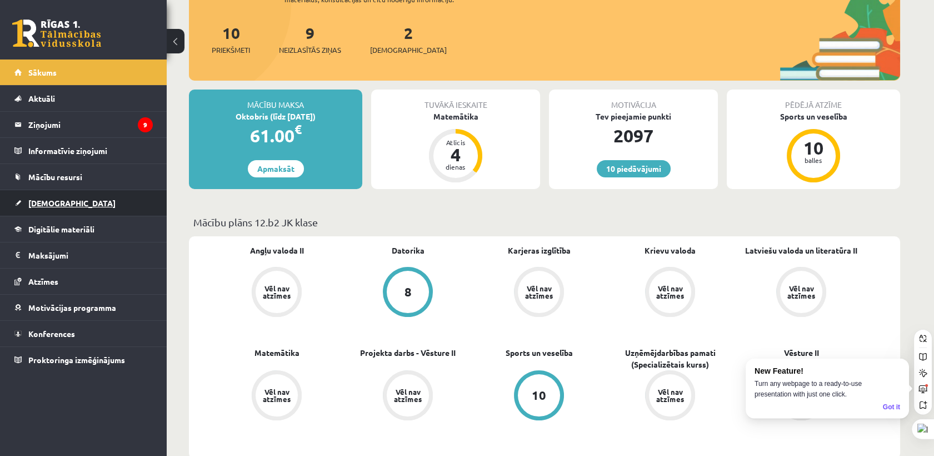
click at [66, 201] on link "[DEMOGRAPHIC_DATA]" at bounding box center [83, 203] width 138 height 26
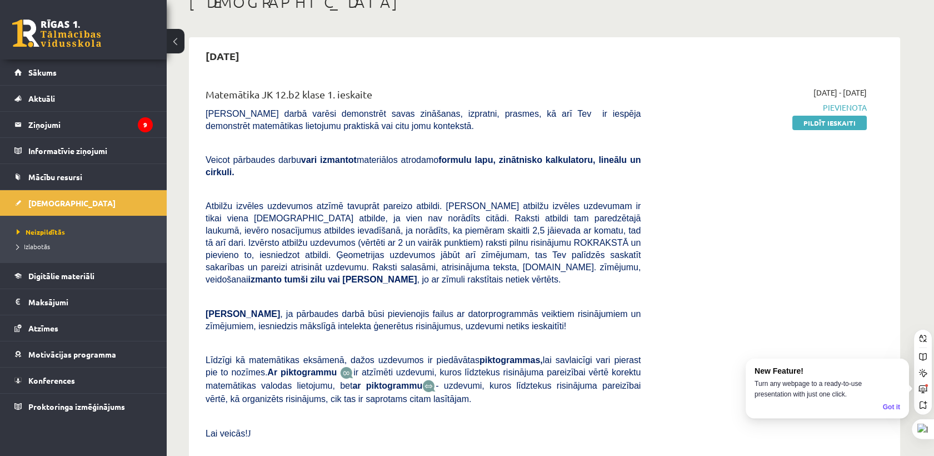
scroll to position [62, 0]
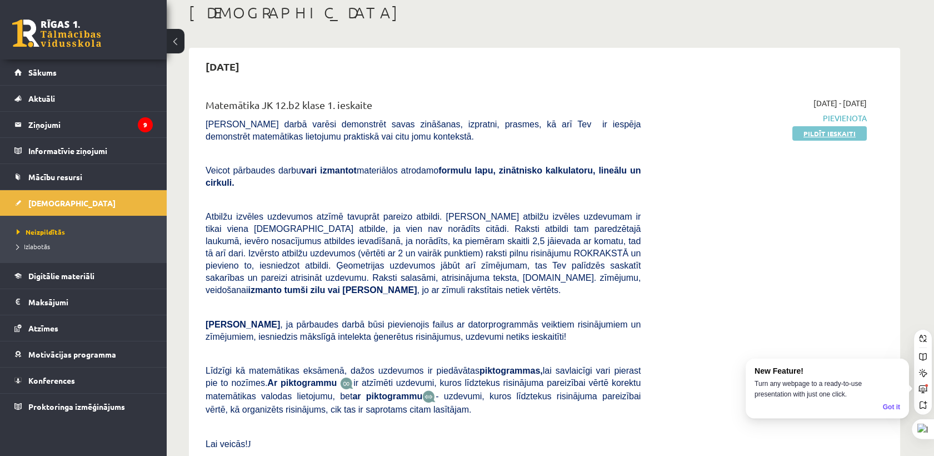
click at [821, 131] on link "Pildīt ieskaiti" at bounding box center [829, 133] width 74 height 14
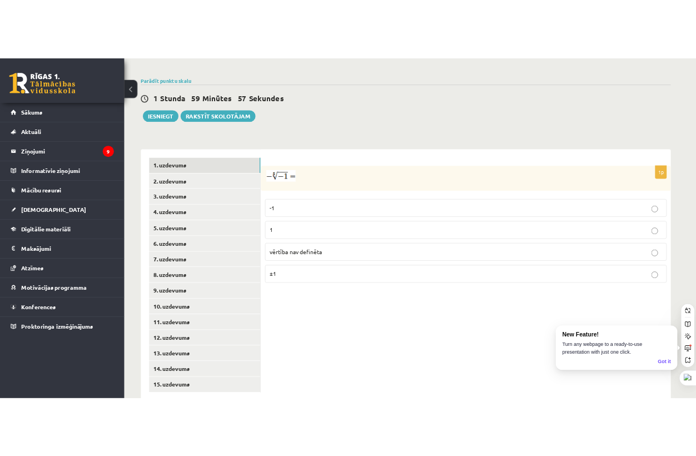
scroll to position [422, 0]
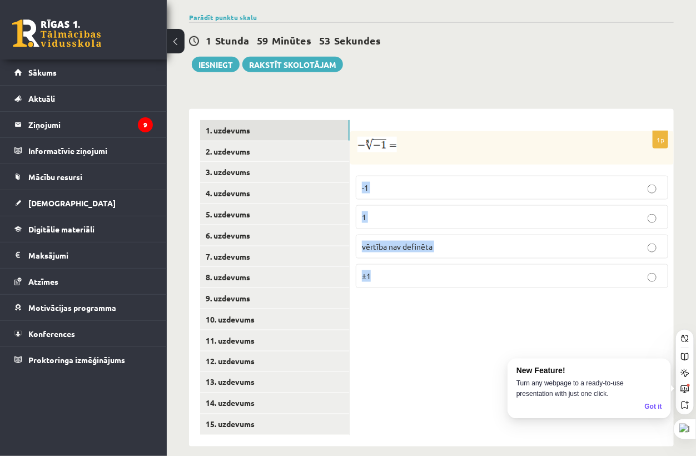
drag, startPoint x: 358, startPoint y: 153, endPoint x: 469, endPoint y: 261, distance: 155.6
click at [469, 261] on div "1p -1 1 vērtība nav definēta ±1" at bounding box center [511, 214] width 323 height 166
copy fieldset "-1 1 vērtība nav definēta ±1"
click at [476, 331] on div "1p -1 1 vērtība nav definēta ±1" at bounding box center [511, 277] width 323 height 337
click at [416, 270] on p "±1" at bounding box center [512, 276] width 300 height 12
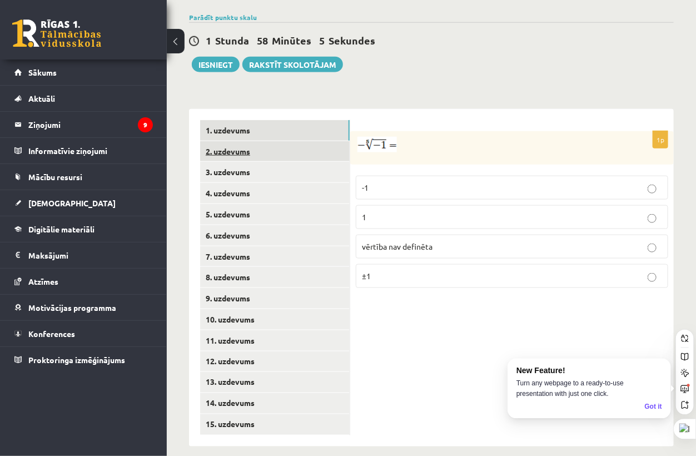
click at [238, 144] on link "2. uzdevums" at bounding box center [274, 151] width 149 height 21
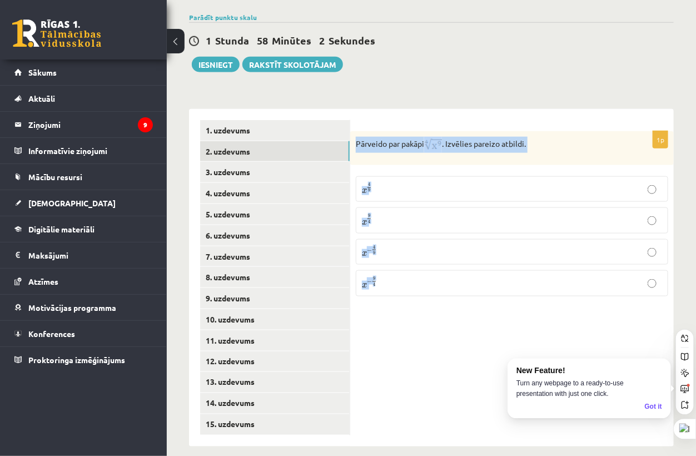
drag, startPoint x: 355, startPoint y: 131, endPoint x: 592, endPoint y: 252, distance: 266.3
click at [595, 254] on div "1p Pārveido par pakāpi . Izvēlies pareizo atbildi. x 4 9 x 4 9 x 9 4 x 9 4 x − …" at bounding box center [511, 218] width 323 height 174
copy div "Pārveido par pakāpi . Izvēlies pareizo atbildi. x 4 9 x 4 9 x 9 4 x 9 4 x − 4 9…"
click at [470, 67] on div "Matemātika JK 12.b2 klase 1. ieskaite , [PERSON_NAME] (12.b2 JK klase) [PERSON_…" at bounding box center [431, 45] width 529 height 848
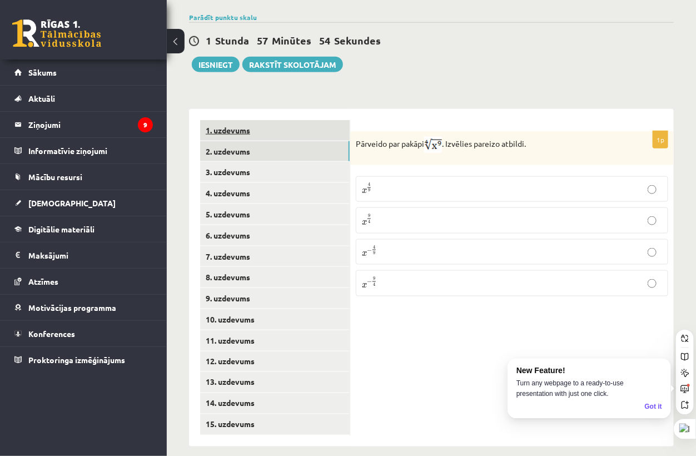
click at [271, 122] on link "1. uzdevums" at bounding box center [274, 130] width 149 height 21
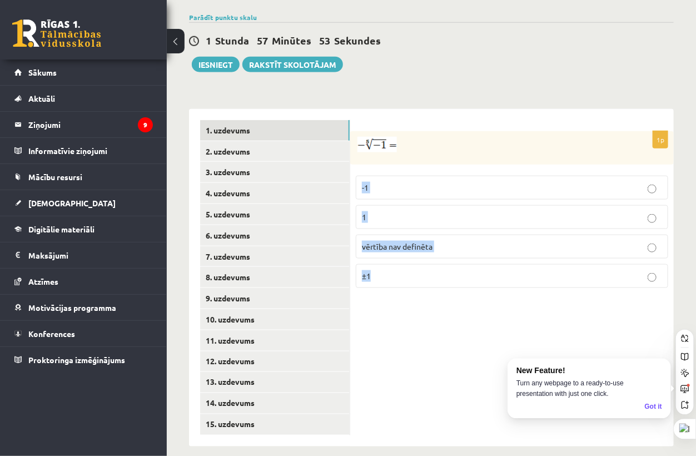
drag, startPoint x: 352, startPoint y: 162, endPoint x: 426, endPoint y: 287, distance: 144.7
click at [428, 289] on div "1p -1 1 vērtība nav definēta ±1" at bounding box center [511, 277] width 323 height 337
copy fieldset "-1 1 vērtība nav definēta ±1"
click at [464, 354] on div "1p -1 1 vērtība nav definēta ±1" at bounding box center [511, 277] width 323 height 337
click at [371, 211] on p "1" at bounding box center [512, 217] width 300 height 12
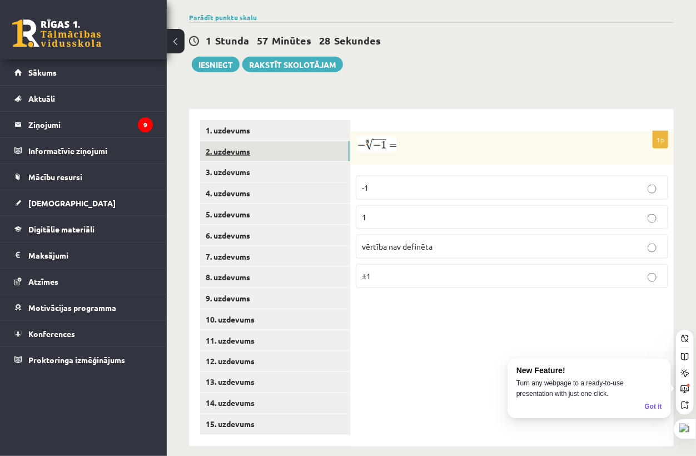
click at [258, 141] on link "2. uzdevums" at bounding box center [274, 151] width 149 height 21
drag, startPoint x: 354, startPoint y: 156, endPoint x: 451, endPoint y: 277, distance: 154.5
click at [452, 277] on div "1p Pārveido par pakāpi . Izvēlies pareizo atbildi. x 4 9 x 4 9 x 9 4 x 9 4 x − …" at bounding box center [511, 218] width 323 height 174
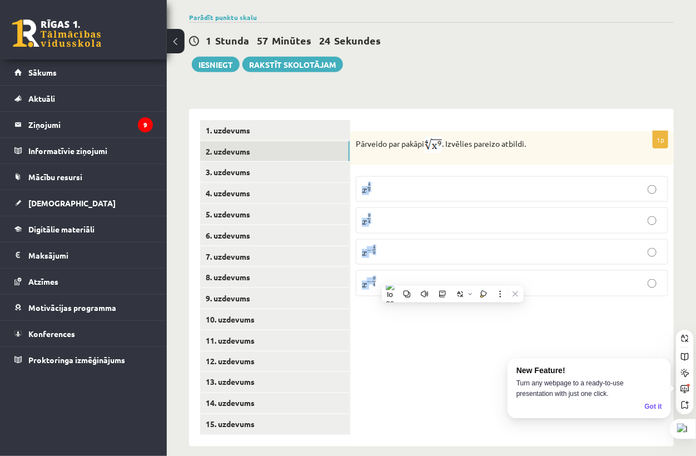
copy fieldset "x 4 9 x 4 9 x 9 4 x 9 4 x − 4 9 x − 4 9 x − 9 4"
click at [427, 360] on div "1p Pārveido par pakāpi . Izvēlies pareizo atbildi. x 4 9 x 4 9 x 9 4 x 9 4 x − …" at bounding box center [511, 277] width 323 height 337
click at [533, 245] on p "x − 4 9 x − 4 9" at bounding box center [512, 251] width 300 height 13
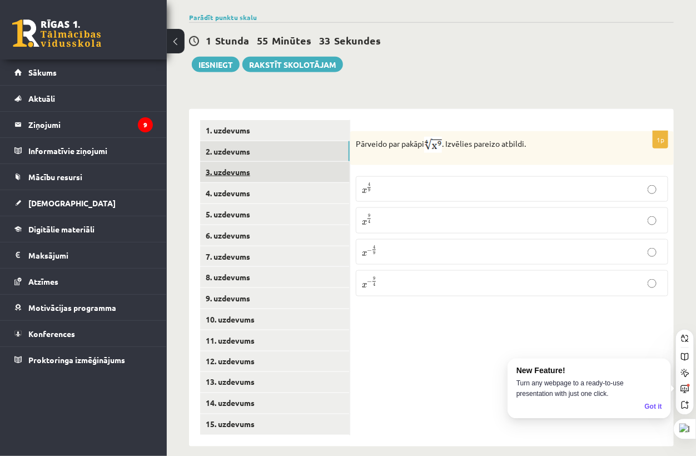
click at [275, 163] on link "3. uzdevums" at bounding box center [274, 172] width 149 height 21
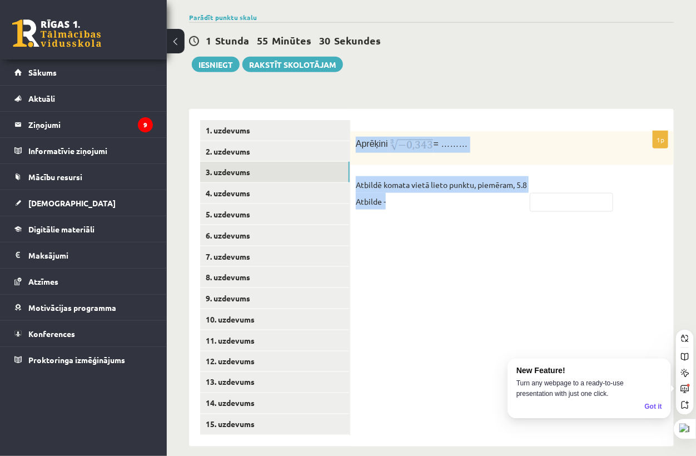
drag, startPoint x: 354, startPoint y: 129, endPoint x: 450, endPoint y: 191, distance: 113.9
click at [452, 192] on div "1p Aprēķini = ……… Atbildē komata vietā lieto punktu, piemēram, 5.8 Atbilde -" at bounding box center [511, 176] width 323 height 91
copy div "Aprēķini = ……… Atbildē komata vietā lieto punktu, piemēram, 5.8 Atbilde -"
drag, startPoint x: 542, startPoint y: 122, endPoint x: 444, endPoint y: 141, distance: 99.5
click at [542, 131] on div "Aprēķini = ………" at bounding box center [511, 148] width 323 height 34
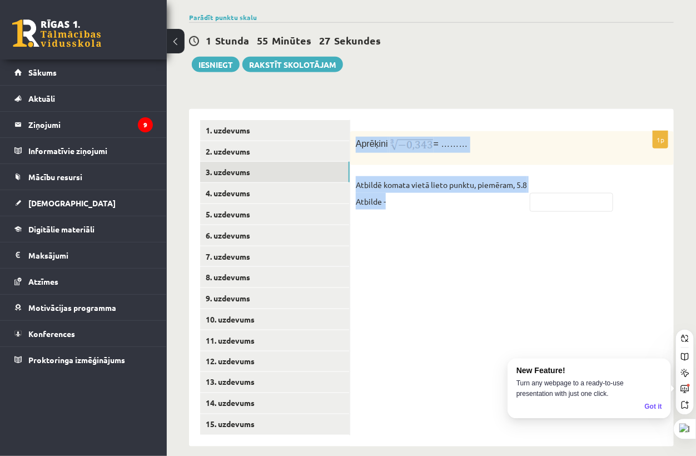
click at [599, 131] on div "Aprēķini = ………" at bounding box center [511, 148] width 323 height 34
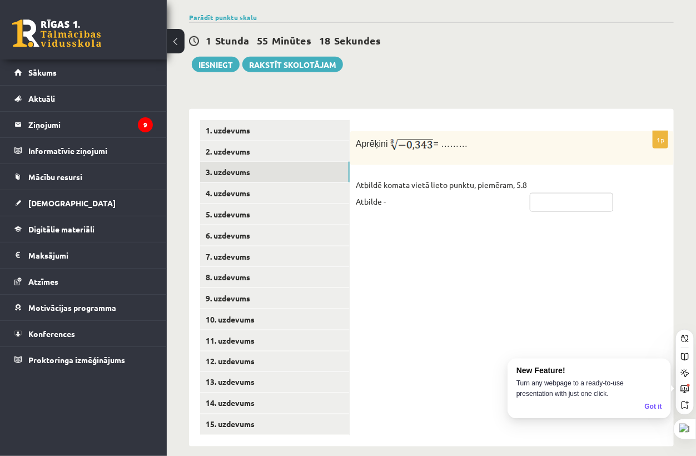
click at [587, 193] on input "text" at bounding box center [570, 202] width 83 height 19
type input "********"
click at [239, 183] on link "4. uzdevums" at bounding box center [274, 193] width 149 height 21
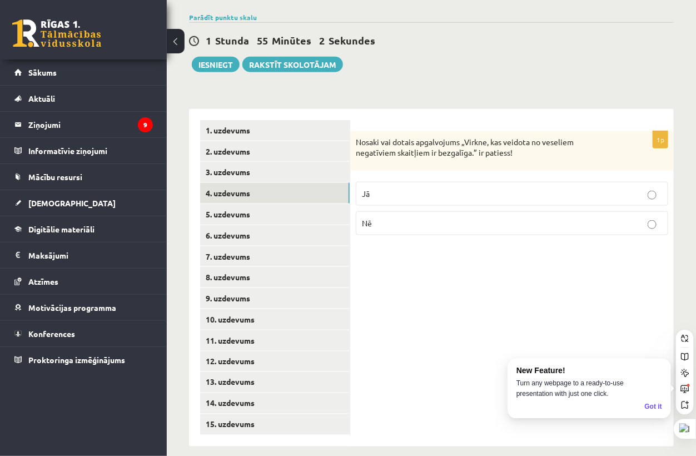
click at [475, 197] on fieldset "Jā Nē" at bounding box center [512, 207] width 312 height 62
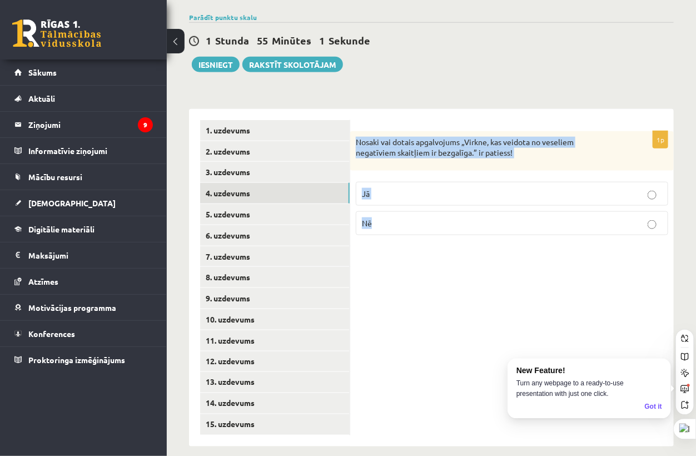
drag, startPoint x: 353, startPoint y: 125, endPoint x: 416, endPoint y: 202, distance: 99.1
click at [416, 202] on div "1p Nosaki vai dotais apgalvojums „Virkne, kas veidota no veseliem negatīviem sk…" at bounding box center [511, 187] width 323 height 113
copy div "Nosaki vai dotais apgalvojums „Virkne, kas veidota no veseliem negatīviem skait…"
click at [418, 303] on div "1p Nosaki vai dotais apgalvojums „Virkne, kas veidota no veseliem negatīviem sk…" at bounding box center [511, 277] width 323 height 337
click at [421, 308] on div "1p Nosaki vai dotais apgalvojums „Virkne, kas veidota no veseliem negatīviem sk…" at bounding box center [511, 277] width 323 height 337
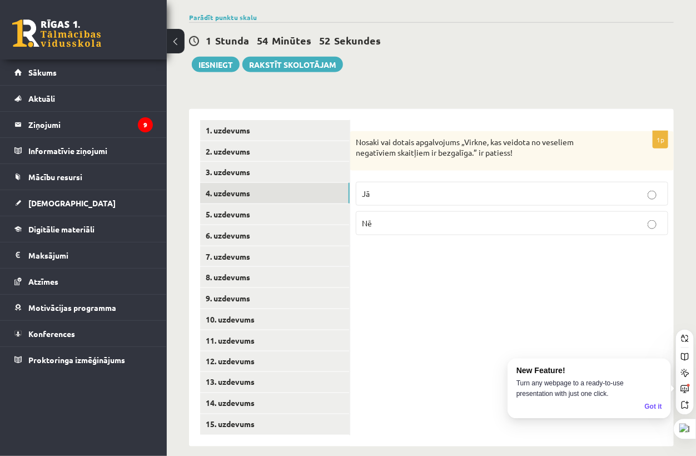
click at [422, 188] on label "Jā" at bounding box center [512, 194] width 312 height 24
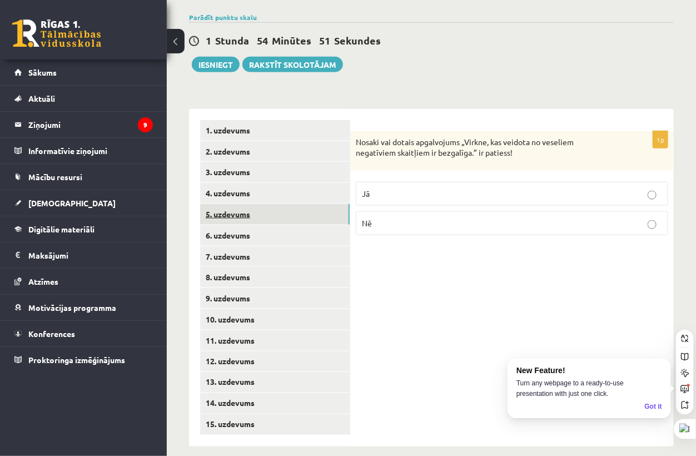
click at [300, 207] on link "5. uzdevums" at bounding box center [274, 214] width 149 height 21
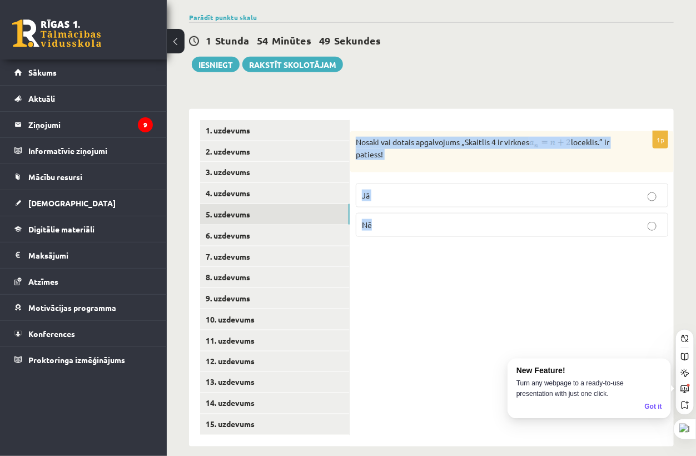
drag, startPoint x: 354, startPoint y: 127, endPoint x: 423, endPoint y: 198, distance: 99.0
click at [424, 201] on div "1p Nosaki vai dotais apgalvojums „Skaitlis 4 ir virknes loceklis.” ir patiess! …" at bounding box center [511, 188] width 323 height 114
copy div "Nosaki vai dotais apgalvojums „Skaitlis 4 ir virknes loceklis.” ir patiess! Jā …"
click at [508, 284] on div "1p Nosaki vai dotais apgalvojums „Skaitlis 4 ir virknes loceklis.” ir patiess! …" at bounding box center [511, 277] width 323 height 337
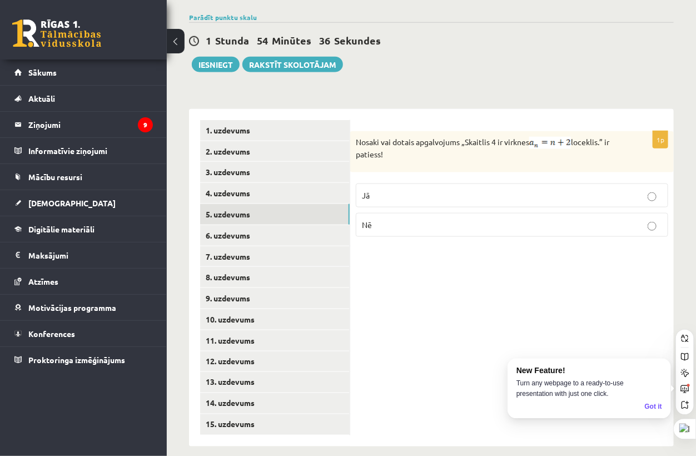
click at [380, 219] on p "Nē" at bounding box center [512, 225] width 300 height 12
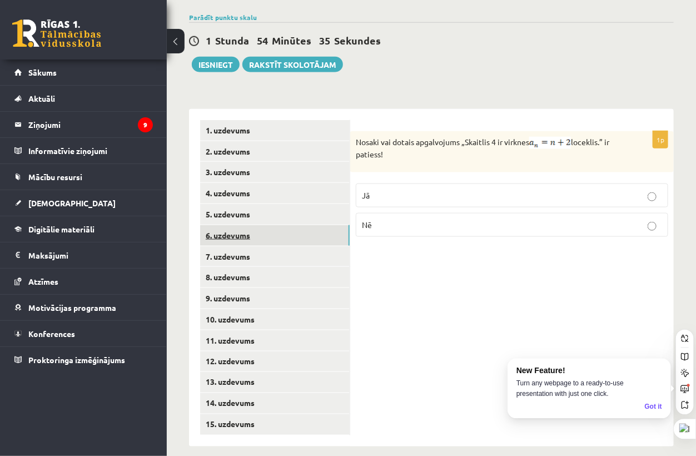
click at [238, 225] on link "6. uzdevums" at bounding box center [274, 235] width 149 height 21
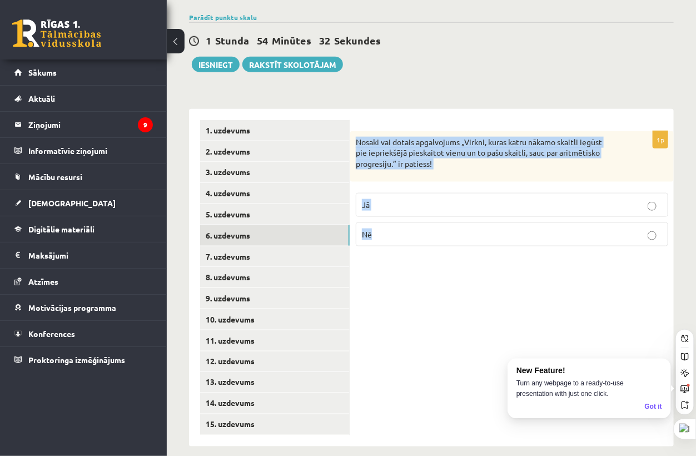
drag, startPoint x: 351, startPoint y: 134, endPoint x: 412, endPoint y: 211, distance: 98.1
click at [412, 211] on div "1p Nosaki vai dotais apgalvojums „Virkni, kuras katru nākamo skaitli iegūst pie…" at bounding box center [511, 193] width 323 height 124
copy div "Nosaki vai dotais apgalvojums „Virkni, kuras katru nākamo skaitli iegūst pie ie…"
click at [427, 292] on div "1p Nosaki vai dotais apgalvojums „Virkni, kuras katru nākamo skaitli iegūst pie…" at bounding box center [511, 277] width 323 height 337
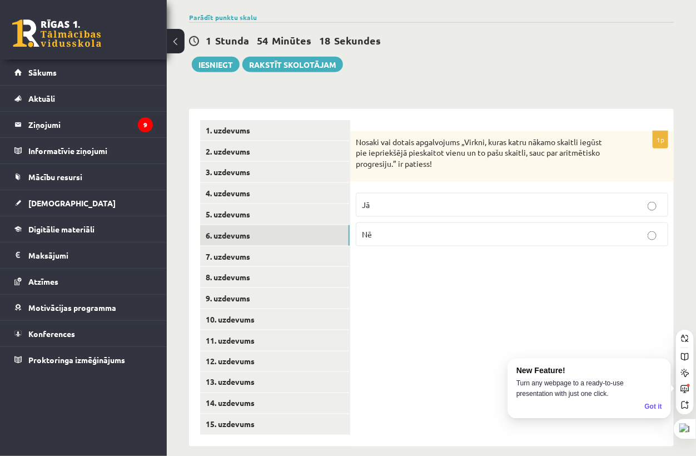
click at [445, 187] on fieldset "Jā Nē" at bounding box center [512, 218] width 312 height 62
click at [433, 193] on label "Jā" at bounding box center [512, 205] width 312 height 24
click at [313, 246] on link "7. uzdevums" at bounding box center [274, 256] width 149 height 21
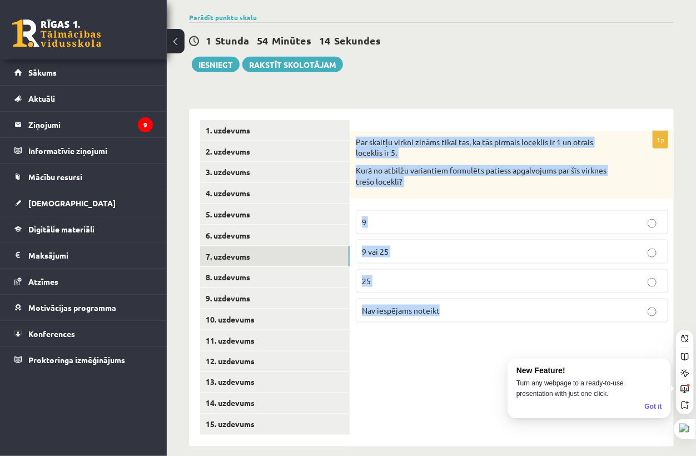
drag, startPoint x: 358, startPoint y: 129, endPoint x: 453, endPoint y: 298, distance: 194.3
click at [453, 298] on div "1p Par skaitļu virkni zināms tikai tas, ka tās pirmais loceklis ir 1 un otrais …" at bounding box center [511, 231] width 323 height 200
copy div "Par skaitļu virkni zināms tikai tas, ka tās pirmais loceklis ir 1 un otrais loc…"
click at [422, 348] on div "1p Par skaitļu virkni zināms tikai tas, ka tās pirmais loceklis ir 1 un otrais …" at bounding box center [511, 277] width 323 height 337
click at [422, 349] on div "1p Par skaitļu virkni zināms tikai tas, ka tās pirmais loceklis ir 1 un otrais …" at bounding box center [511, 277] width 323 height 337
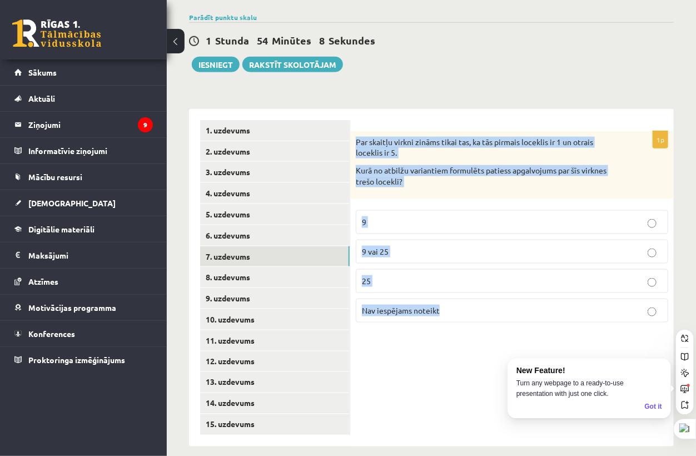
click at [419, 347] on div "1p Par skaitļu virkni zināms tikai tas, ka tās pirmais loceklis ir 1 un otrais …" at bounding box center [511, 277] width 323 height 337
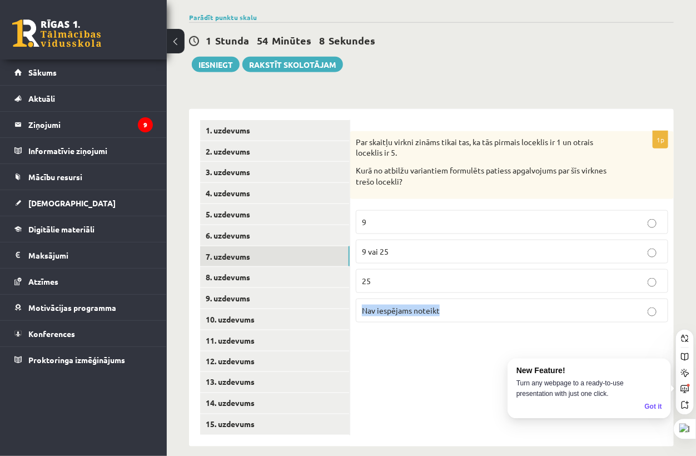
click at [419, 347] on div "1p Par skaitļu virkni zināms tikai tas, ka tās pirmais loceklis ir 1 un otrais …" at bounding box center [511, 277] width 323 height 337
click at [608, 331] on div "1p Par skaitļu virkni zināms tikai tas, ka tās pirmais loceklis ir 1 un otrais …" at bounding box center [511, 277] width 323 height 337
click at [397, 305] on span "Nav iespējams noteikt" at bounding box center [401, 310] width 78 height 10
click at [262, 267] on link "8. uzdevums" at bounding box center [274, 277] width 149 height 21
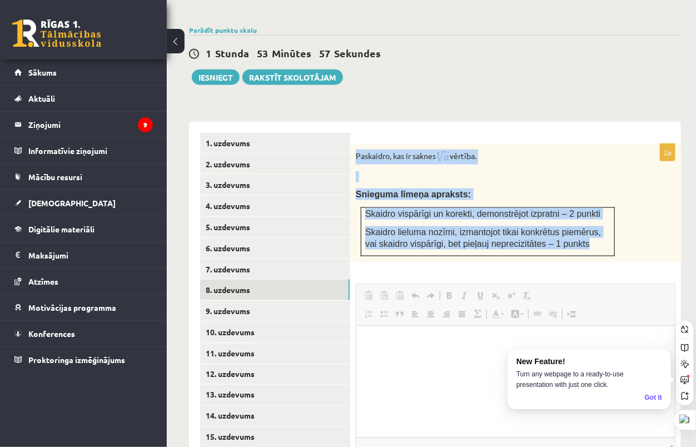
scroll to position [0, 0]
drag, startPoint x: 587, startPoint y: 217, endPoint x: 578, endPoint y: 223, distance: 11.6
click at [578, 223] on div "Paskaidro, kas ir saknes vērtība. Snieguma līmeņa apraksts: Skaidro vispārīgi u…" at bounding box center [515, 203] width 331 height 118
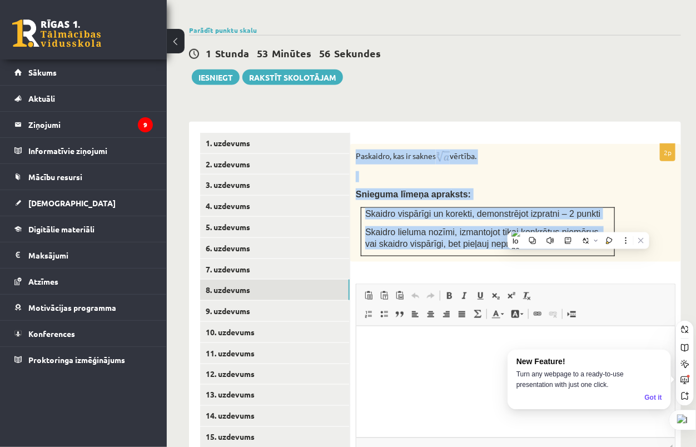
copy div "Paskaidro, kas ir saknes vērtība. Snieguma līmeņa apraksts: Skaidro vispārīgi u…"
click at [527, 171] on p at bounding box center [488, 176] width 264 height 11
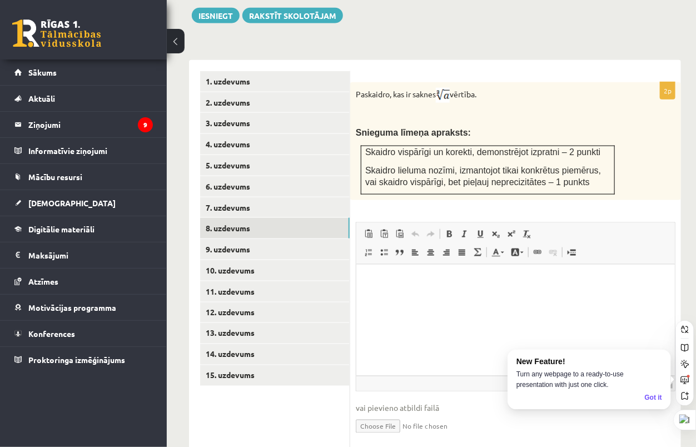
scroll to position [471, 0]
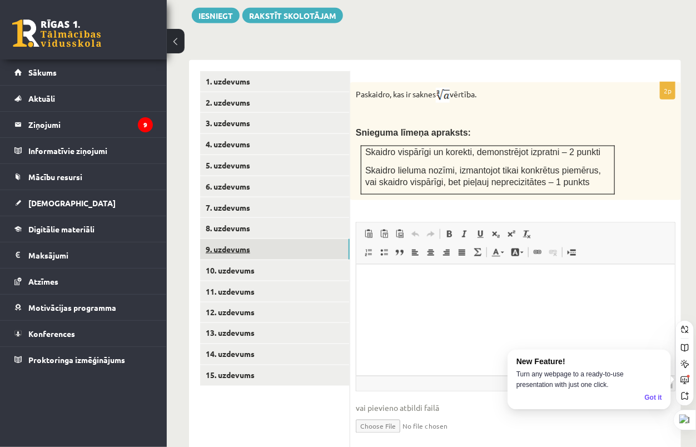
click at [239, 239] on link "9. uzdevums" at bounding box center [274, 249] width 149 height 21
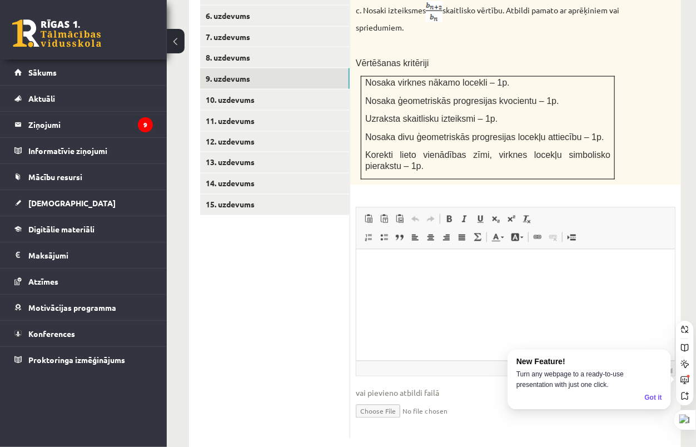
scroll to position [518, 0]
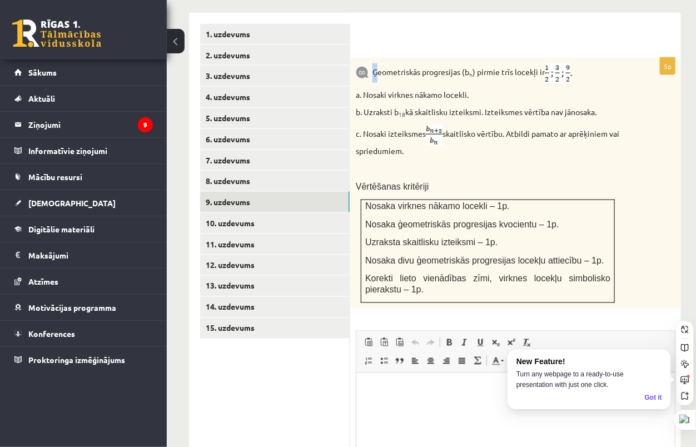
click at [377, 63] on p "Ģeometriskās progresijas (b n ) pirmie trīs locekļi ir" at bounding box center [488, 72] width 264 height 19
click at [432, 58] on div "Ģeometriskās progresijas (b n ) pirmie trīs locekļi ir a. Nosaki virknes nākamo…" at bounding box center [515, 183] width 331 height 251
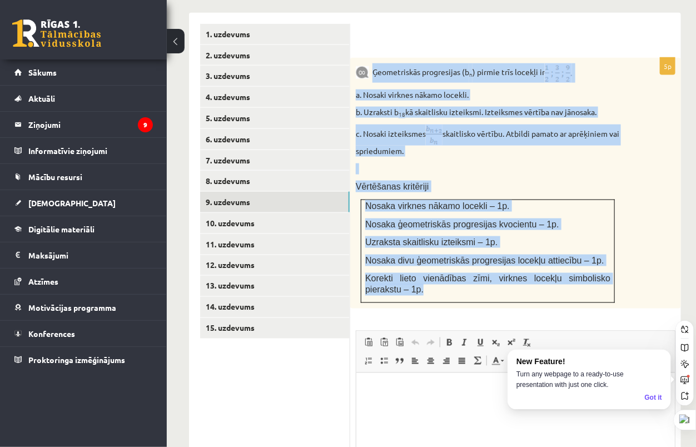
drag, startPoint x: 374, startPoint y: 43, endPoint x: 604, endPoint y: 261, distance: 316.7
click at [606, 264] on div "Ģeometriskās progresijas (b n ) pirmie trīs locekļi ir a. Nosaki virknes nākamo…" at bounding box center [515, 183] width 331 height 251
click at [666, 81] on div "Ģeometriskās progresijas (b n ) pirmie trīs locekļi ir a. Nosaki virknes nākamo…" at bounding box center [515, 183] width 331 height 251
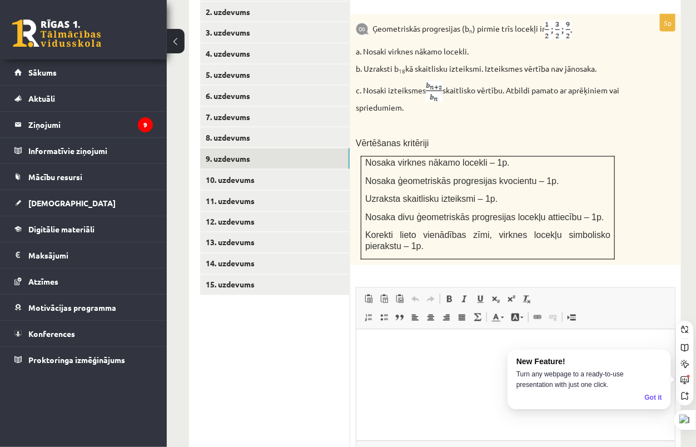
scroll to position [580, 0]
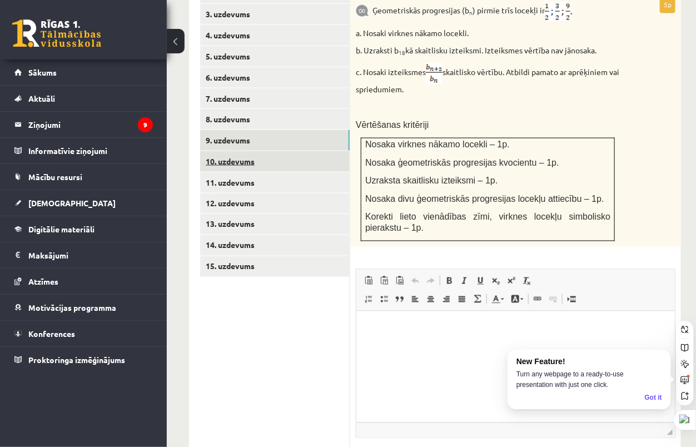
click at [245, 151] on link "10. uzdevums" at bounding box center [274, 161] width 149 height 21
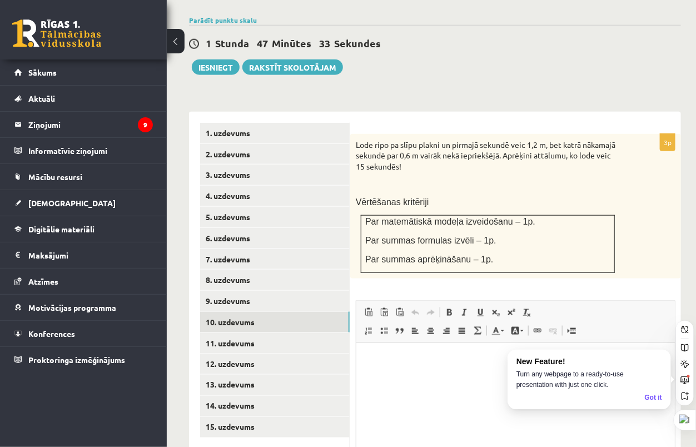
scroll to position [0, 0]
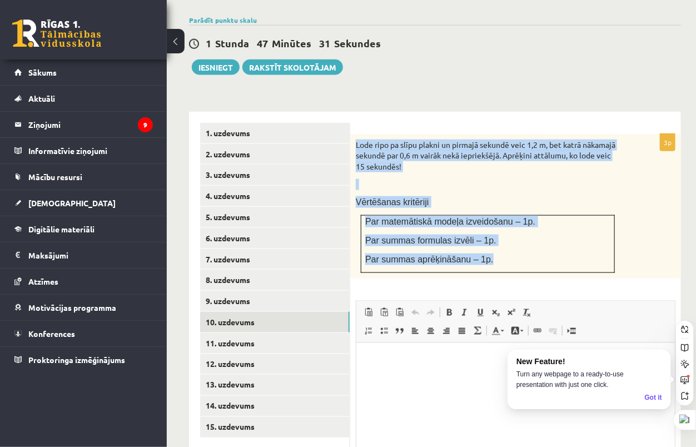
drag, startPoint x: 356, startPoint y: 122, endPoint x: 502, endPoint y: 233, distance: 184.0
click at [502, 233] on div "Lode ripo pa slīpu plakni un pirmajā sekundē veic 1,2 m, bet katrā nākamajā sek…" at bounding box center [515, 206] width 331 height 144
click at [546, 179] on p at bounding box center [488, 184] width 264 height 11
drag, startPoint x: 584, startPoint y: 146, endPoint x: 591, endPoint y: 146, distance: 6.7
click at [585, 146] on p "Lode ripo pa slīpu plakni un pirmajā sekundē veic 1,2 m, bet katrā nākamajā sek…" at bounding box center [488, 155] width 264 height 33
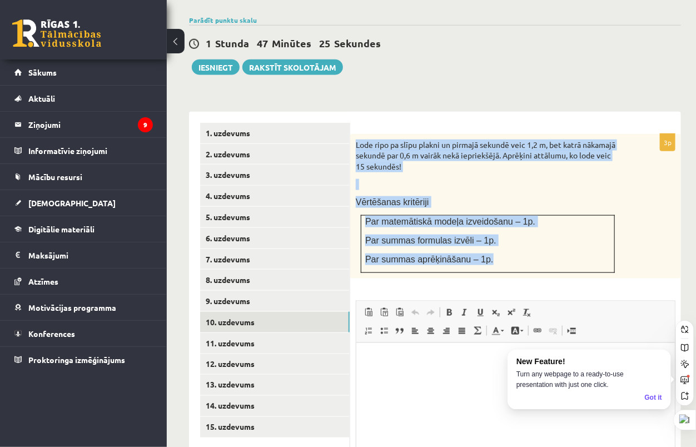
click at [615, 197] on div "Lode ripo pa slīpu plakni un pirmajā sekundē veic 1,2 m, bet katrā nākamajā sek…" at bounding box center [515, 206] width 331 height 144
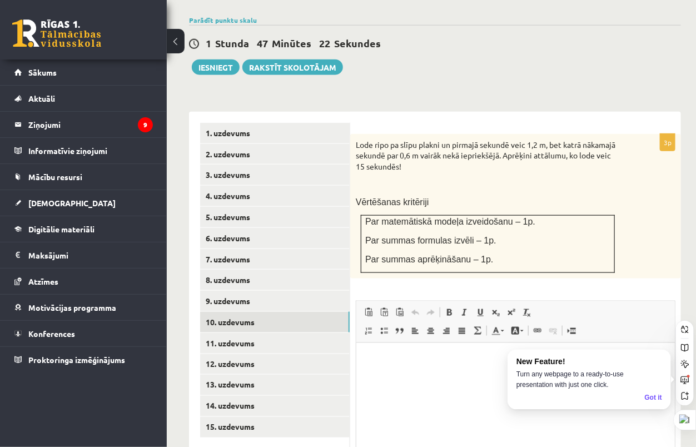
click at [584, 166] on div "Lode ripo pa slīpu plakni un pirmajā sekundē veic 1,2 m, bet katrā nākamajā sek…" at bounding box center [515, 206] width 331 height 144
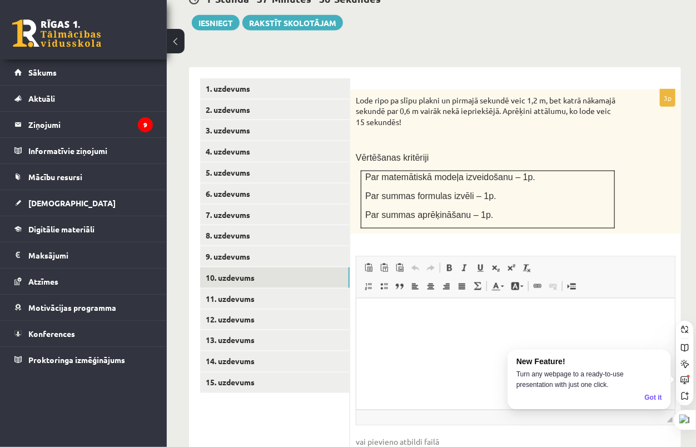
scroll to position [481, 0]
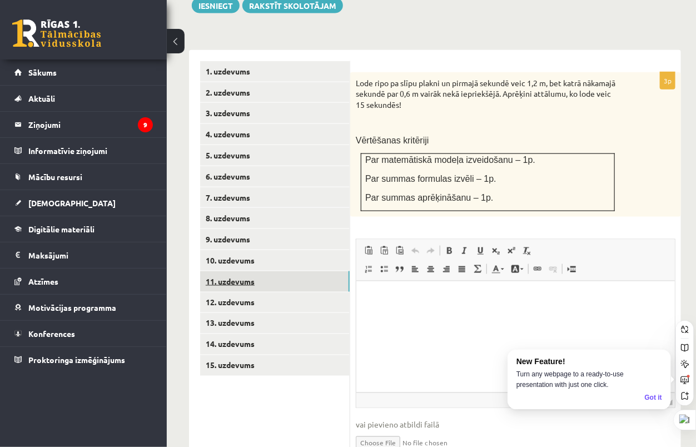
click at [246, 271] on link "11. uzdevums" at bounding box center [274, 281] width 149 height 21
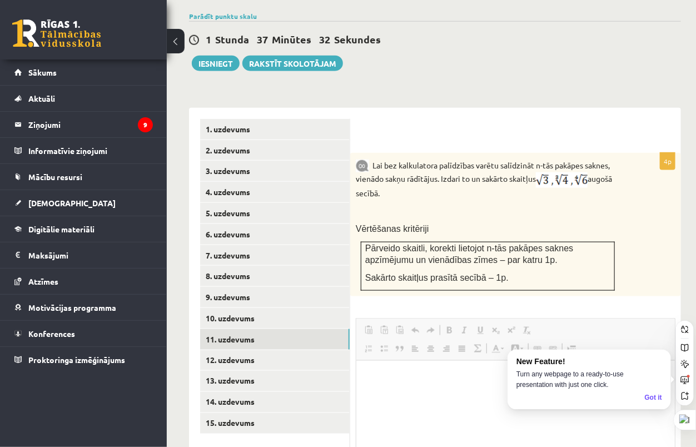
scroll to position [0, 0]
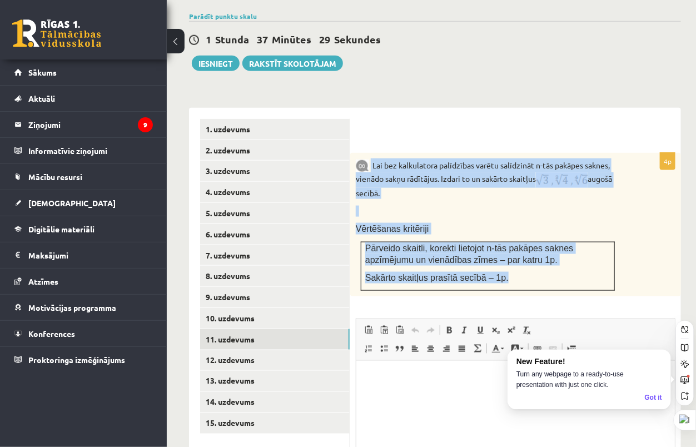
drag, startPoint x: 371, startPoint y: 142, endPoint x: 496, endPoint y: 251, distance: 165.4
click at [496, 251] on div "Lai bez kalkulatora palīdzības varētu salīdzināt n-tās pakāpes saknes, vienādo …" at bounding box center [515, 224] width 331 height 143
click at [631, 211] on div "Lai bez kalkulatora palīdzības varētu salīdzināt n-tās pakāpes saknes, vienādo …" at bounding box center [515, 224] width 331 height 143
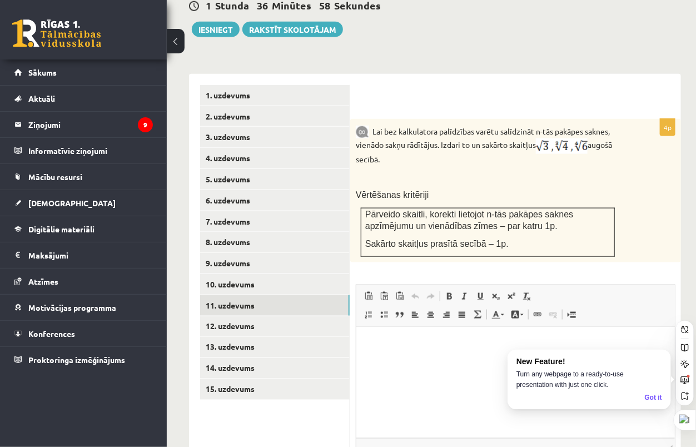
scroll to position [485, 0]
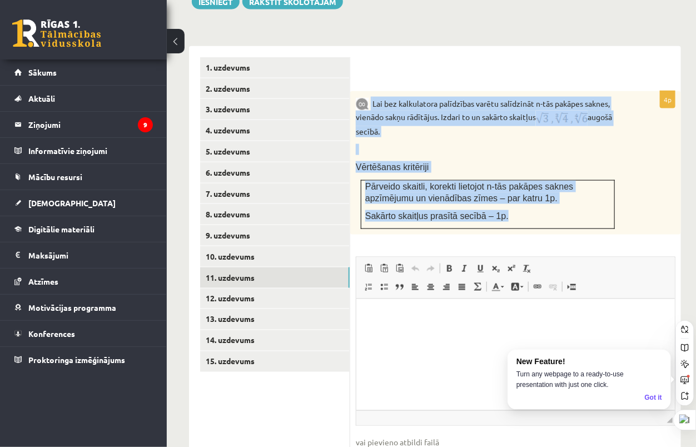
drag, startPoint x: 371, startPoint y: 75, endPoint x: 502, endPoint y: 178, distance: 166.6
click at [504, 180] on div "Lai bez kalkulatora palīdzības varētu salīdzināt n-tās pakāpes saknes, vienādo …" at bounding box center [515, 162] width 331 height 143
click at [611, 144] on p at bounding box center [488, 149] width 264 height 11
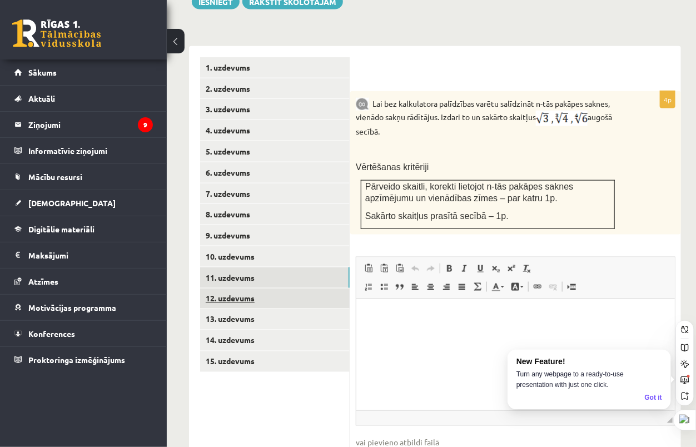
click at [260, 288] on link "12. uzdevums" at bounding box center [274, 298] width 149 height 21
click at [259, 288] on link "12. uzdevums" at bounding box center [274, 298] width 149 height 21
click at [252, 267] on link "11. uzdevums" at bounding box center [274, 277] width 149 height 21
click at [248, 288] on link "12. uzdevums" at bounding box center [274, 298] width 149 height 21
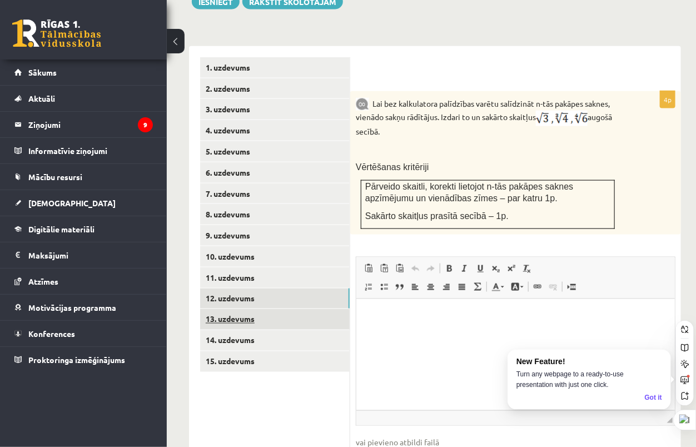
click at [240, 309] on link "13. uzdevums" at bounding box center [274, 319] width 149 height 21
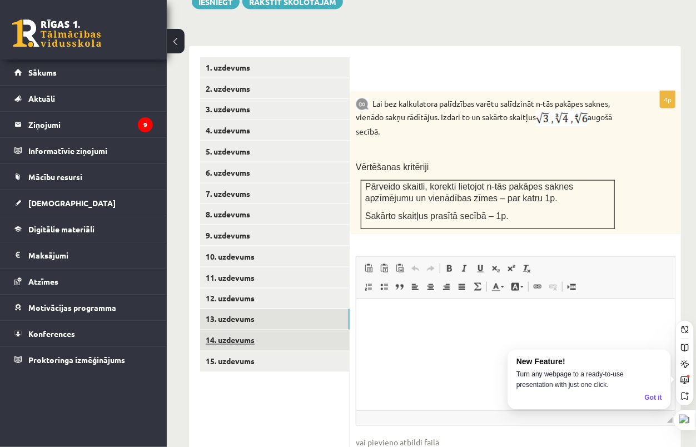
click at [240, 330] on link "14. uzdevums" at bounding box center [274, 340] width 149 height 21
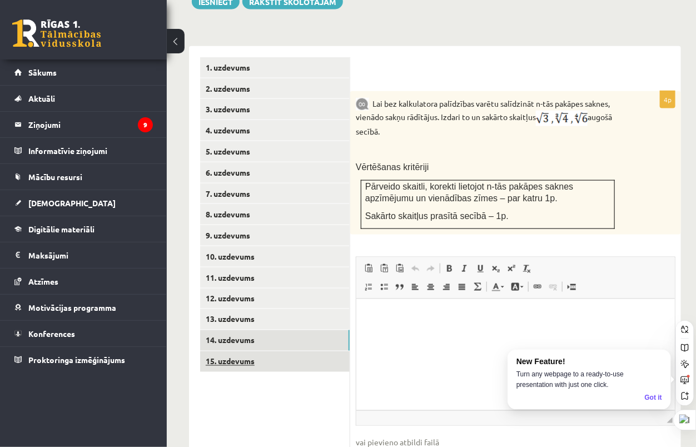
click at [240, 351] on link "15. uzdevums" at bounding box center [274, 361] width 149 height 21
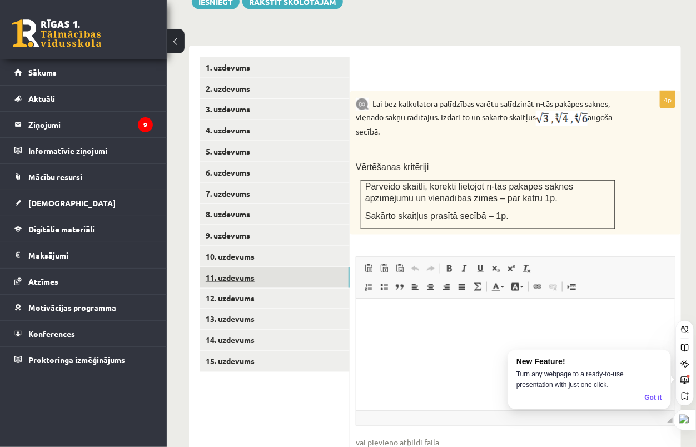
click at [232, 267] on link "11. uzdevums" at bounding box center [274, 277] width 149 height 21
click at [228, 288] on link "12. uzdevums" at bounding box center [274, 298] width 149 height 21
click at [233, 267] on link "11. uzdevums" at bounding box center [274, 277] width 149 height 21
click at [315, 267] on link "11. uzdevums" at bounding box center [274, 277] width 149 height 21
click at [297, 288] on link "12. uzdevums" at bounding box center [274, 298] width 149 height 21
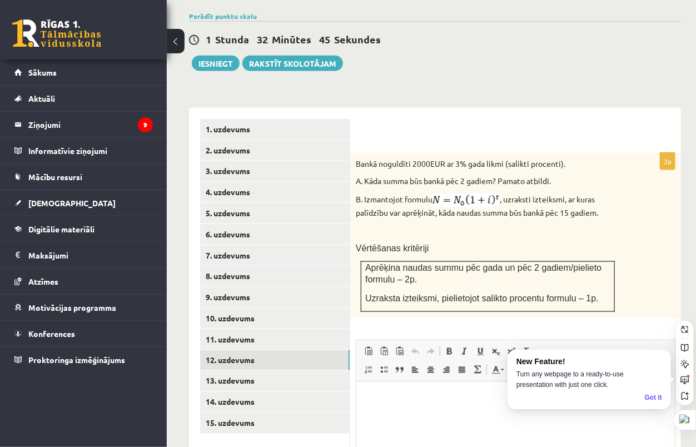
scroll to position [0, 0]
click at [224, 329] on link "11. uzdevums" at bounding box center [274, 339] width 149 height 21
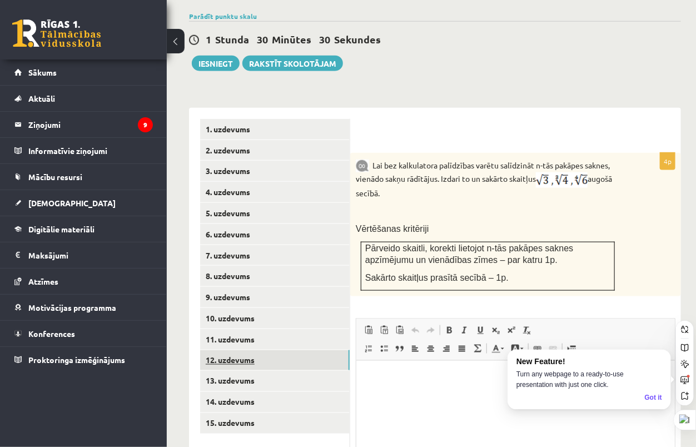
click at [258, 350] on link "12. uzdevums" at bounding box center [274, 360] width 149 height 21
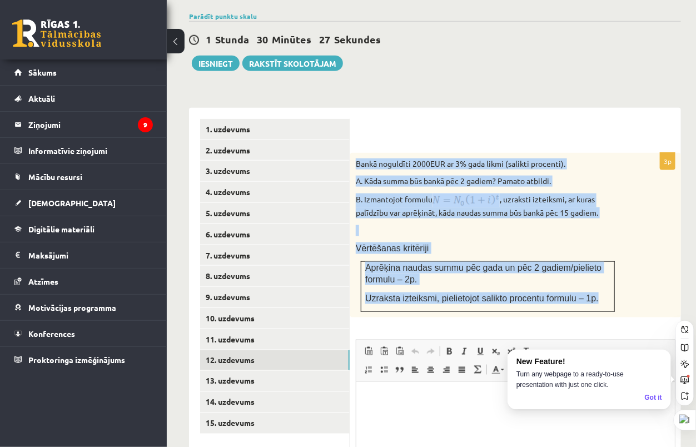
drag, startPoint x: 356, startPoint y: 134, endPoint x: 596, endPoint y: 281, distance: 280.5
click at [596, 281] on div "Bankā noguldīti 2000EUR ar 3% gada likmi (salikti procenti). A. Kāda summa būs …" at bounding box center [515, 235] width 331 height 164
click at [539, 194] on div "Bankā noguldīti 2000EUR ar 3% gada likmi (salikti procenti). A. Kāda summa būs …" at bounding box center [515, 235] width 331 height 164
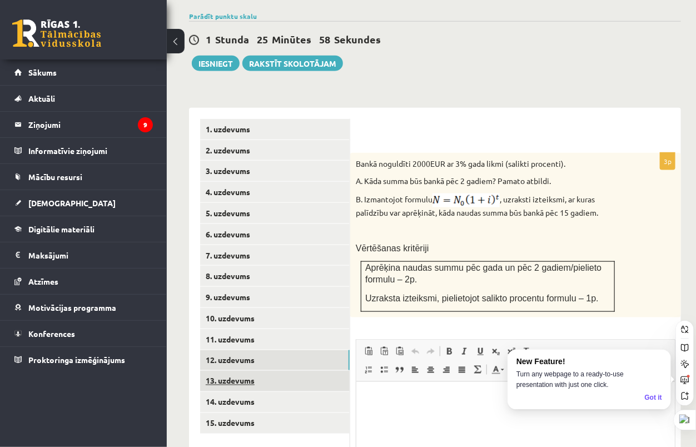
click at [286, 371] on link "13. uzdevums" at bounding box center [274, 381] width 149 height 21
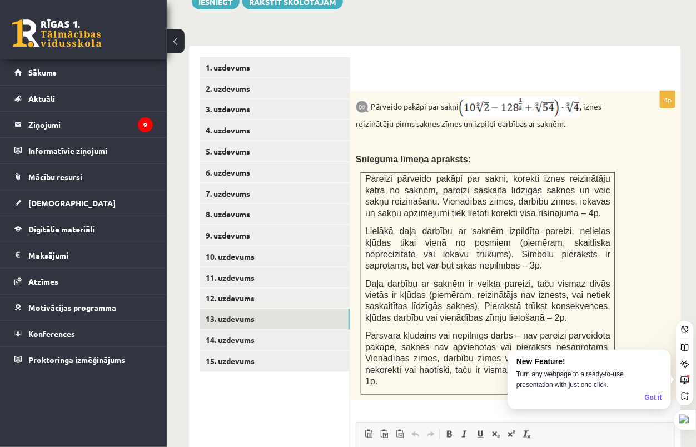
scroll to position [547, 0]
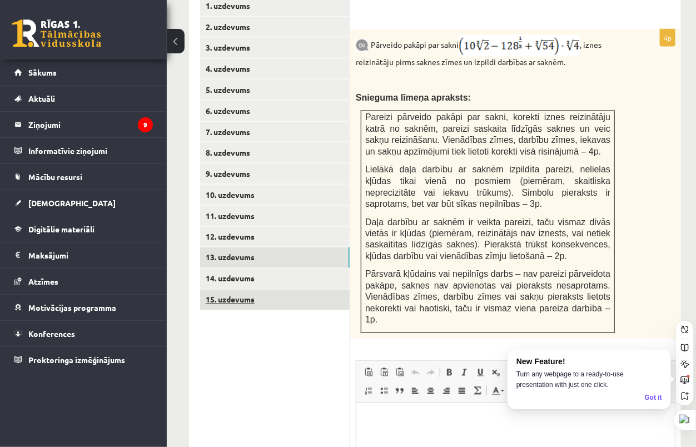
click at [309, 289] on link "15. uzdevums" at bounding box center [274, 299] width 149 height 21
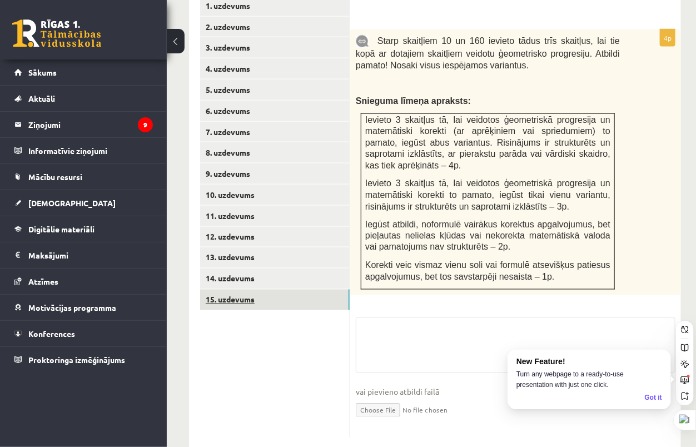
scroll to position [546, 0]
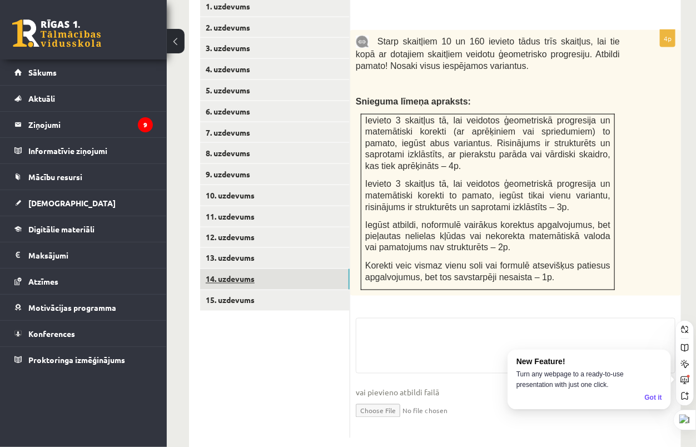
click at [308, 269] on link "14. uzdevums" at bounding box center [274, 279] width 149 height 21
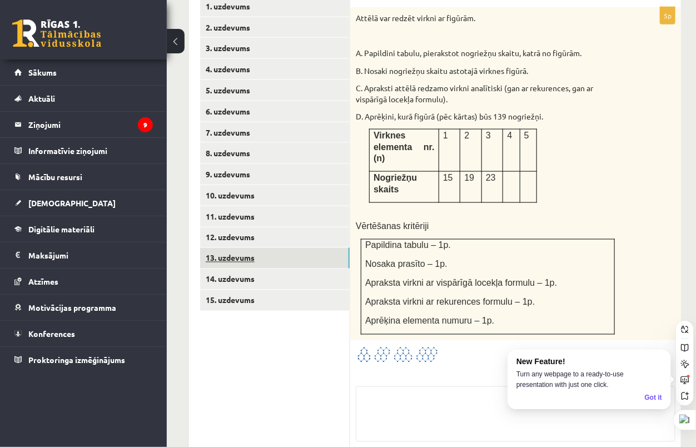
click at [307, 248] on link "13. uzdevums" at bounding box center [274, 258] width 149 height 21
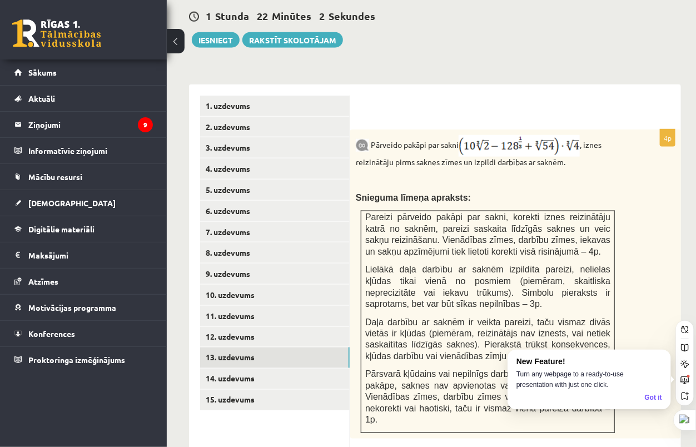
scroll to position [484, 0]
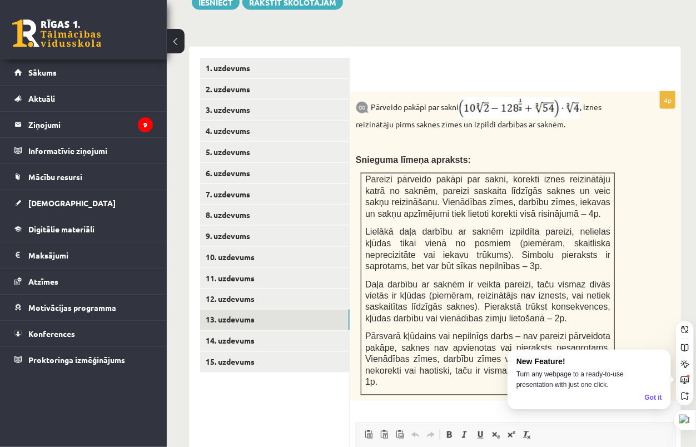
click at [374, 97] on p "Pārveido pakāpi par sakni , iznes reizinātāju pirms saknes zīmes un izpildi dar…" at bounding box center [488, 113] width 264 height 33
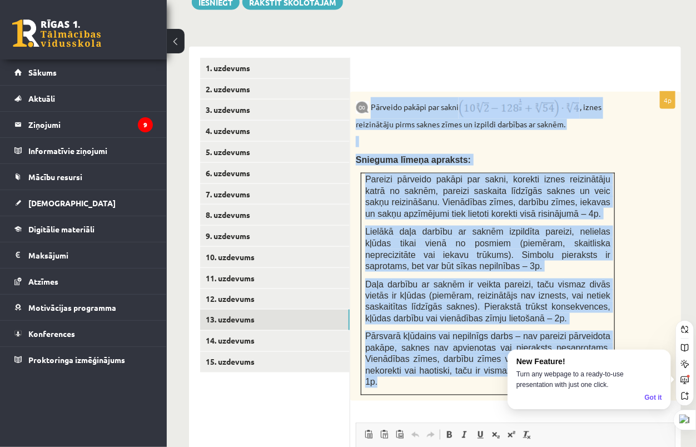
drag, startPoint x: 369, startPoint y: 81, endPoint x: 608, endPoint y: 345, distance: 356.4
click at [608, 345] on div "Pārveido pakāpi par sakni , iznes reizinātāju pirms saknes zīmes un izpildi dar…" at bounding box center [515, 246] width 331 height 309
click at [618, 121] on div "Pārveido pakāpi par sakni , iznes reizinātāju pirms saknes zīmes un izpildi dar…" at bounding box center [515, 246] width 331 height 309
click at [617, 136] on p at bounding box center [488, 141] width 264 height 11
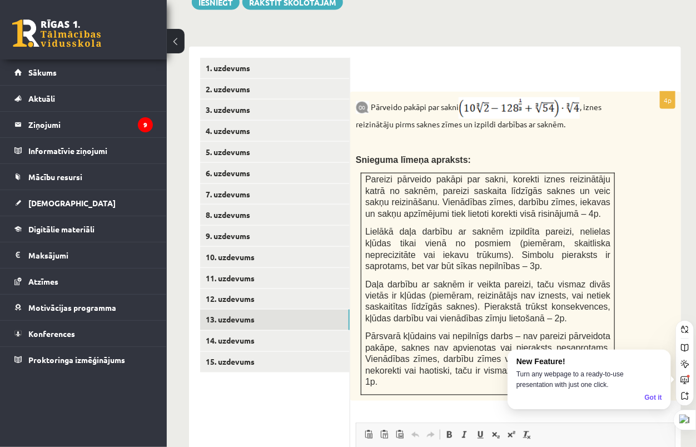
click at [627, 162] on div "Pārveido pakāpi par sakni , iznes reizinātāju pirms saknes zīmes un izpildi dar…" at bounding box center [515, 246] width 331 height 309
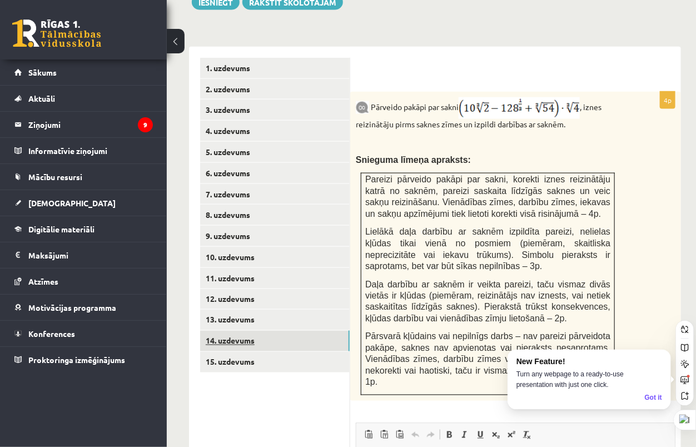
click at [267, 331] on link "14. uzdevums" at bounding box center [274, 341] width 149 height 21
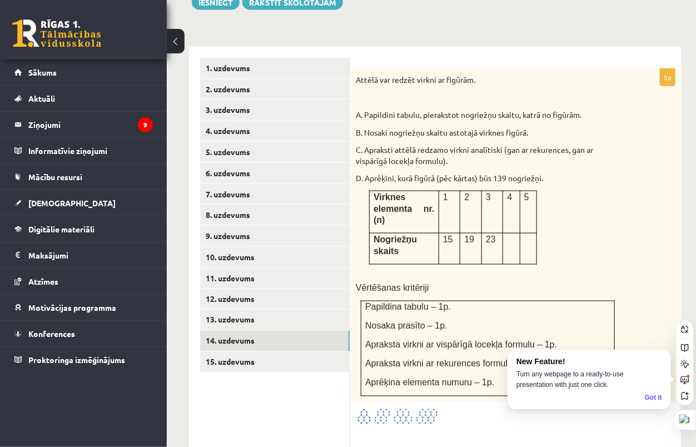
scroll to position [0, 0]
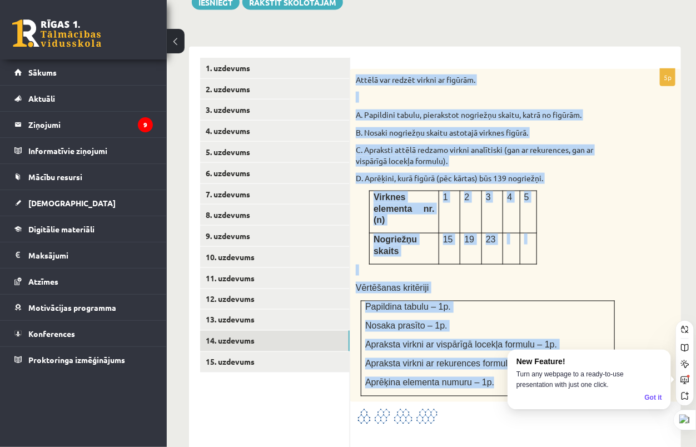
drag, startPoint x: 355, startPoint y: 52, endPoint x: 568, endPoint y: 337, distance: 356.1
click at [569, 340] on div "Attēlā var redzēt virkni ar figūrām. A. Papildini tabulu, pierakstot nogriežņu …" at bounding box center [515, 235] width 331 height 333
click at [583, 339] on p "Apraksta virkni ar vispārīgā locekļa formulu – 1p." at bounding box center [487, 345] width 245 height 12
click at [625, 241] on div "Attēlā var redzēt virkni ar figūrām. A. Papildini tabulu, pierakstot nogriežņu …" at bounding box center [515, 235] width 331 height 333
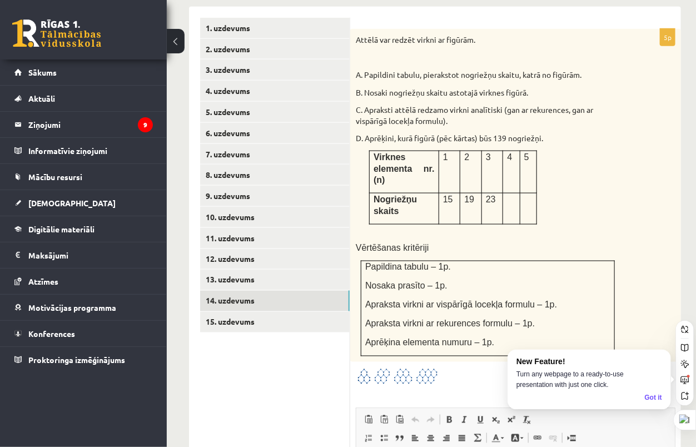
scroll to position [546, 0]
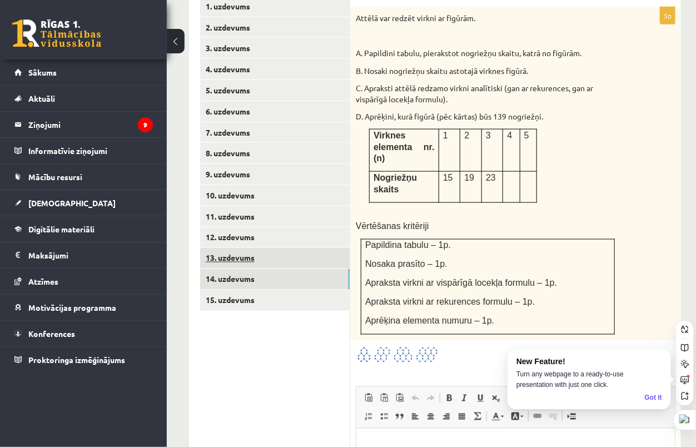
click at [293, 248] on link "13. uzdevums" at bounding box center [274, 258] width 149 height 21
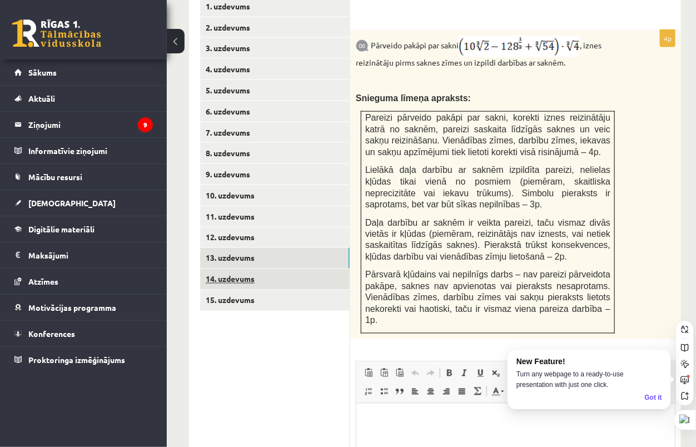
click at [233, 269] on link "14. uzdevums" at bounding box center [274, 279] width 149 height 21
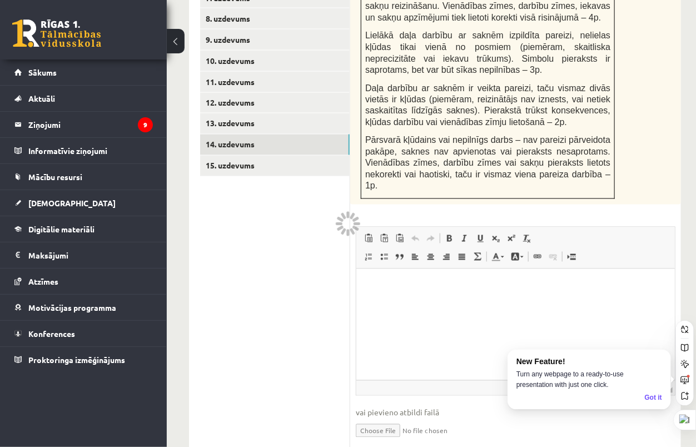
scroll to position [689, 0]
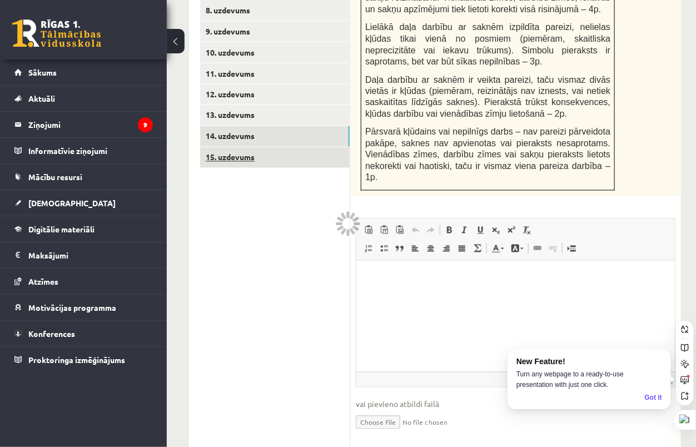
drag, startPoint x: 280, startPoint y: 147, endPoint x: 281, endPoint y: 140, distance: 7.2
click at [281, 147] on ul "1. uzdevums 2. uzdevums 3. uzdevums 4. uzdevums 5. uzdevums 6. uzdevums 7. uzde…" at bounding box center [275, 151] width 150 height 596
click at [280, 147] on link "15. uzdevums" at bounding box center [274, 157] width 149 height 21
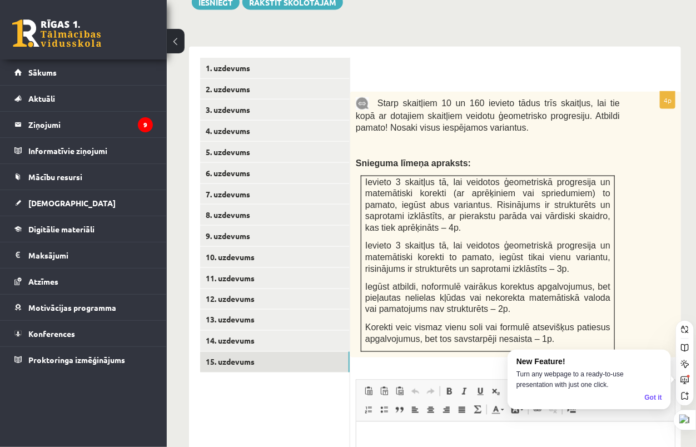
scroll to position [0, 0]
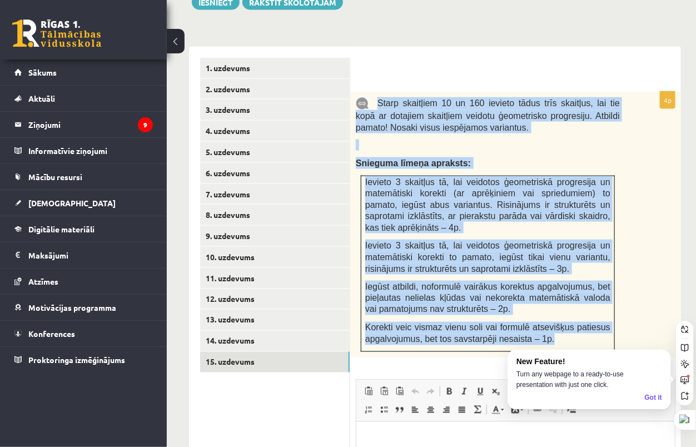
drag, startPoint x: 376, startPoint y: 73, endPoint x: 608, endPoint y: 305, distance: 327.6
click at [608, 309] on div "Starp skaitļiem 10 un 160 ievieto tādus trīs skaitļus, lai tie kopā ar dotajiem…" at bounding box center [515, 225] width 331 height 266
click at [669, 139] on div "Starp skaitļiem 10 un 160 ievieto tādus trīs skaitļus, lai tie kopā ar dotajiem…" at bounding box center [515, 225] width 331 height 266
click at [666, 139] on div "Starp skaitļiem 10 un 160 ievieto tādus trīs skaitļus, lai tie kopā ar dotajiem…" at bounding box center [515, 225] width 331 height 266
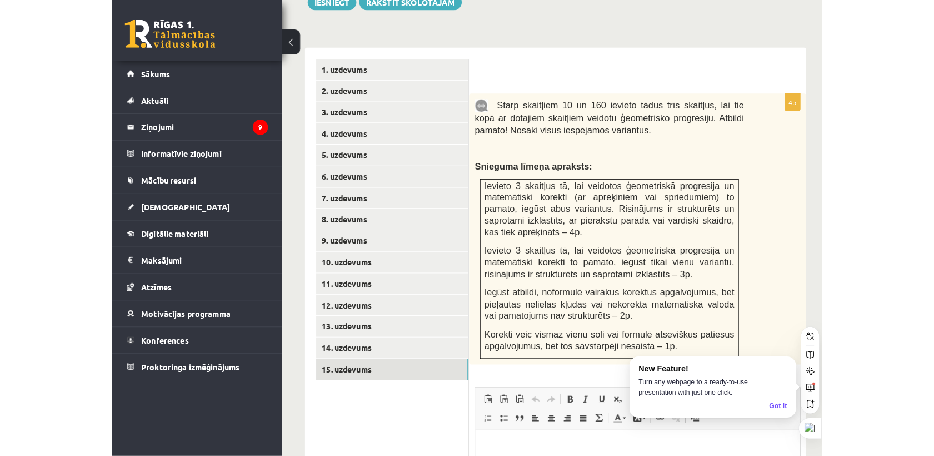
scroll to position [436, 0]
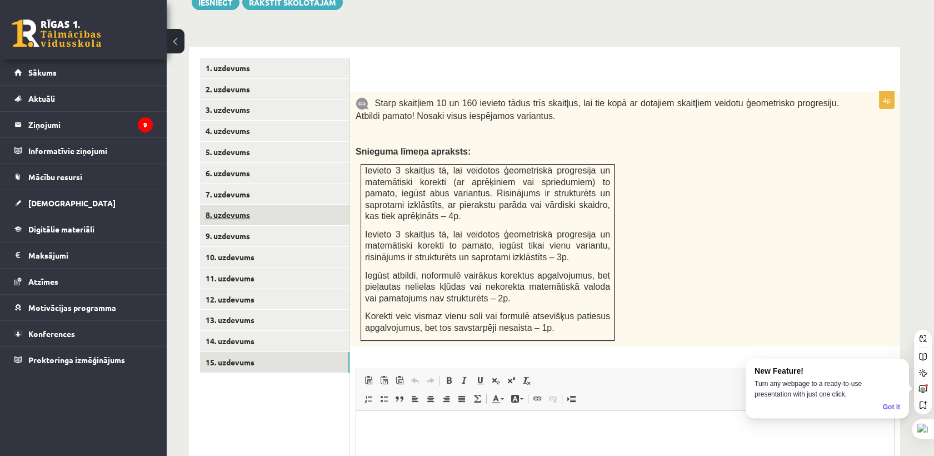
click at [272, 204] on link "8. uzdevums" at bounding box center [274, 214] width 149 height 21
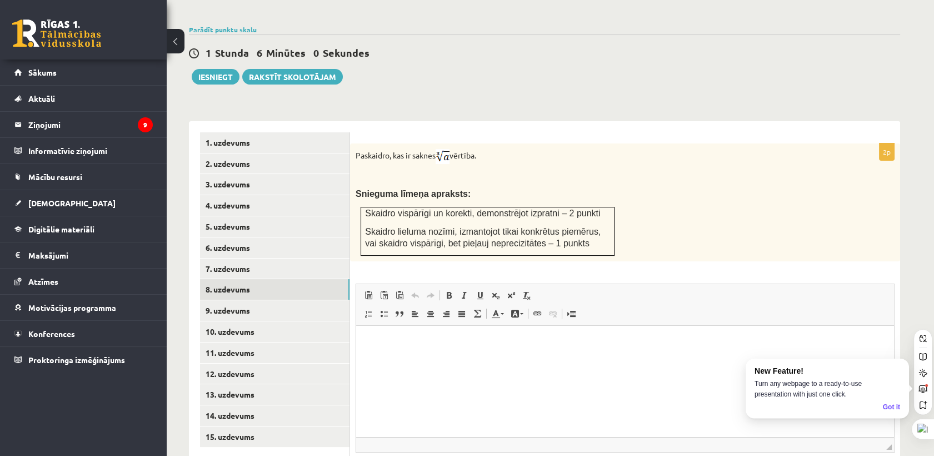
scroll to position [423, 0]
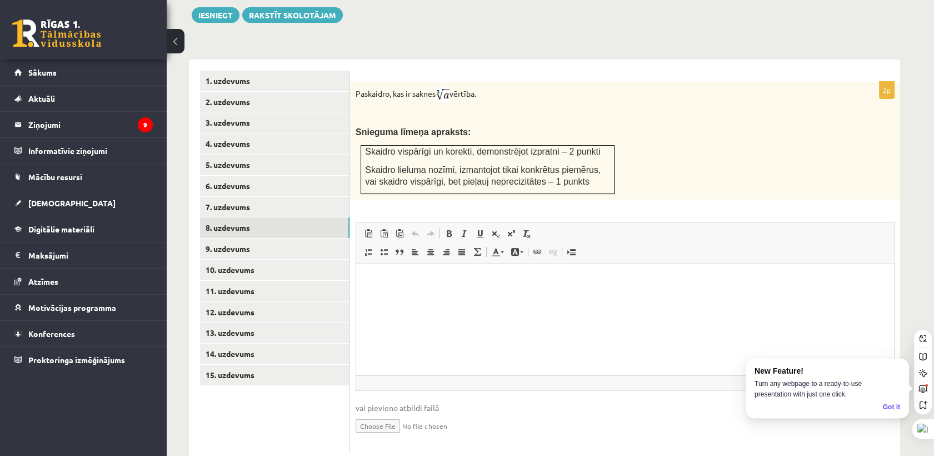
click at [395, 413] on input "file" at bounding box center [625, 424] width 539 height 23
type input "**********"
click at [258, 238] on link "9. uzdevums" at bounding box center [274, 248] width 149 height 21
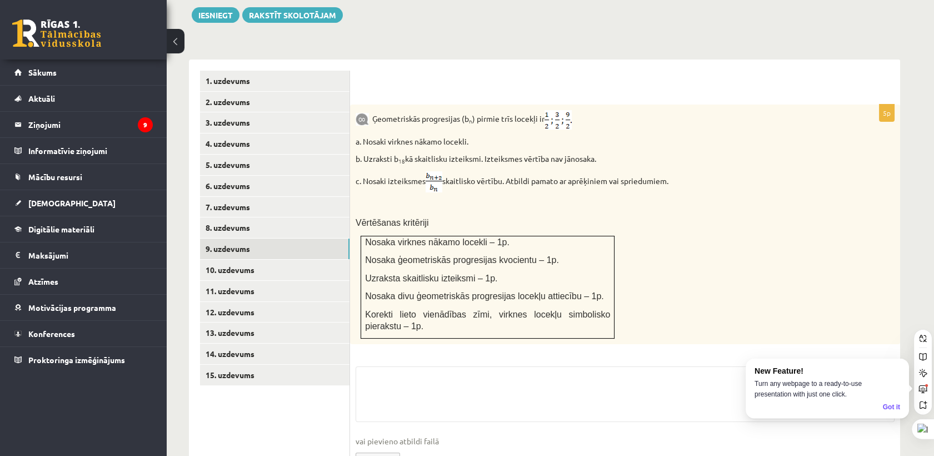
click at [381, 447] on input "file" at bounding box center [625, 458] width 539 height 23
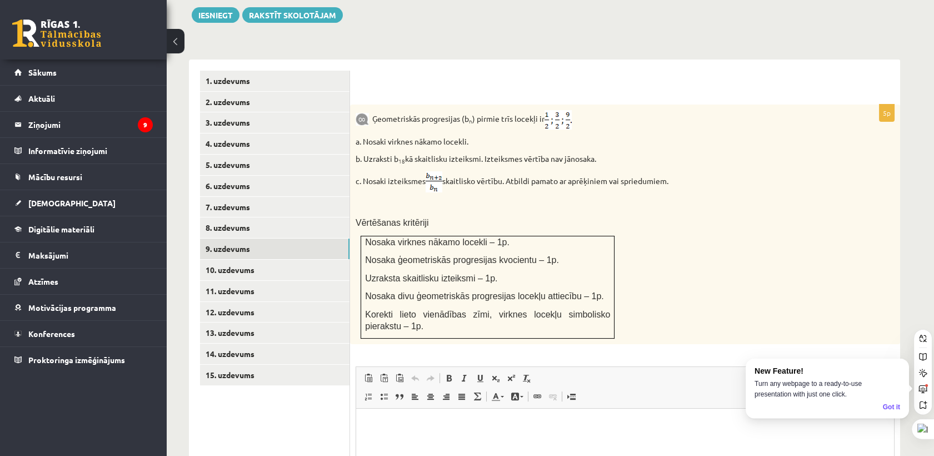
scroll to position [0, 0]
type input "**********"
click at [262, 259] on link "10. uzdevums" at bounding box center [274, 269] width 149 height 21
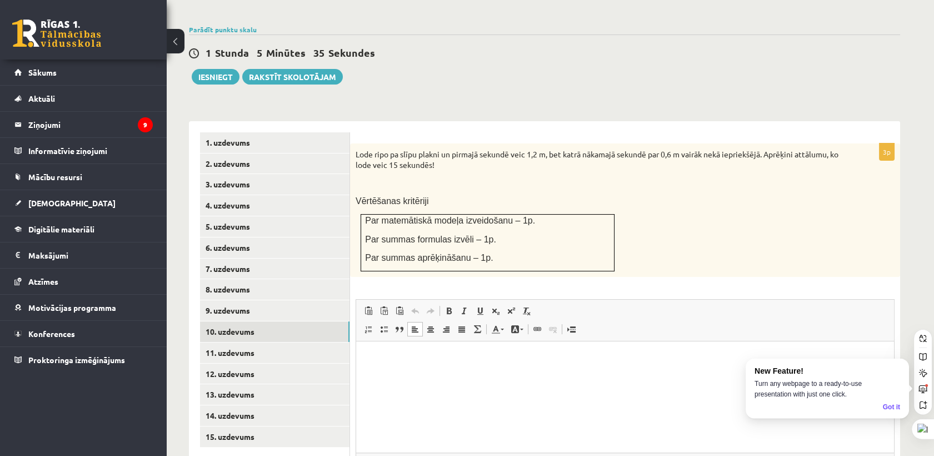
click at [381, 375] on html at bounding box center [625, 358] width 538 height 34
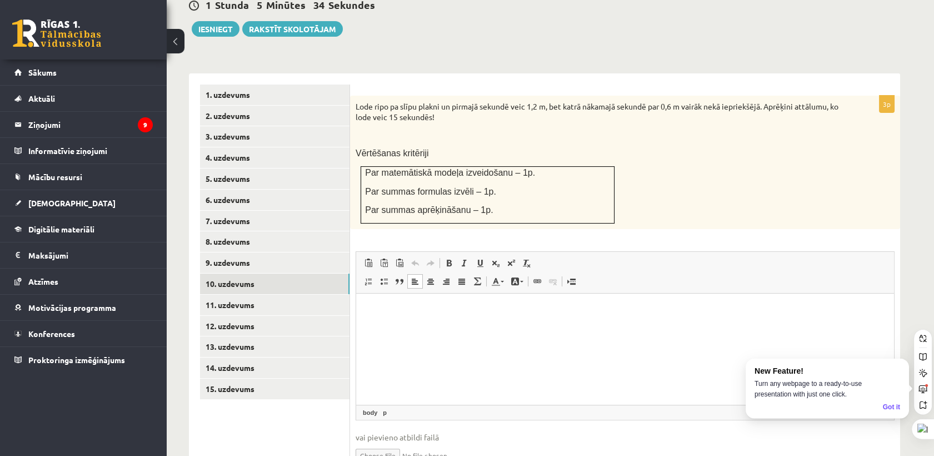
scroll to position [423, 0]
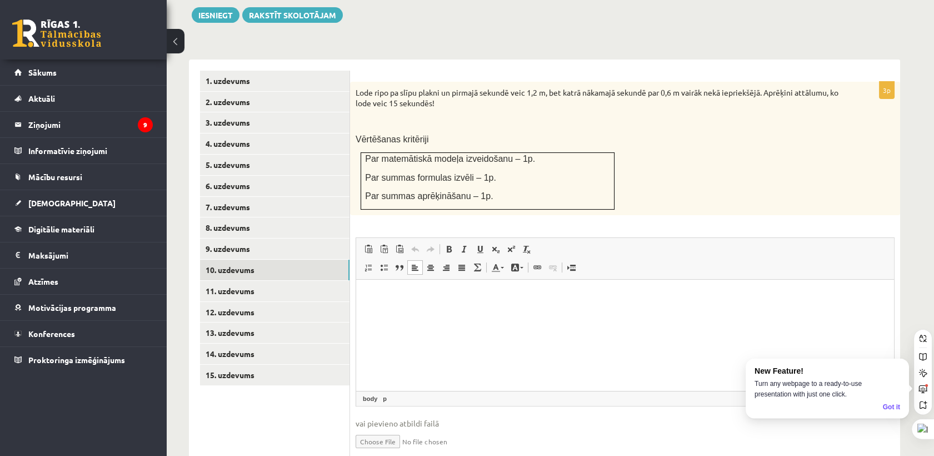
click at [382, 429] on input "file" at bounding box center [625, 440] width 539 height 23
type input "**********"
click at [253, 281] on link "11. uzdevums" at bounding box center [274, 291] width 149 height 21
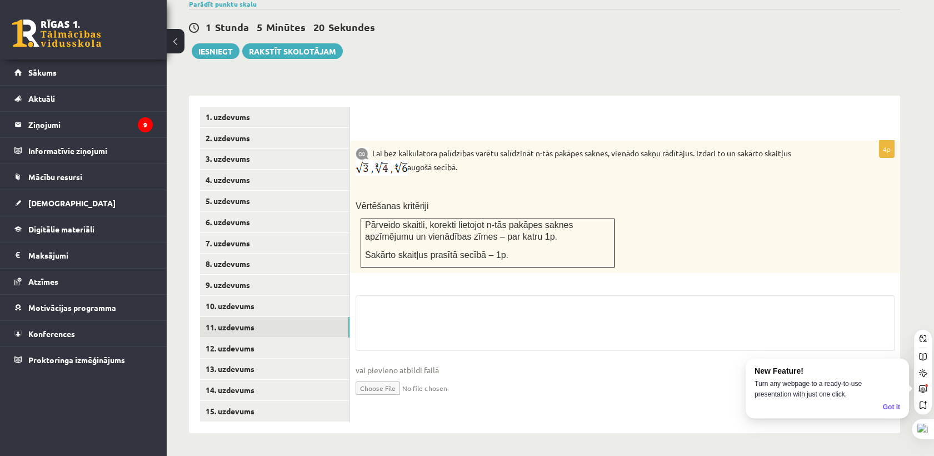
scroll to position [361, 0]
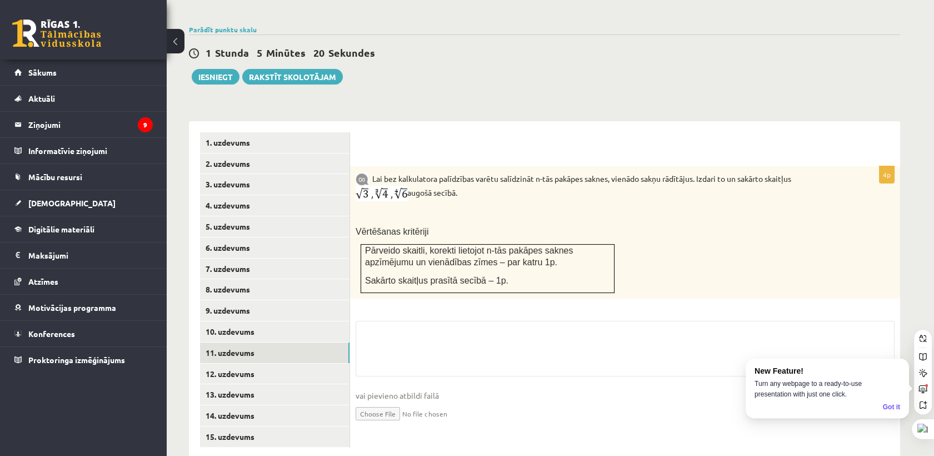
click at [387, 401] on input "file" at bounding box center [625, 412] width 539 height 23
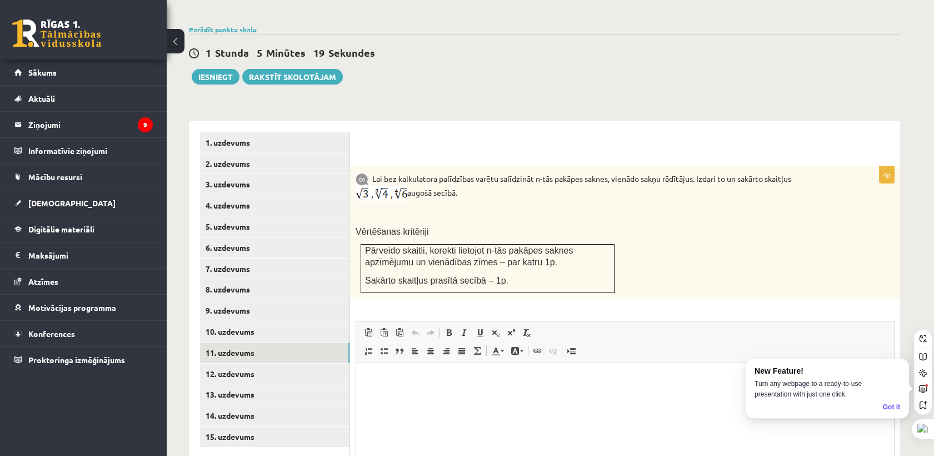
scroll to position [0, 0]
type input "**********"
click at [253, 363] on link "12. uzdevums" at bounding box center [274, 373] width 149 height 21
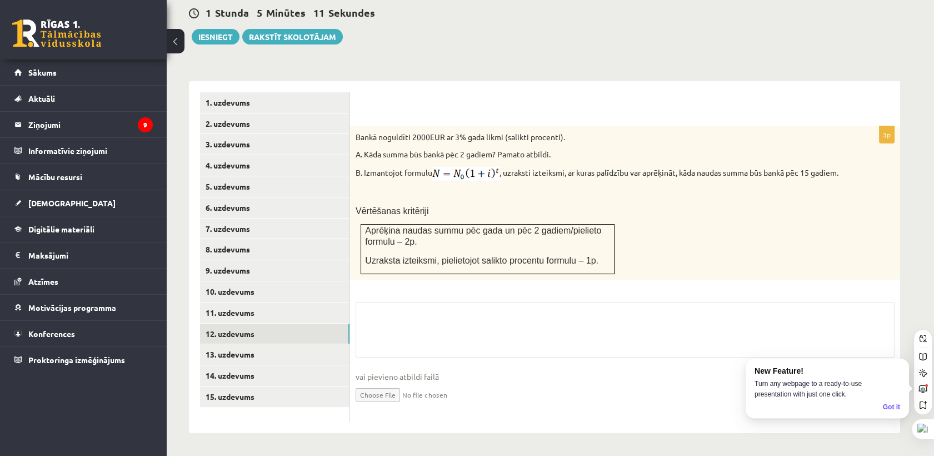
scroll to position [387, 0]
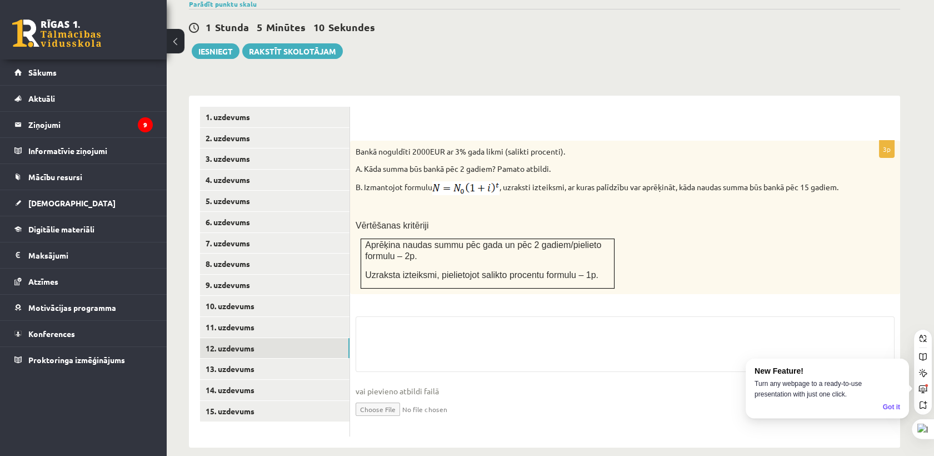
click at [378, 397] on input "file" at bounding box center [625, 408] width 539 height 23
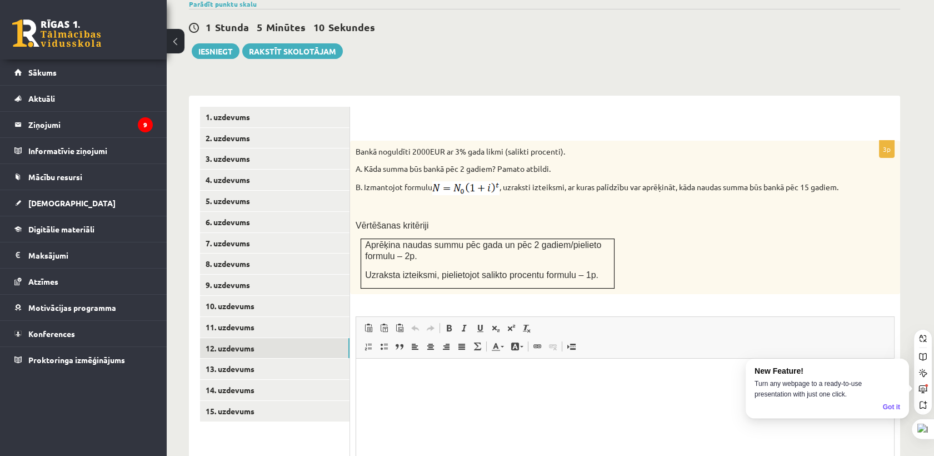
scroll to position [0, 0]
type input "**********"
click at [287, 358] on link "13. uzdevums" at bounding box center [274, 368] width 149 height 21
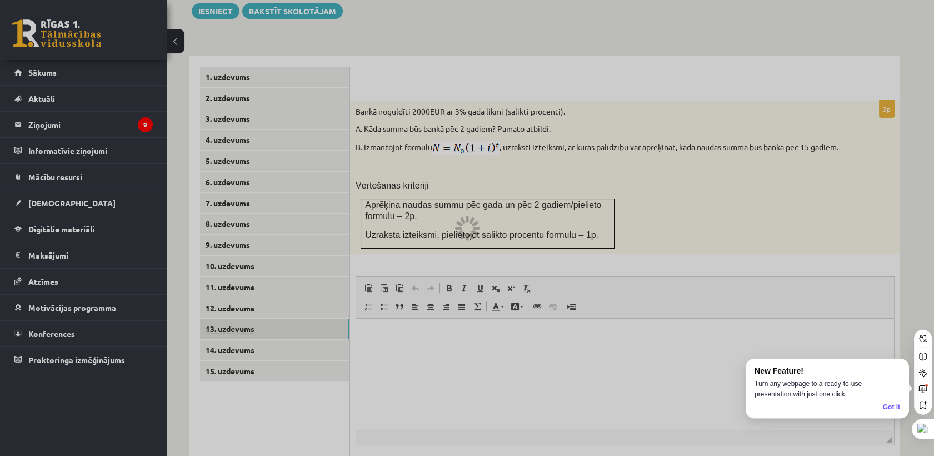
scroll to position [449, 0]
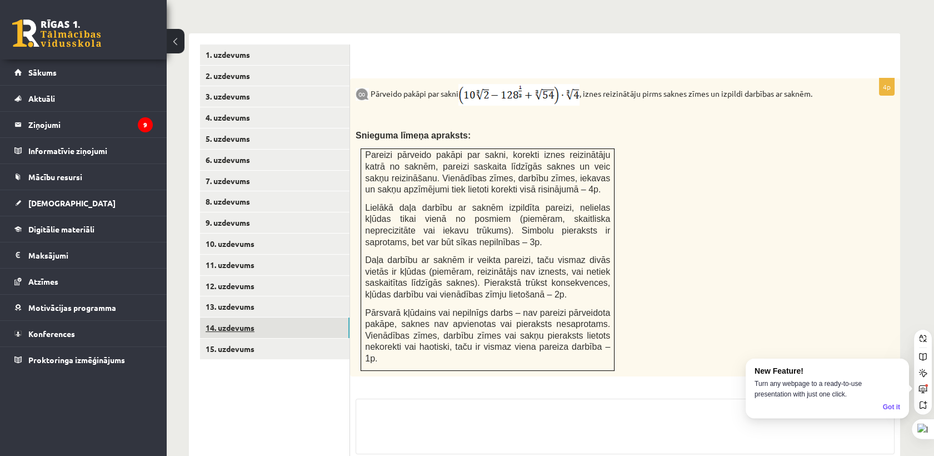
click at [260, 317] on link "14. uzdevums" at bounding box center [274, 327] width 149 height 21
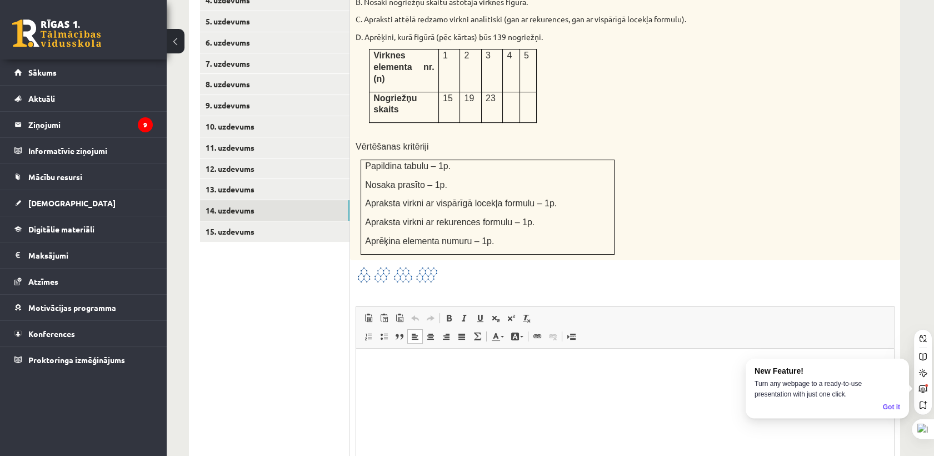
scroll to position [633, 0]
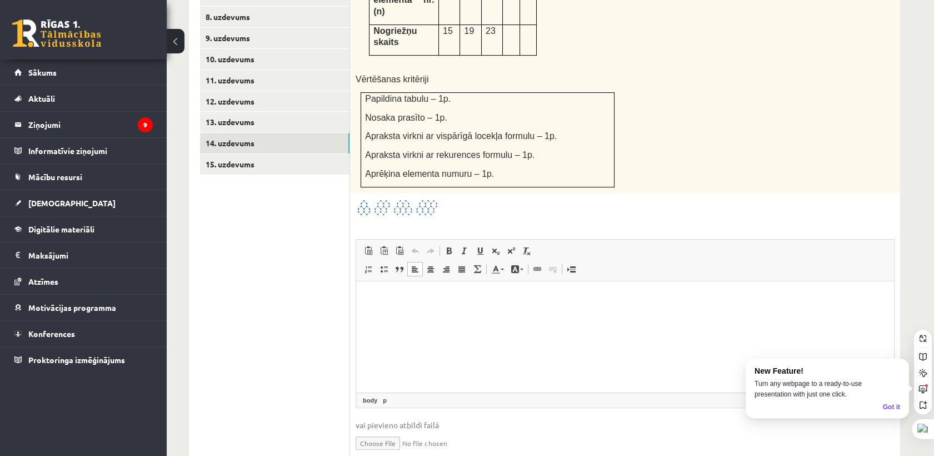
click at [377, 431] on input "file" at bounding box center [625, 442] width 539 height 23
type input "**********"
click at [258, 154] on link "15. uzdevums" at bounding box center [274, 164] width 149 height 21
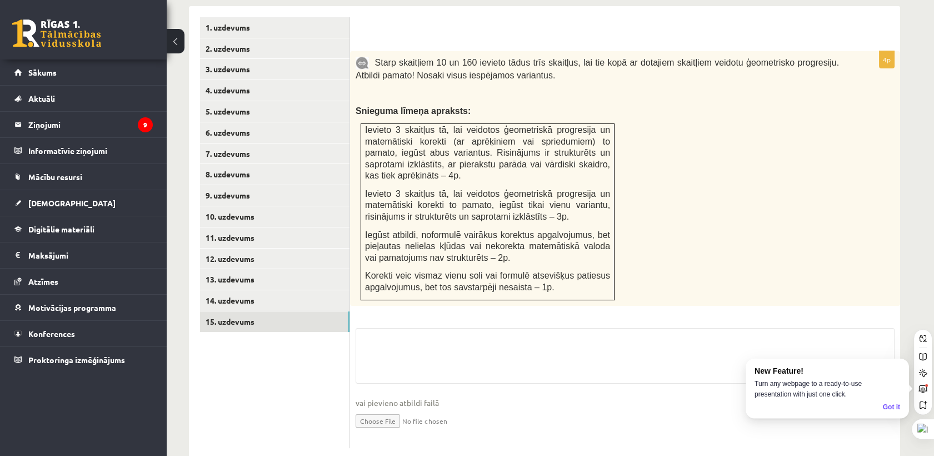
click at [378, 408] on input "file" at bounding box center [625, 419] width 539 height 23
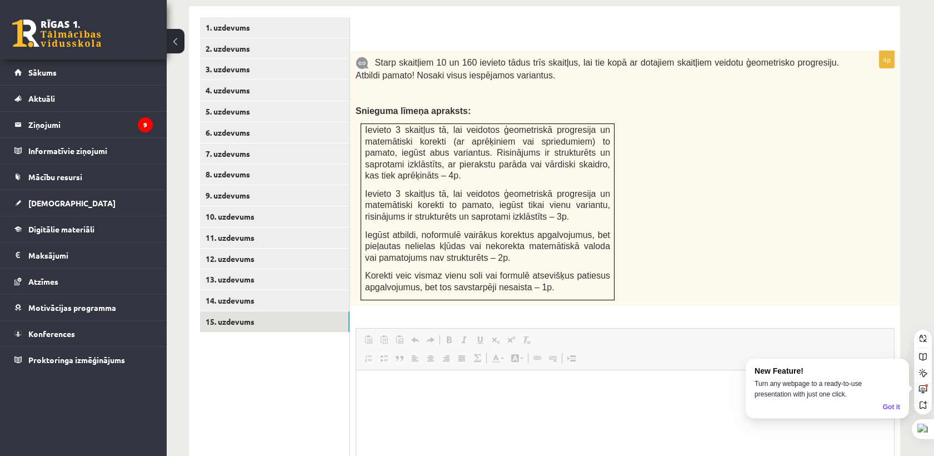
scroll to position [0, 0]
type input "**********"
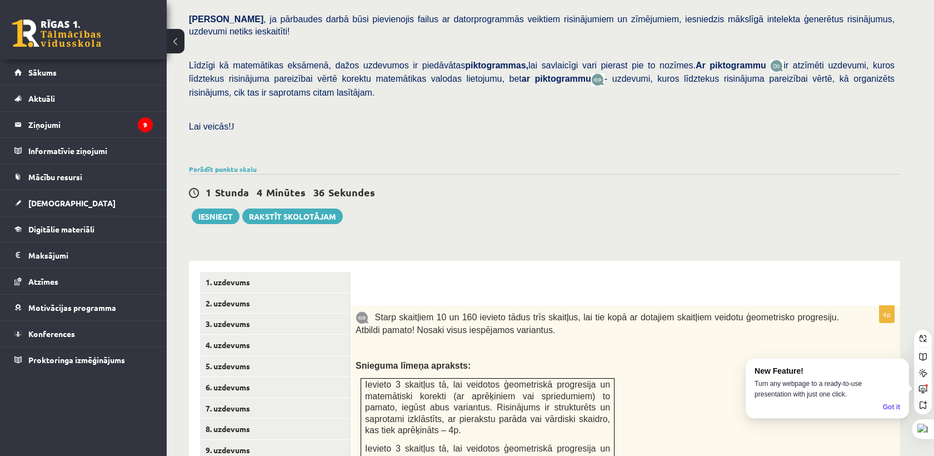
scroll to position [155, 0]
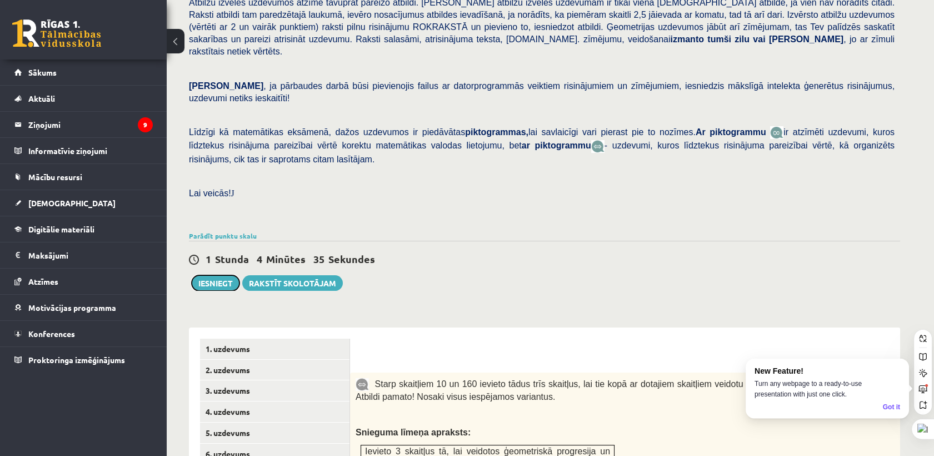
click at [213, 275] on button "Iesniegt" at bounding box center [216, 283] width 48 height 16
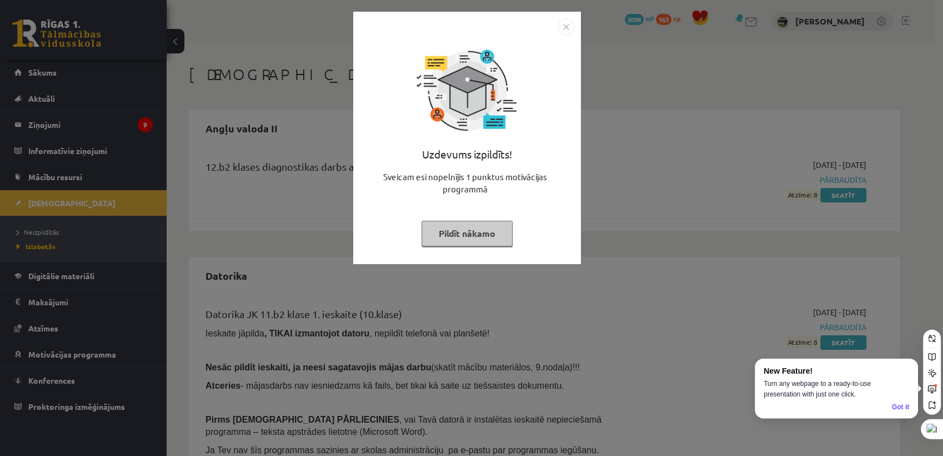
click at [498, 224] on button "Pildīt nākamo" at bounding box center [467, 234] width 91 height 26
